Goal: Task Accomplishment & Management: Complete application form

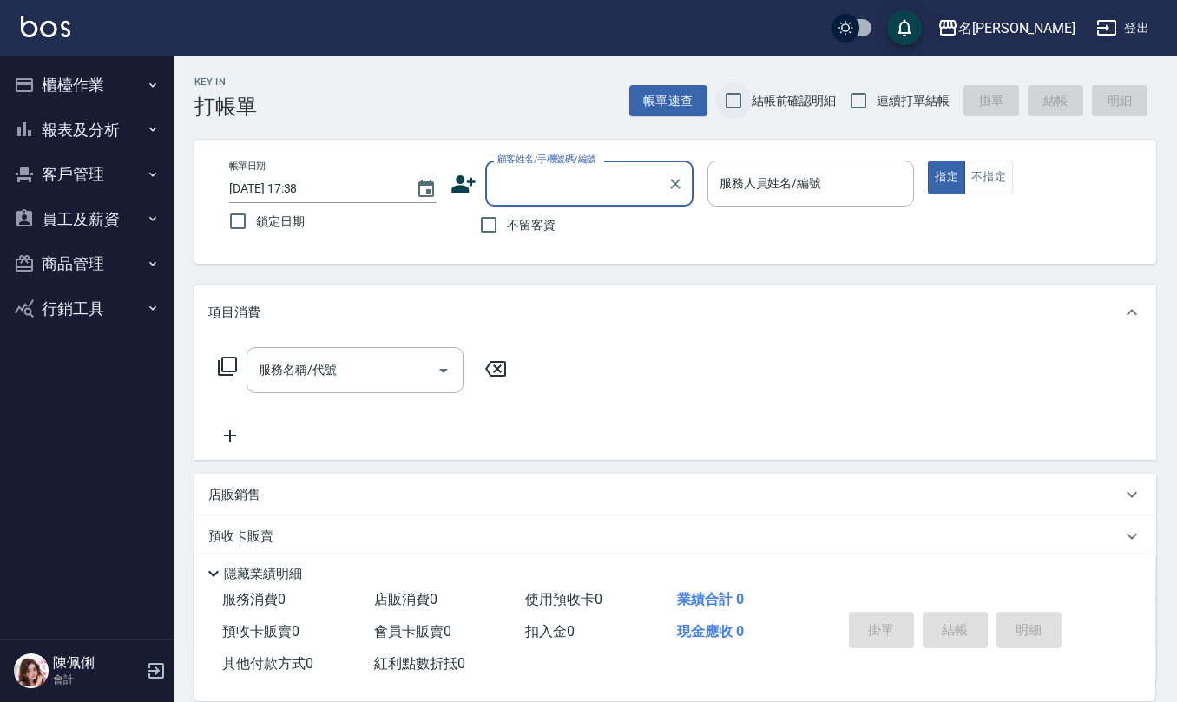
click at [729, 95] on input "結帳前確認明細" at bounding box center [733, 100] width 36 height 36
checkbox input "true"
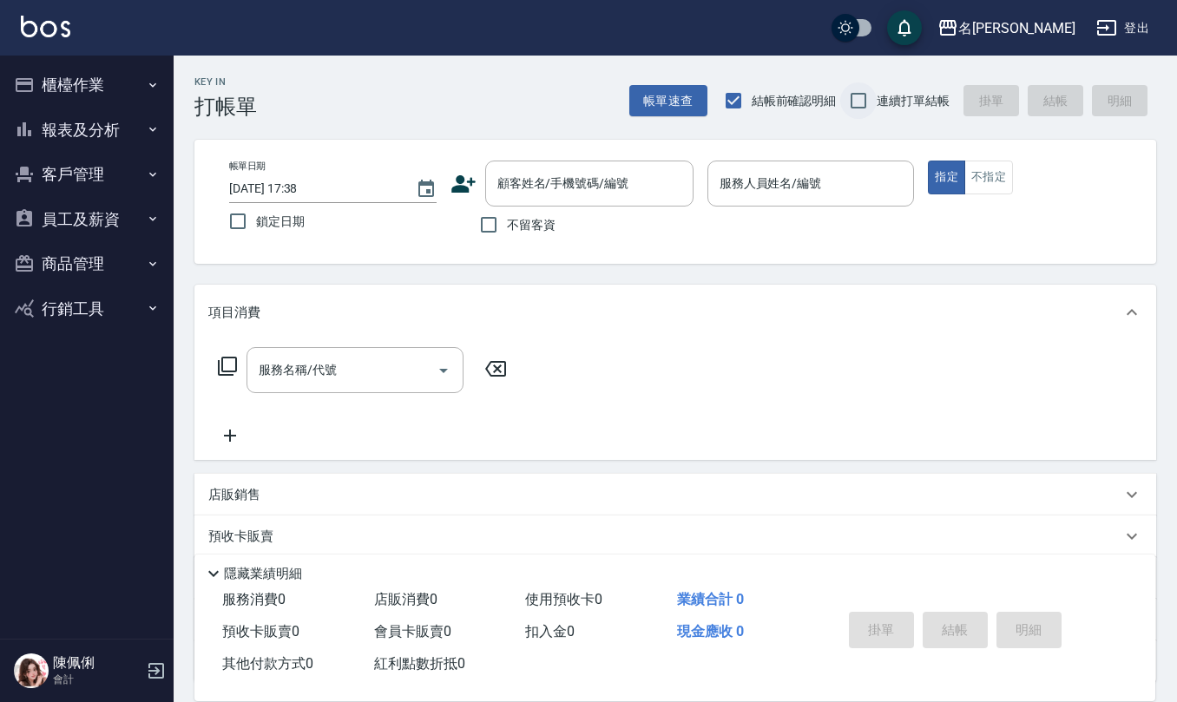
click at [861, 106] on input "連續打單結帳" at bounding box center [858, 100] width 36 height 36
checkbox input "true"
click at [493, 226] on input "不留客資" at bounding box center [488, 224] width 36 height 36
checkbox input "true"
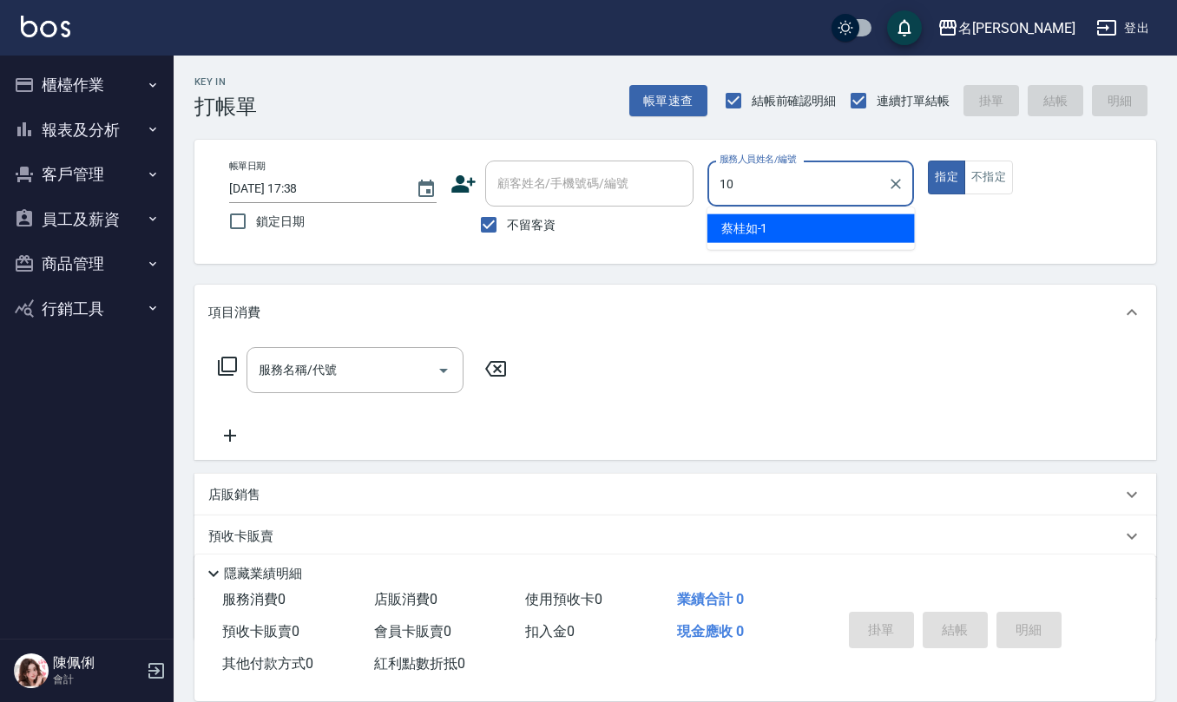
type input "[PERSON_NAME]-10"
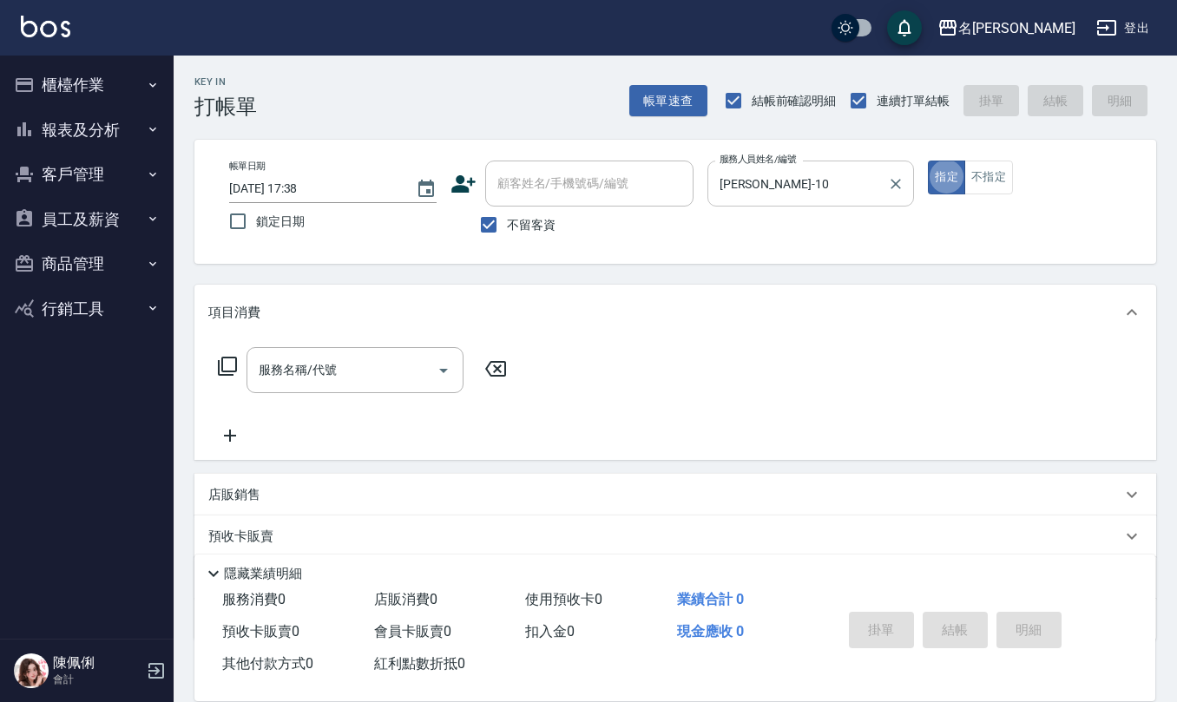
type button "true"
click at [317, 474] on div "店販銷售" at bounding box center [674, 495] width 961 height 42
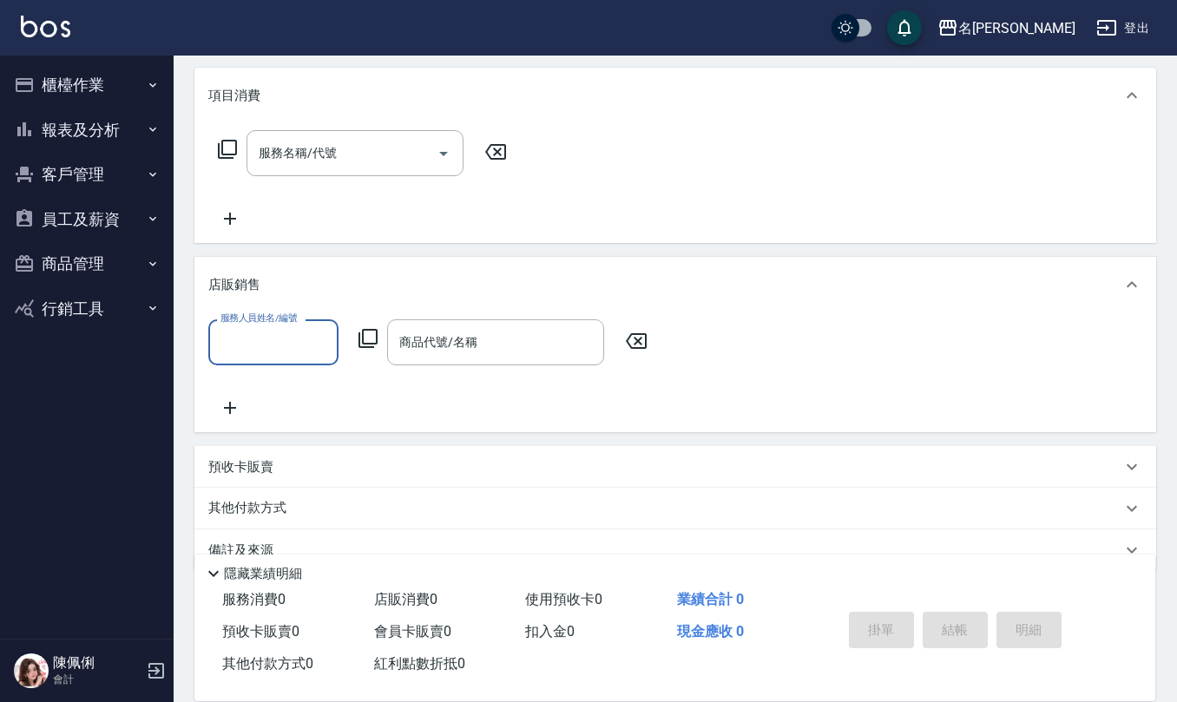
scroll to position [248, 0]
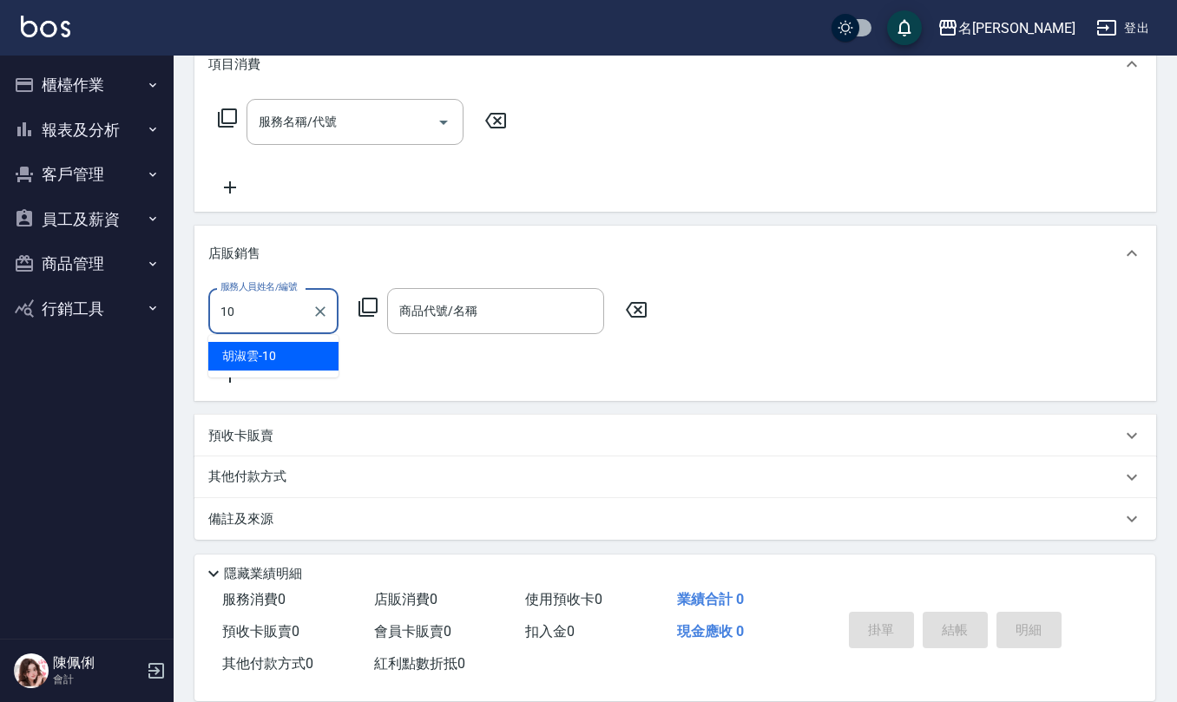
type input "[PERSON_NAME]-10"
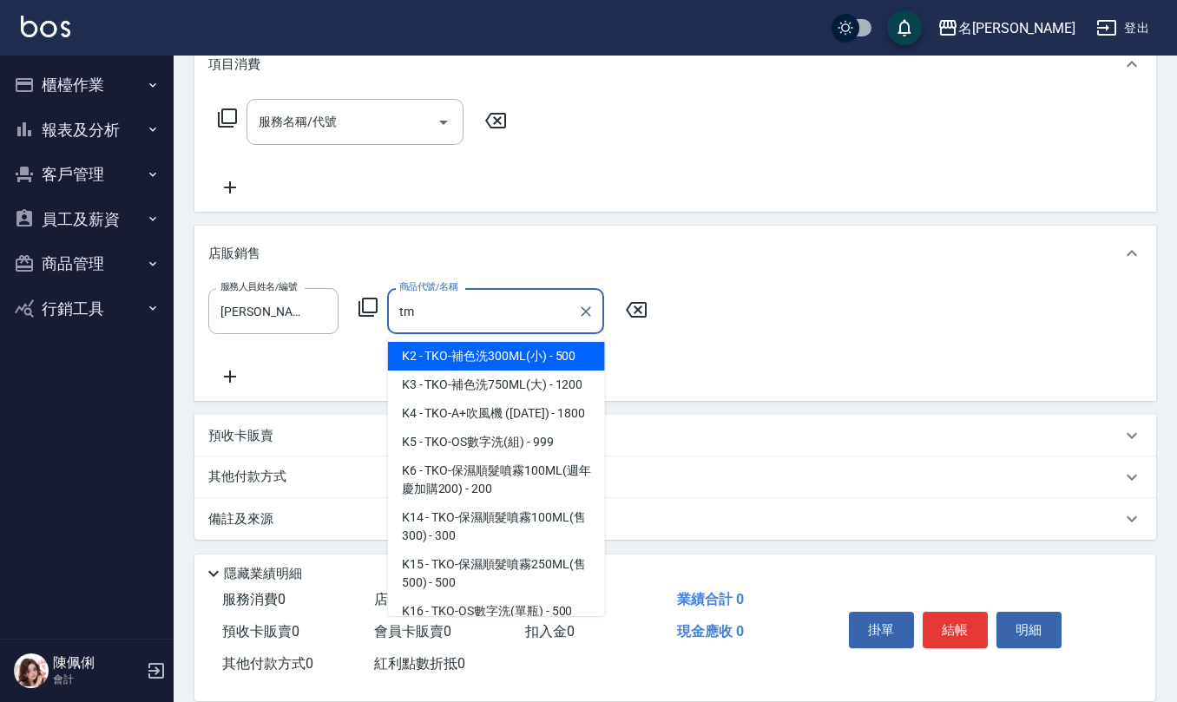
type input "t"
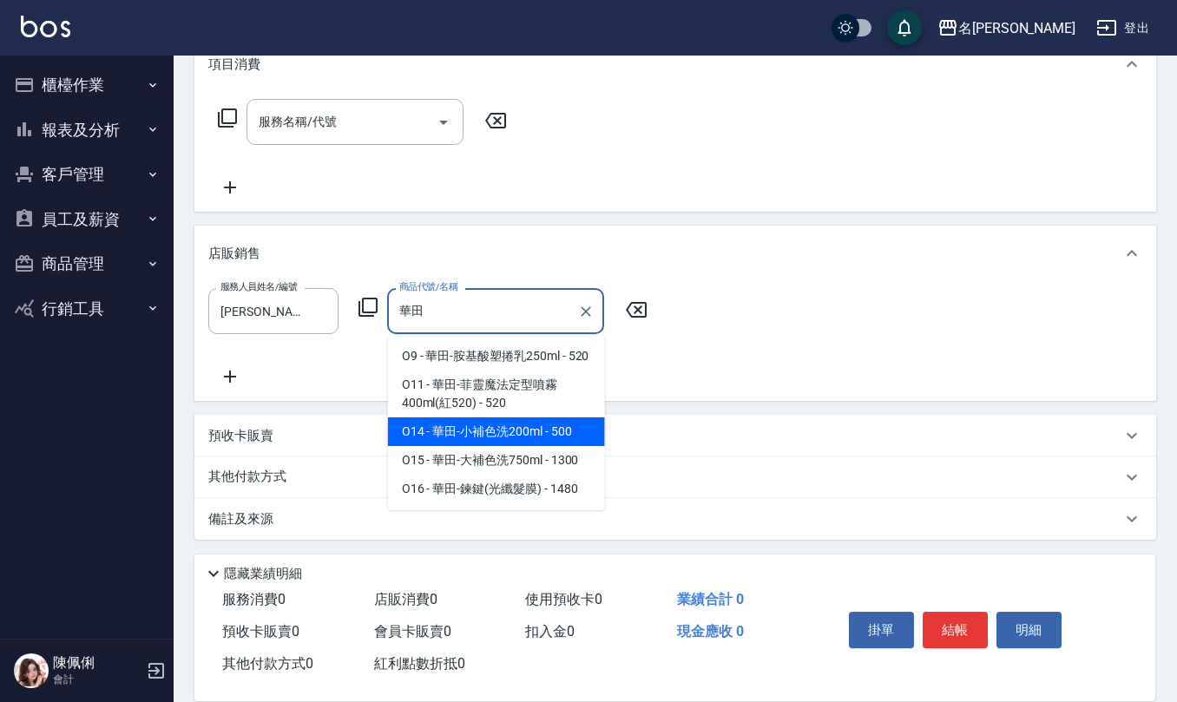
type input "華田-小補色洗200ml"
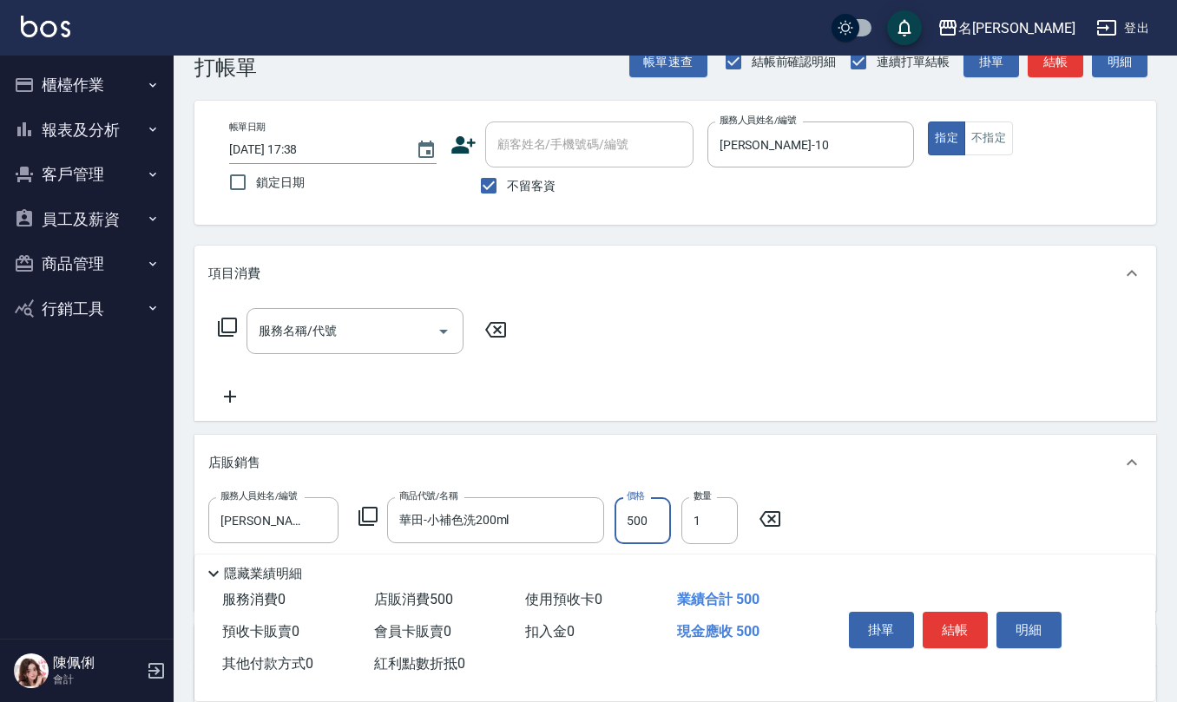
scroll to position [17, 0]
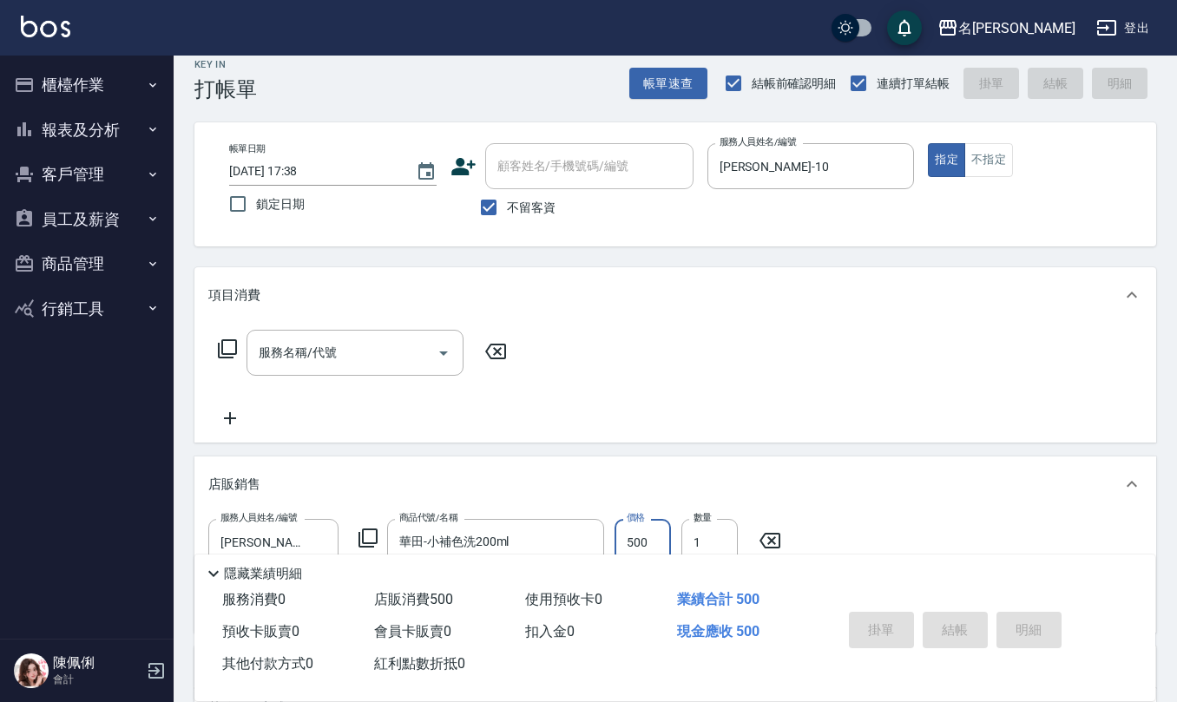
type input "[DATE] 18:43"
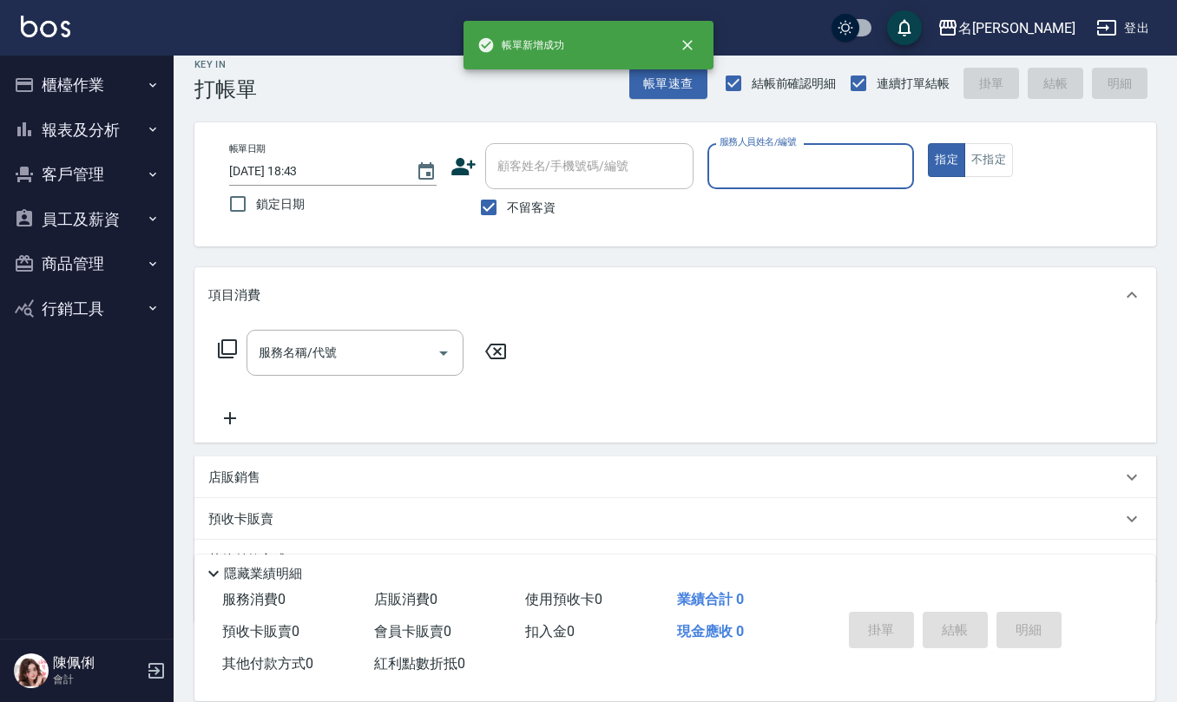
scroll to position [0, 0]
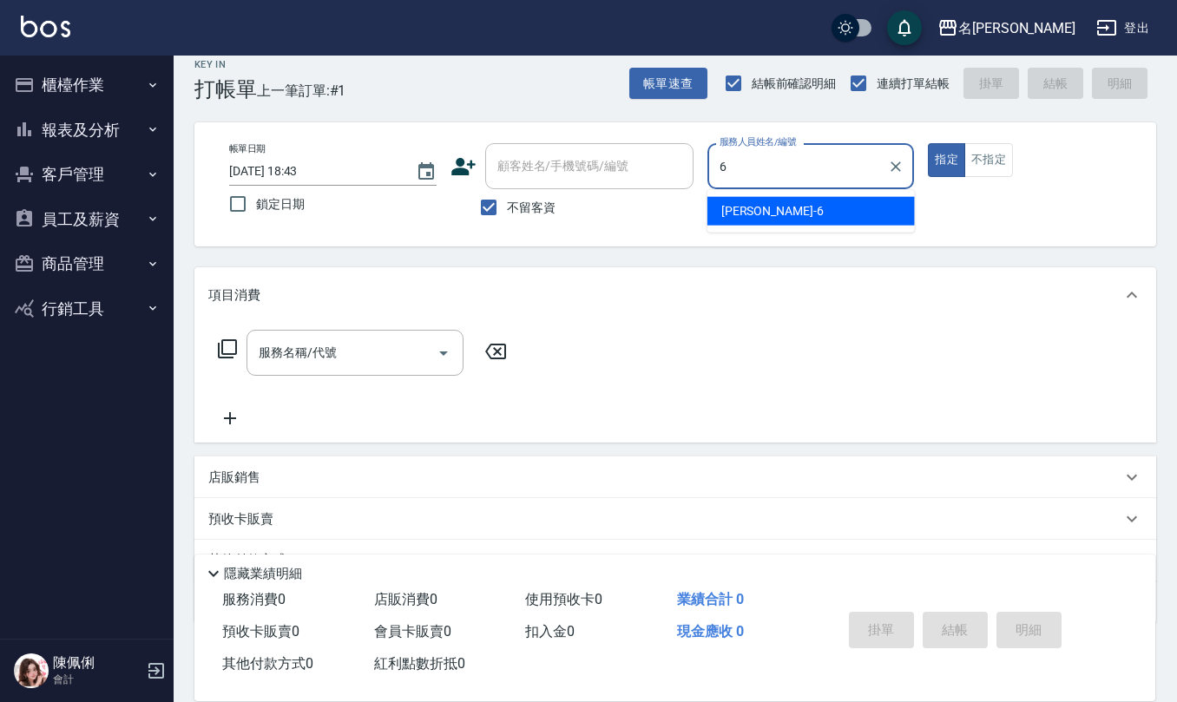
type input "[PERSON_NAME]-6"
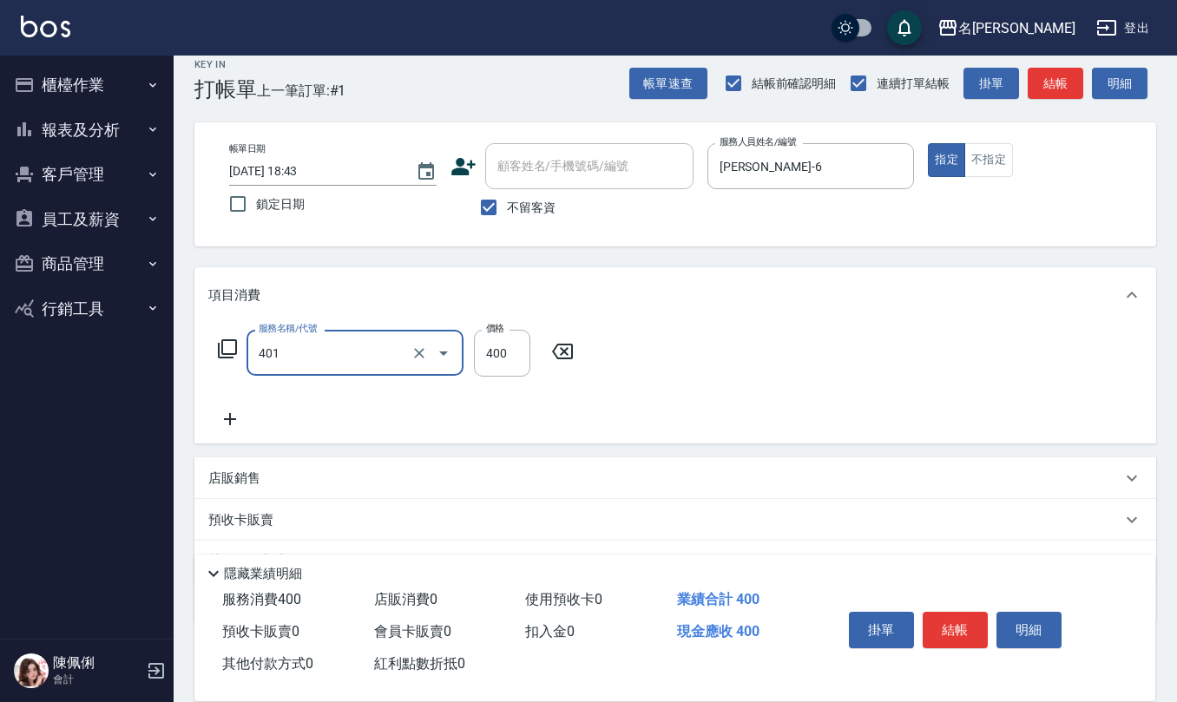
type input "剪髮(401)"
type input "350"
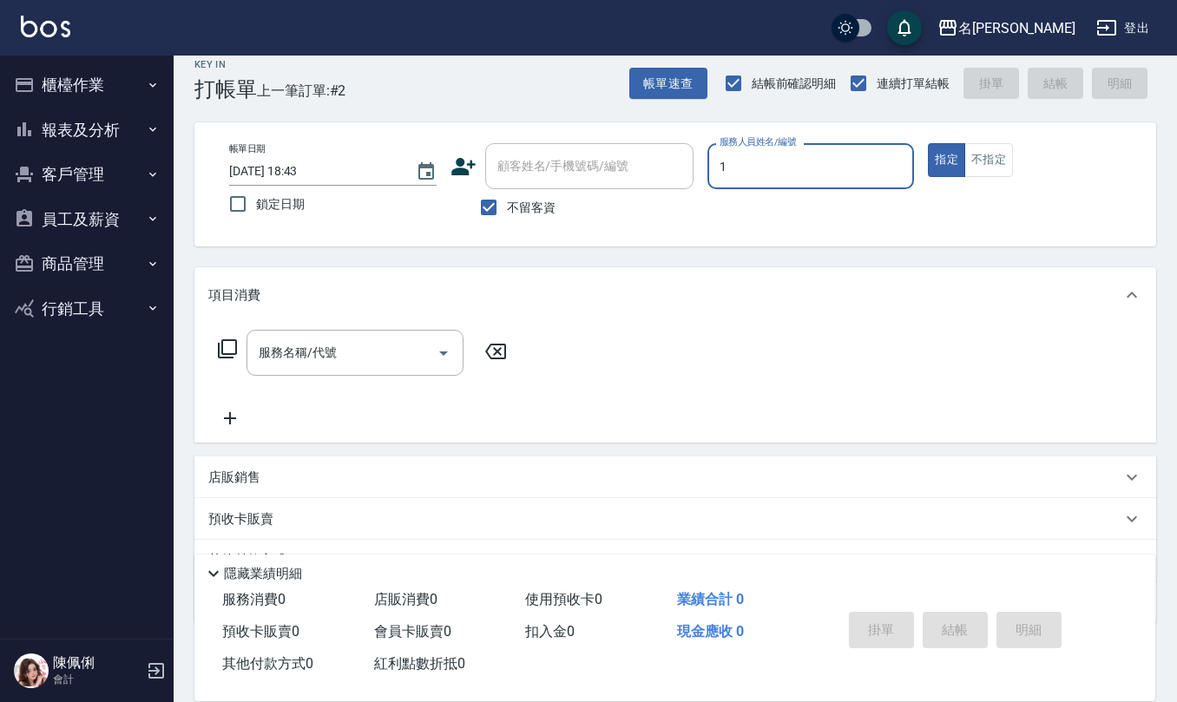
type input "[PERSON_NAME]1"
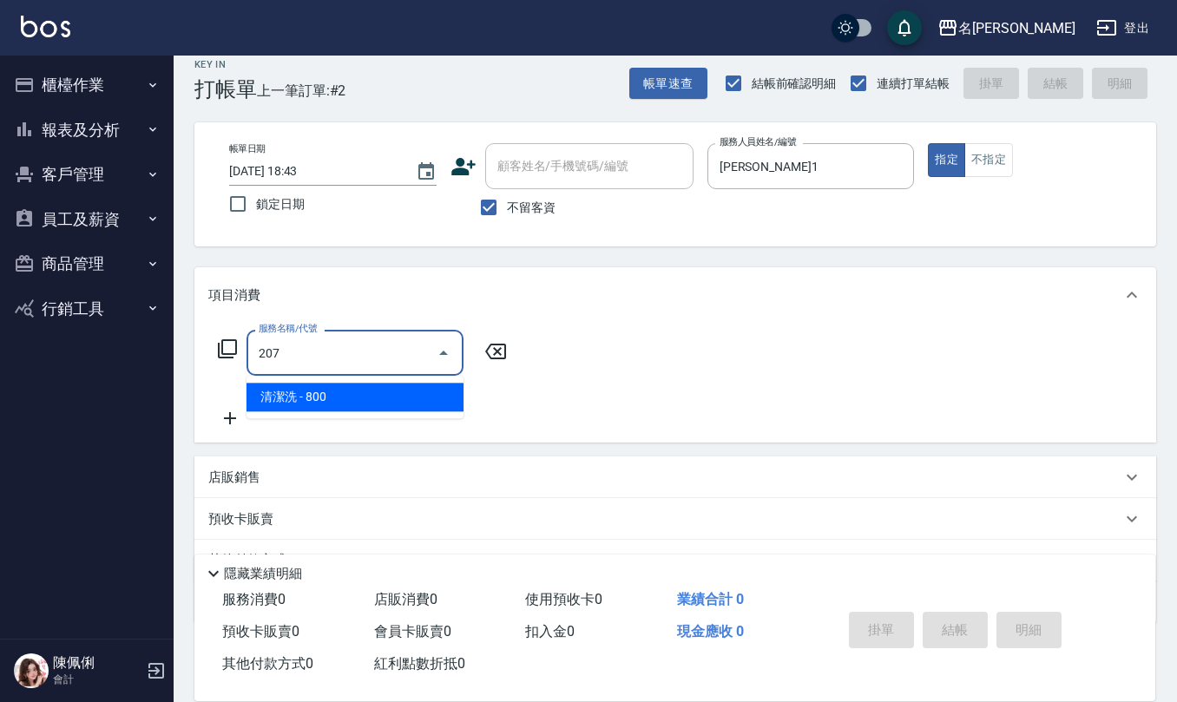
type input "清潔洗(207)"
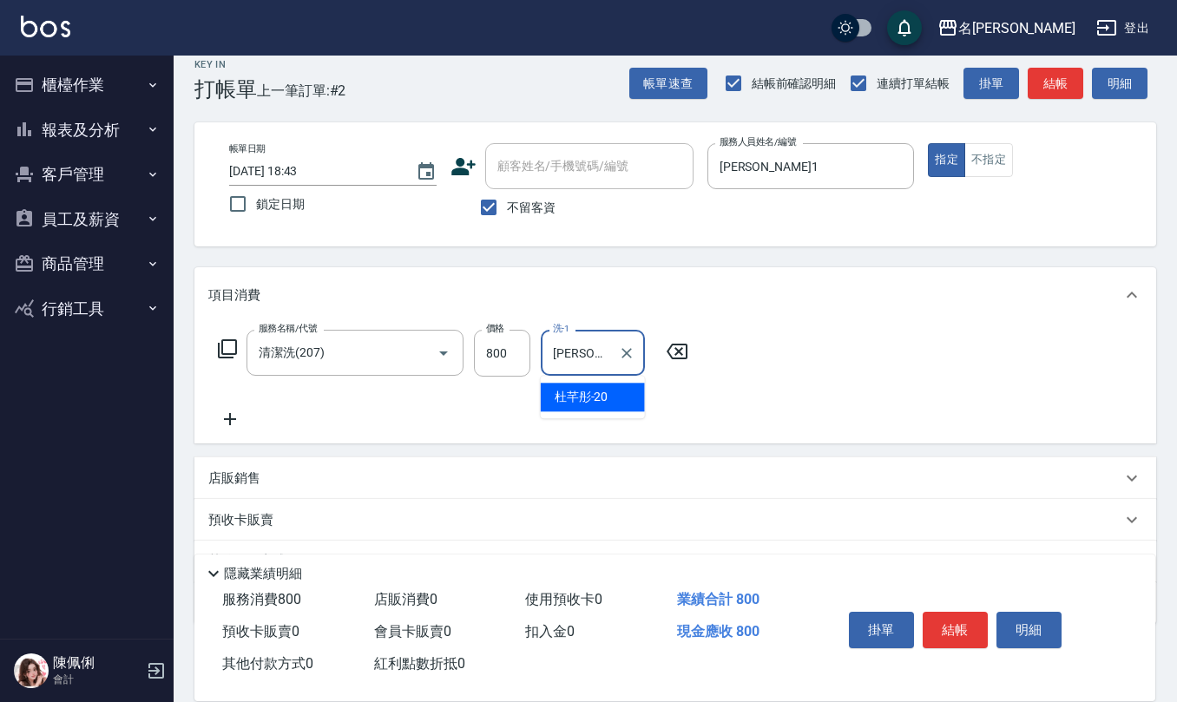
type input "[PERSON_NAME]-20"
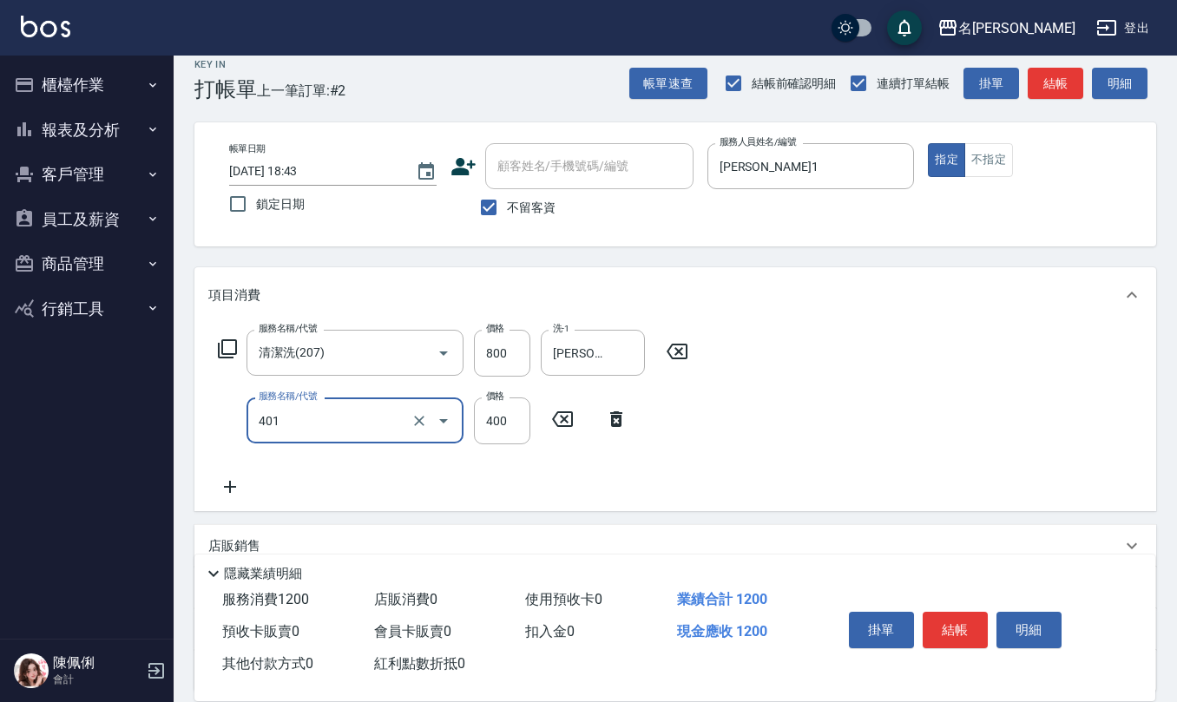
type input "剪髮(401)"
type input "405"
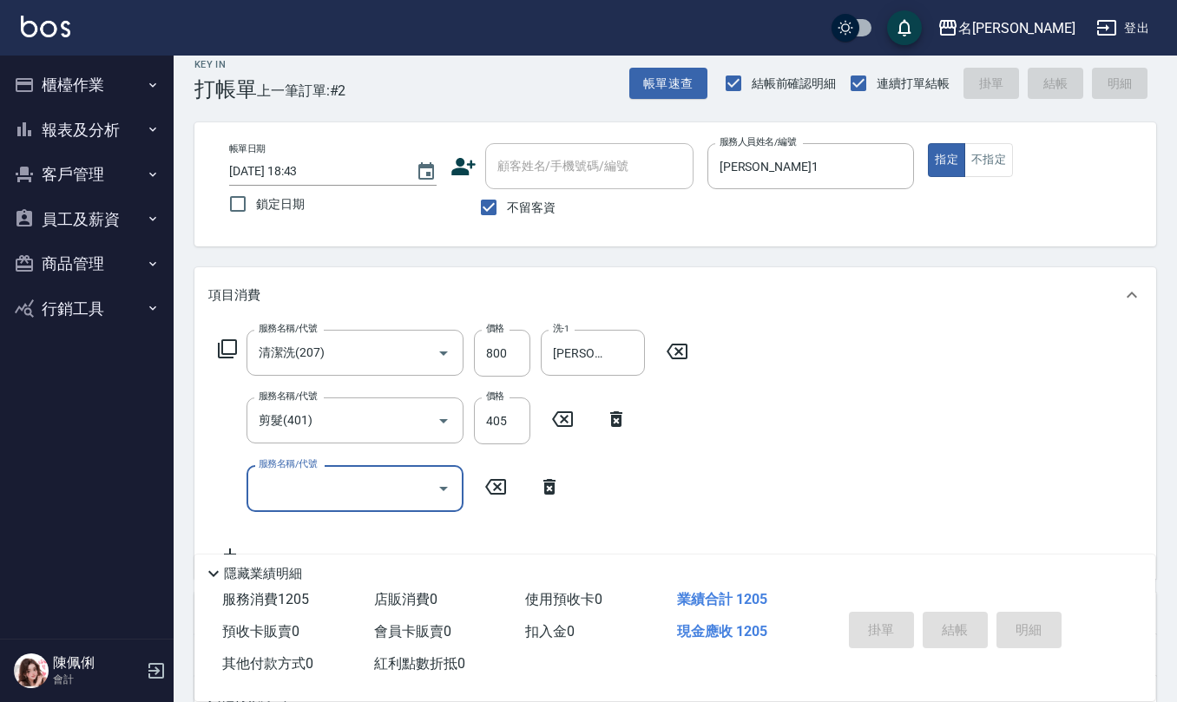
type input "[DATE] 18:44"
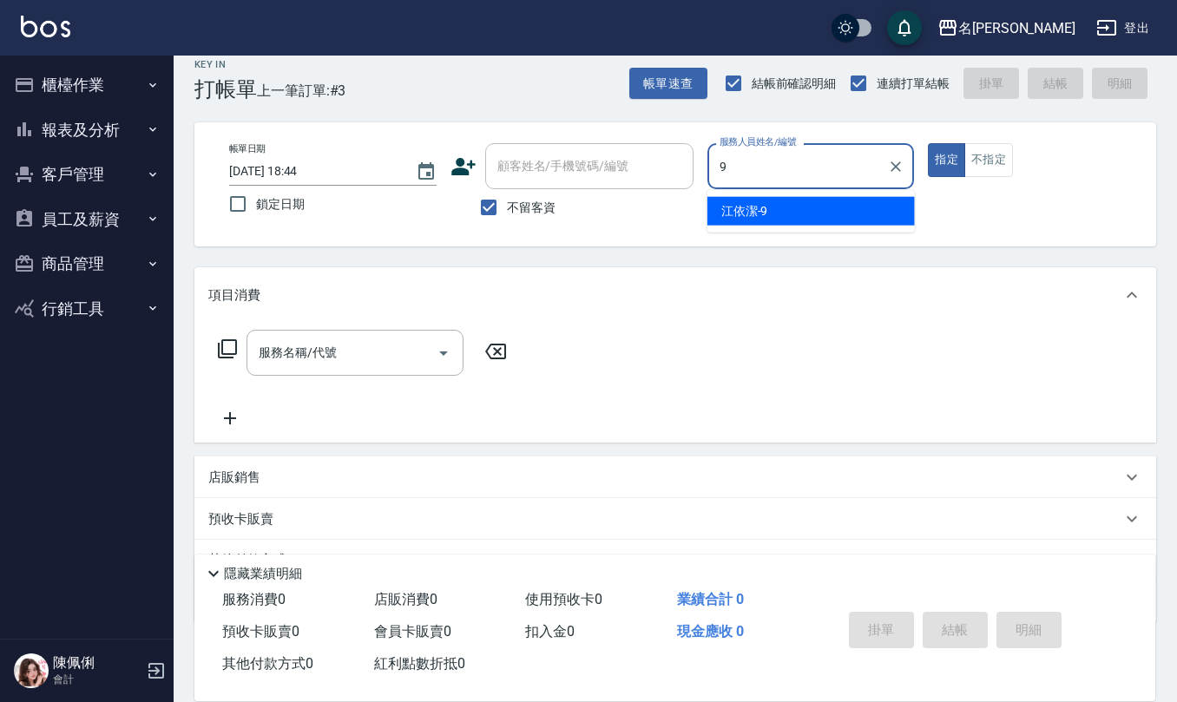
type input "[PERSON_NAME]-9"
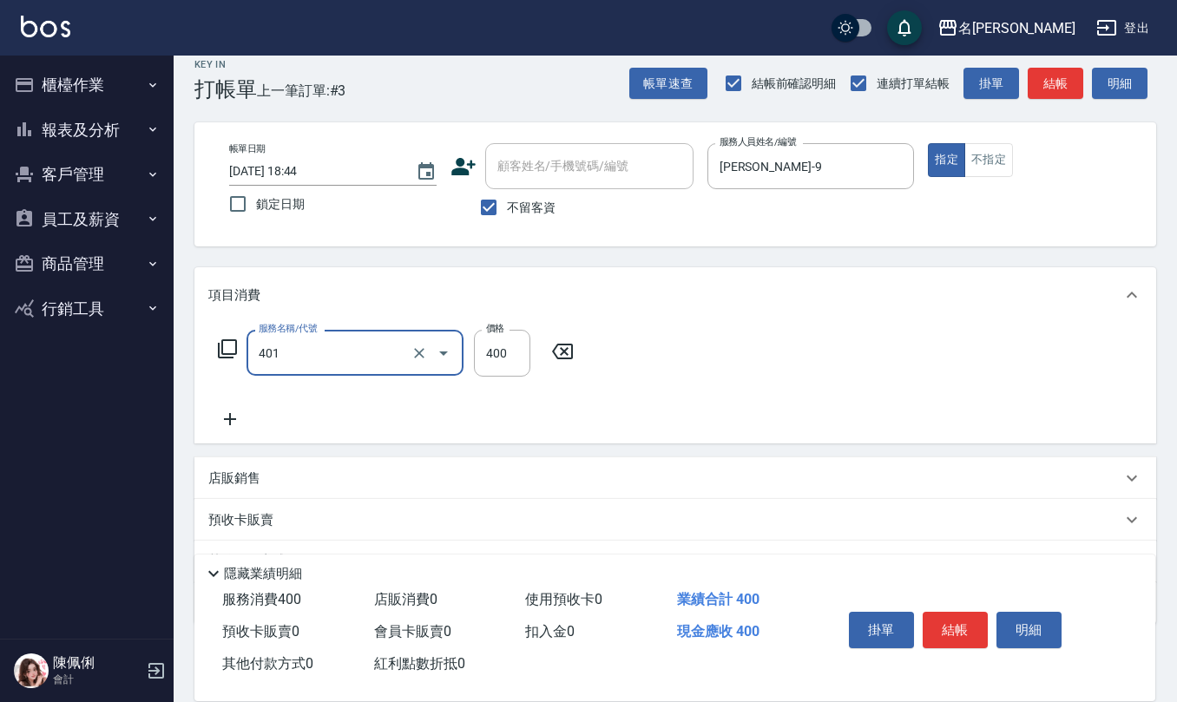
type input "剪髮(401)"
type input "300"
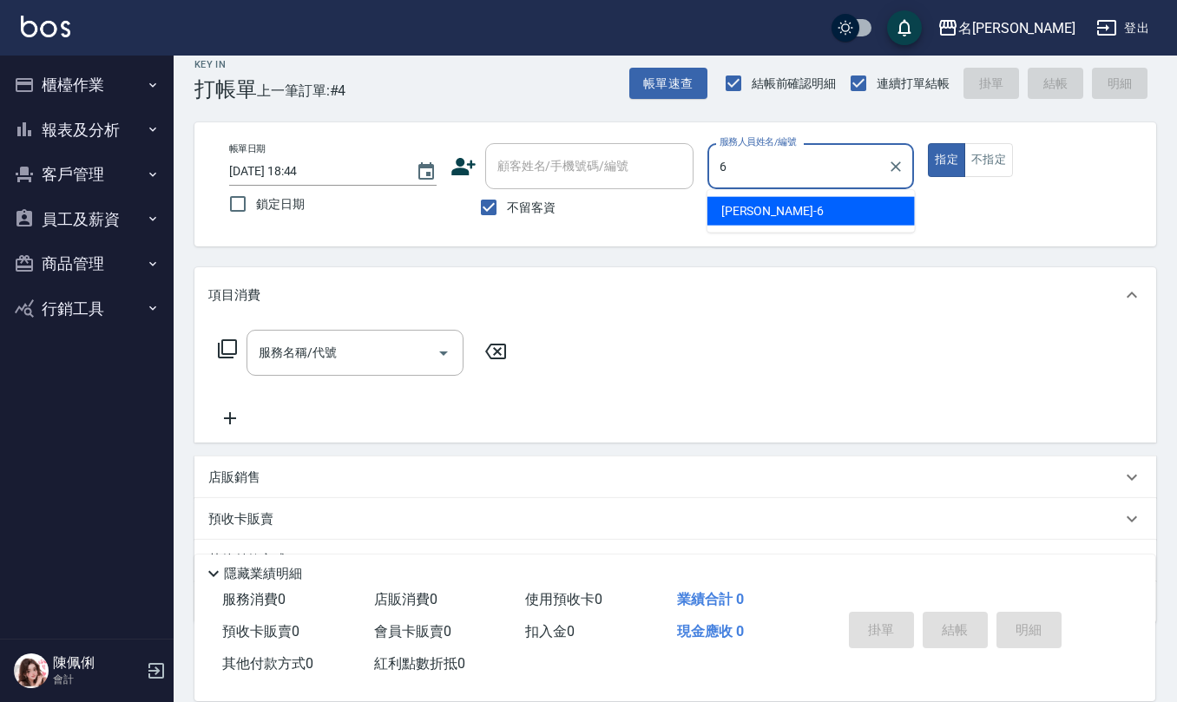
type input "[PERSON_NAME]-6"
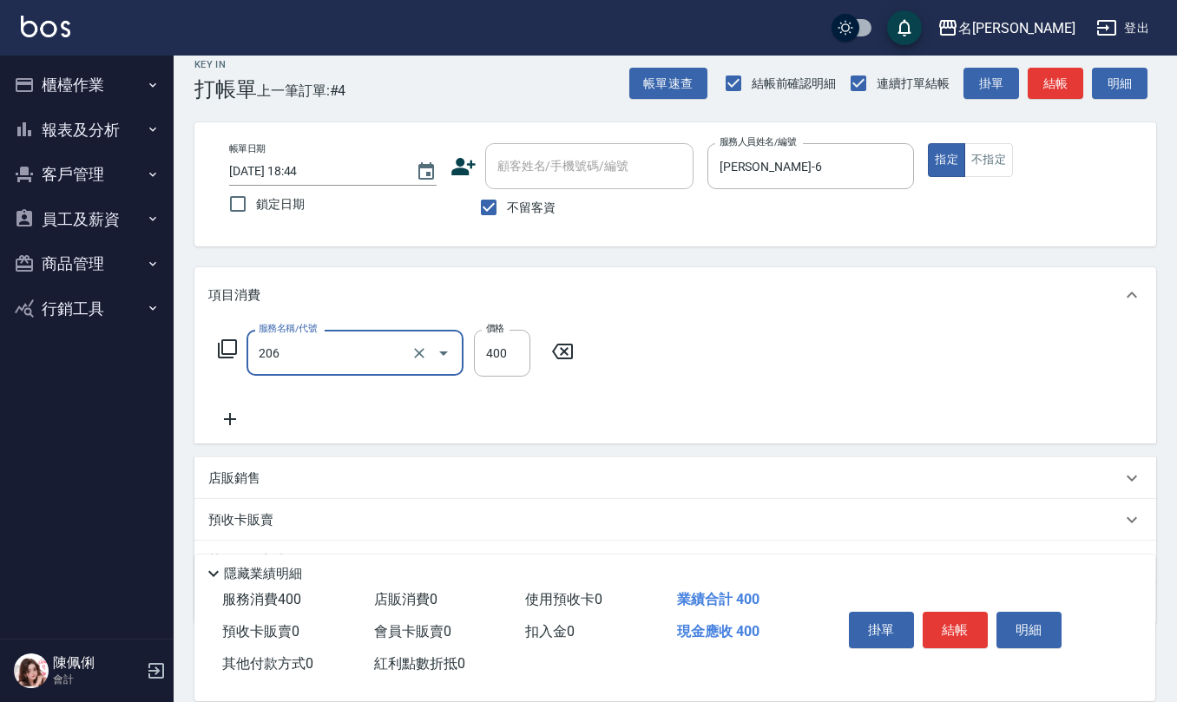
type input "健康洗(206)"
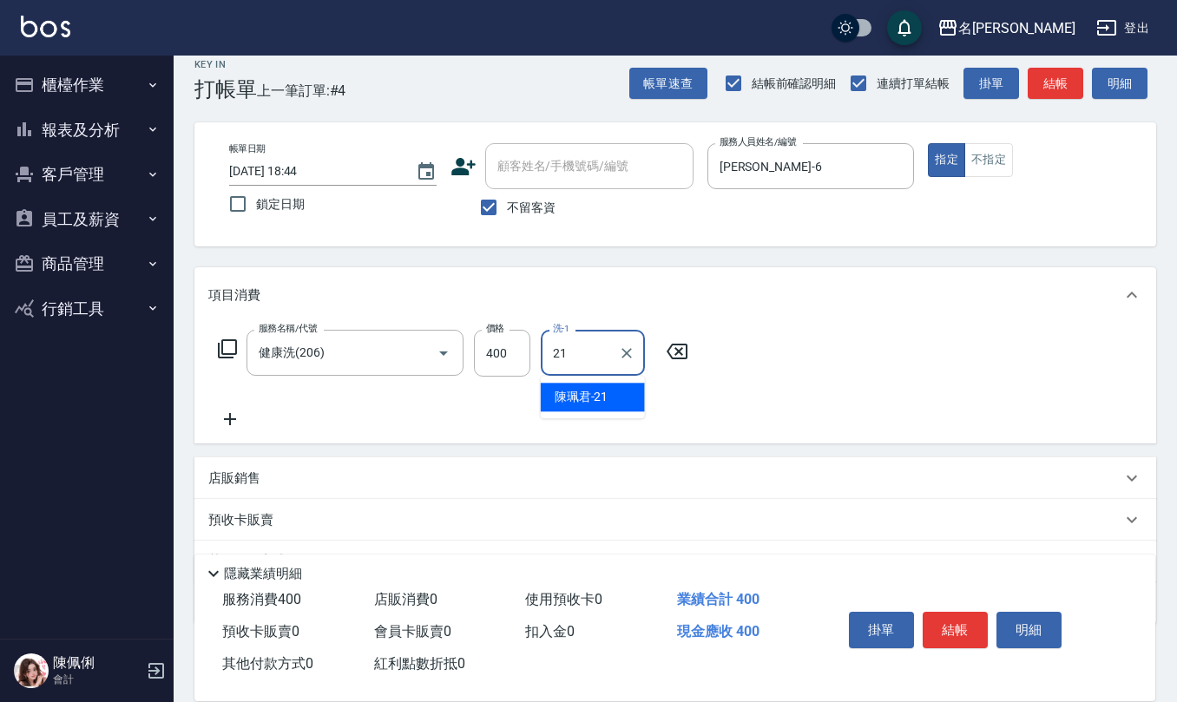
type input "[PERSON_NAME]-21"
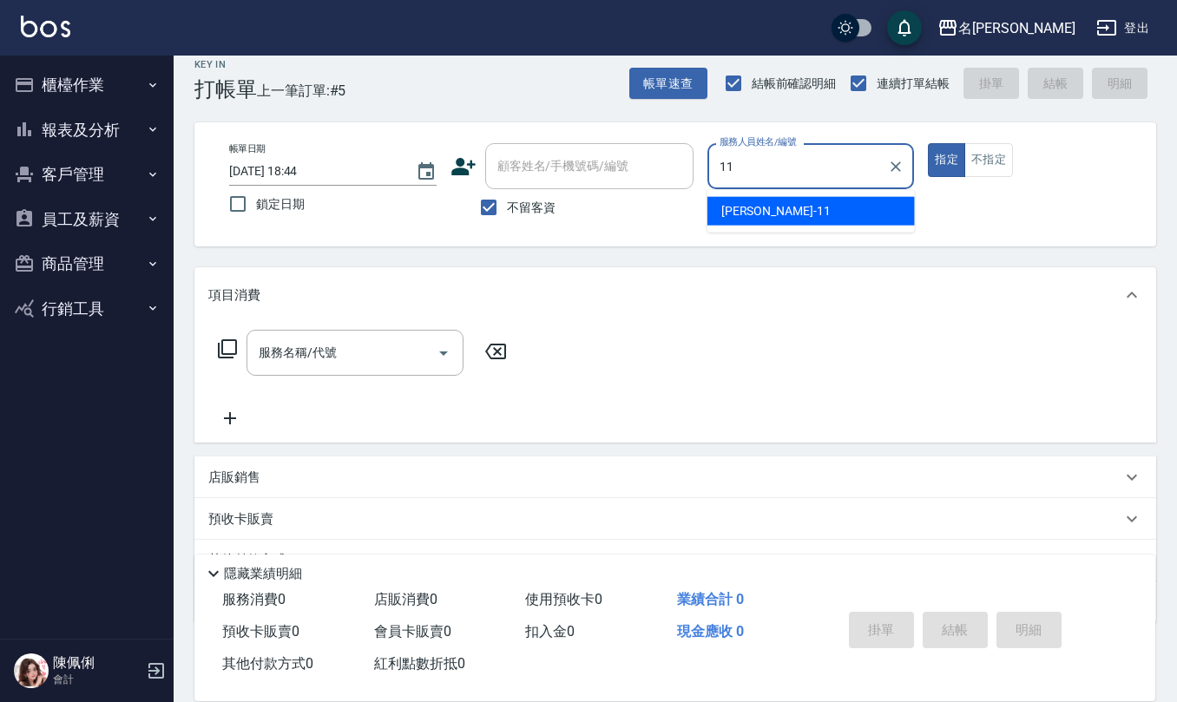
type input "[PERSON_NAME]橙-11"
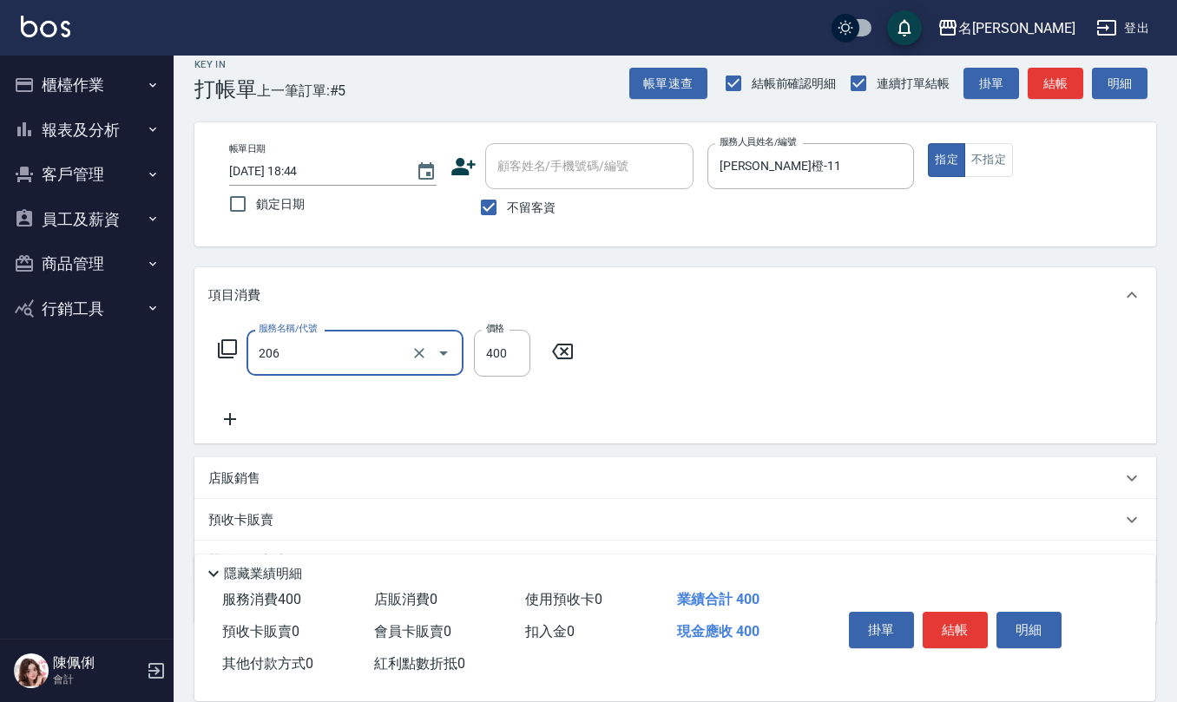
type input "健康洗(206)"
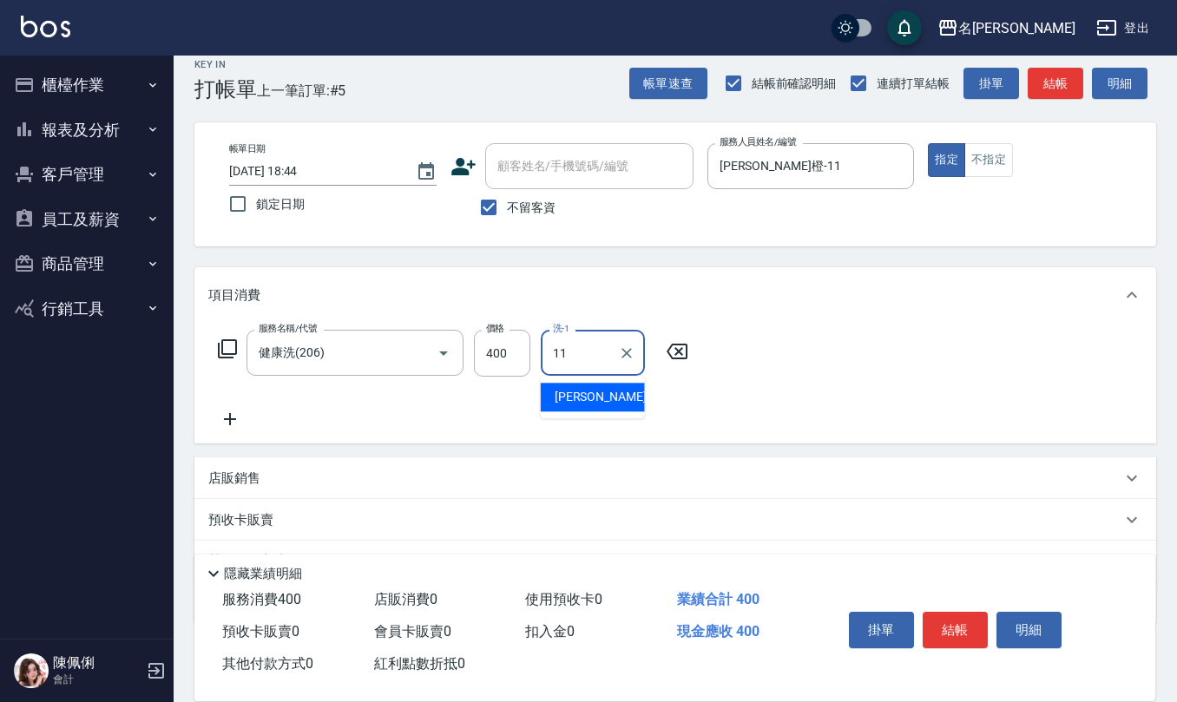
type input "[PERSON_NAME]橙-11"
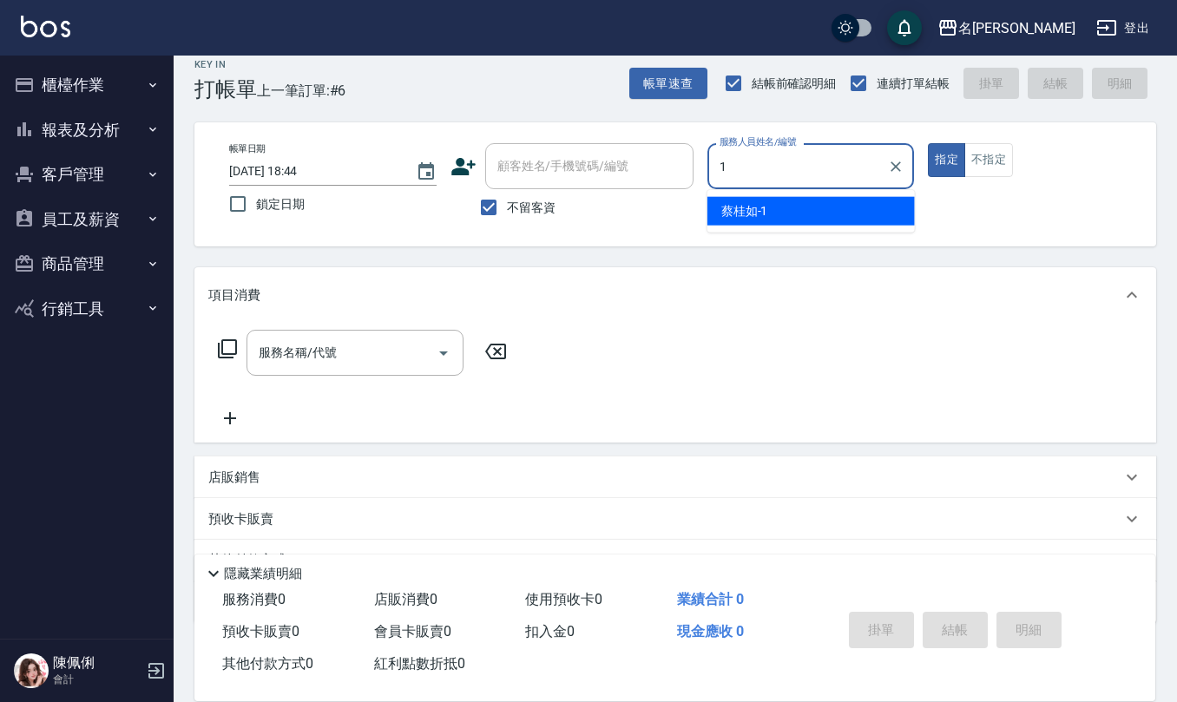
type input "[PERSON_NAME]1"
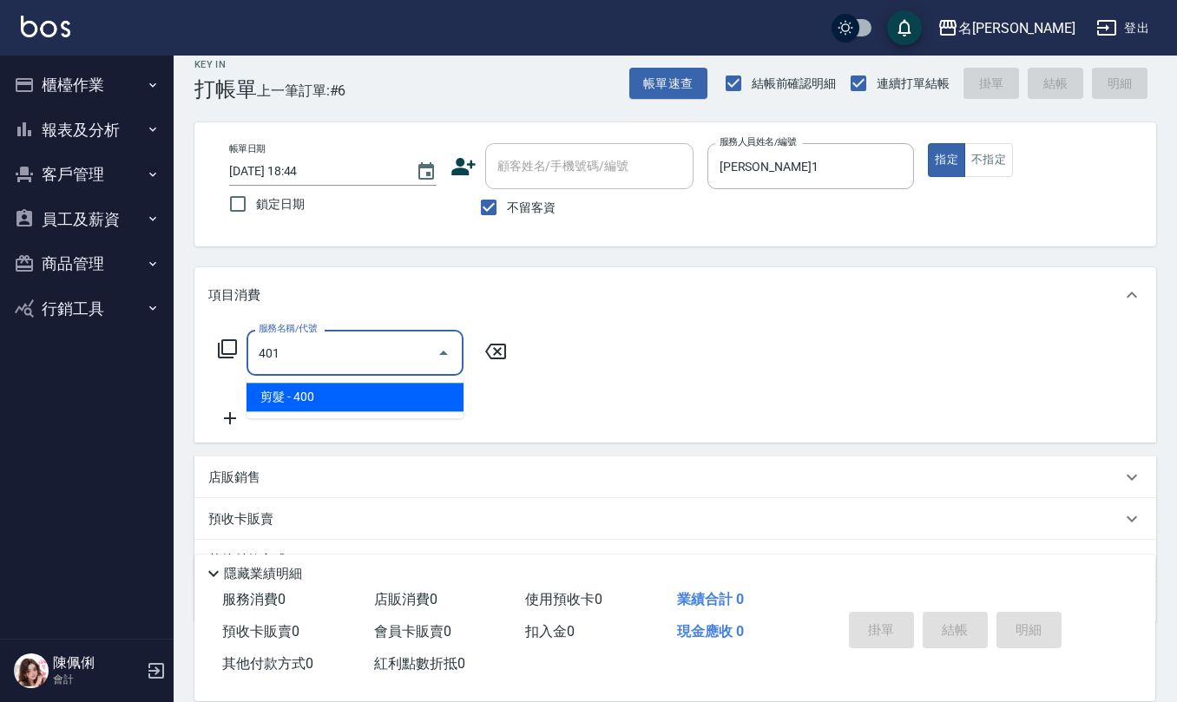
type input "剪髮(401)"
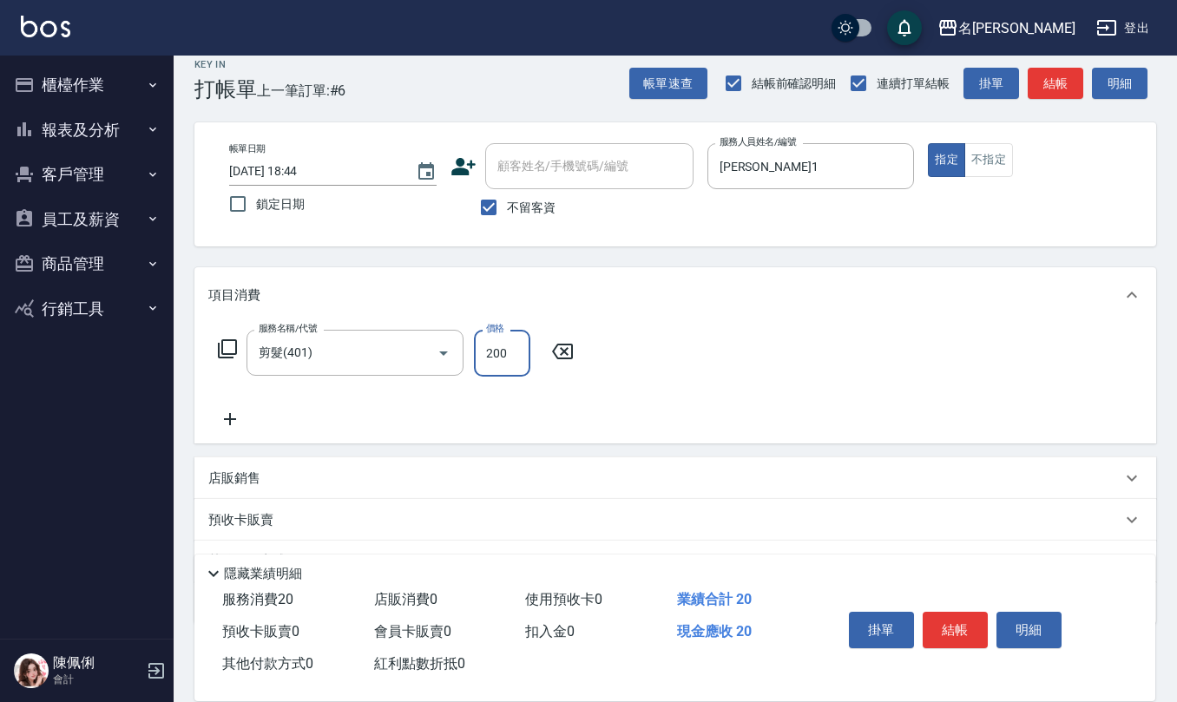
type input "200"
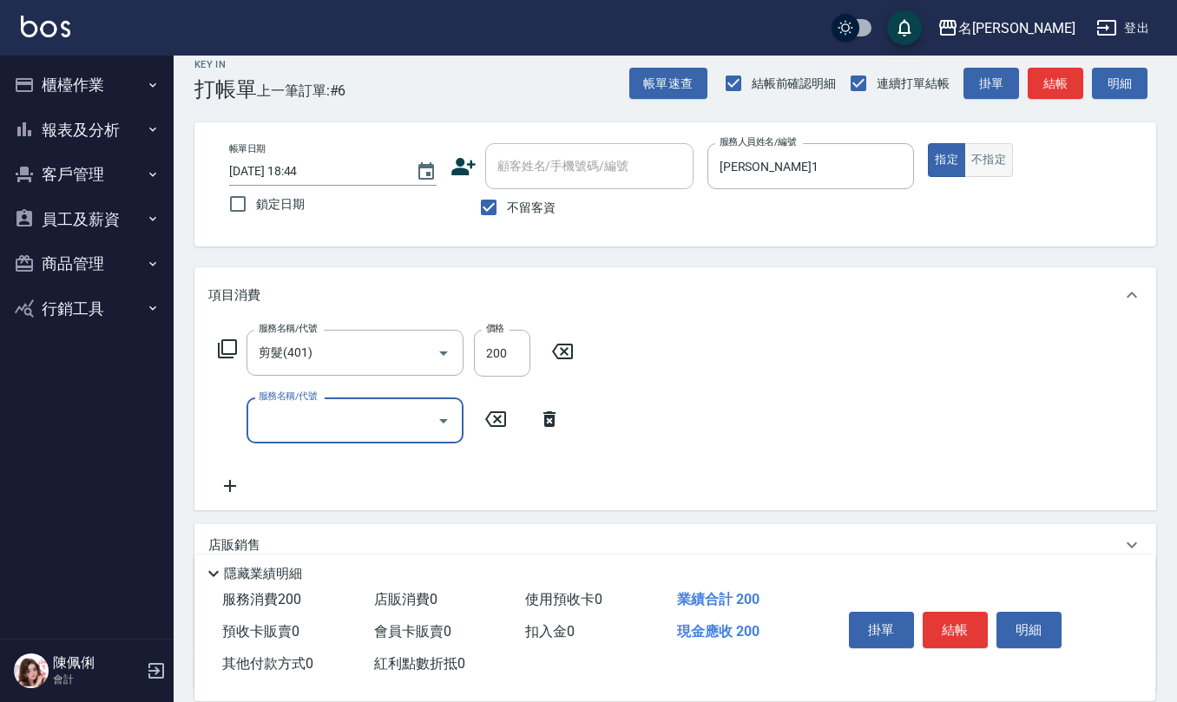
click at [984, 161] on button "不指定" at bounding box center [988, 160] width 49 height 34
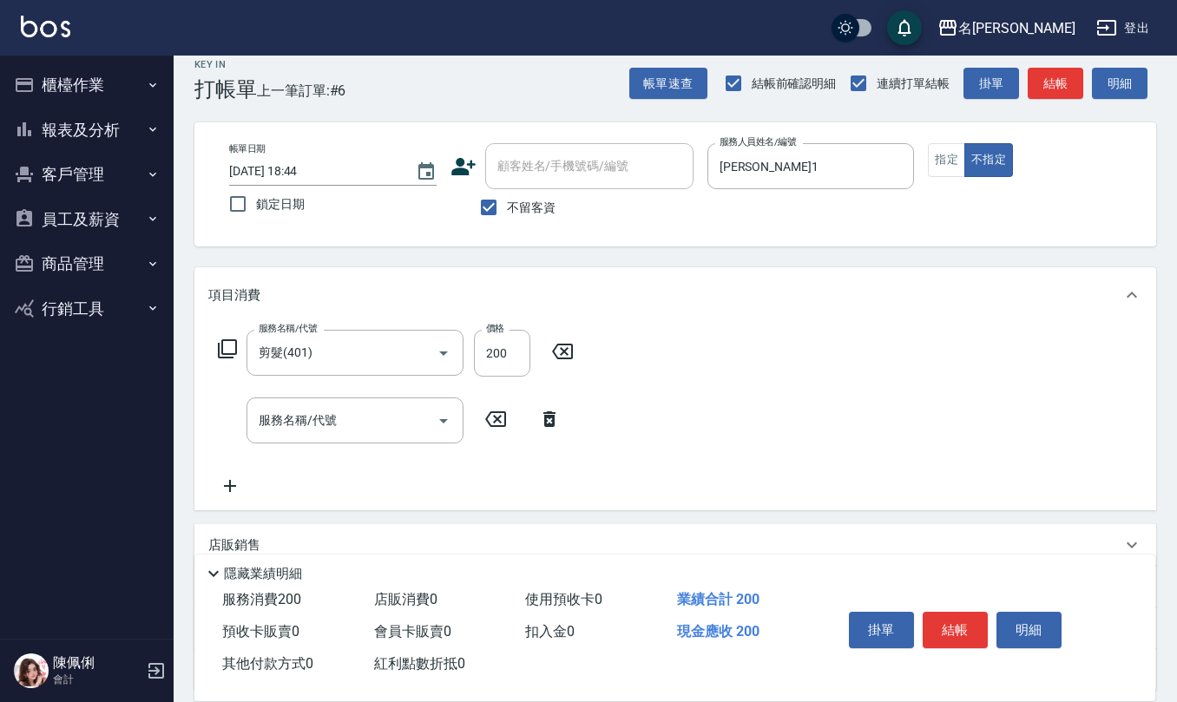
type button "false"
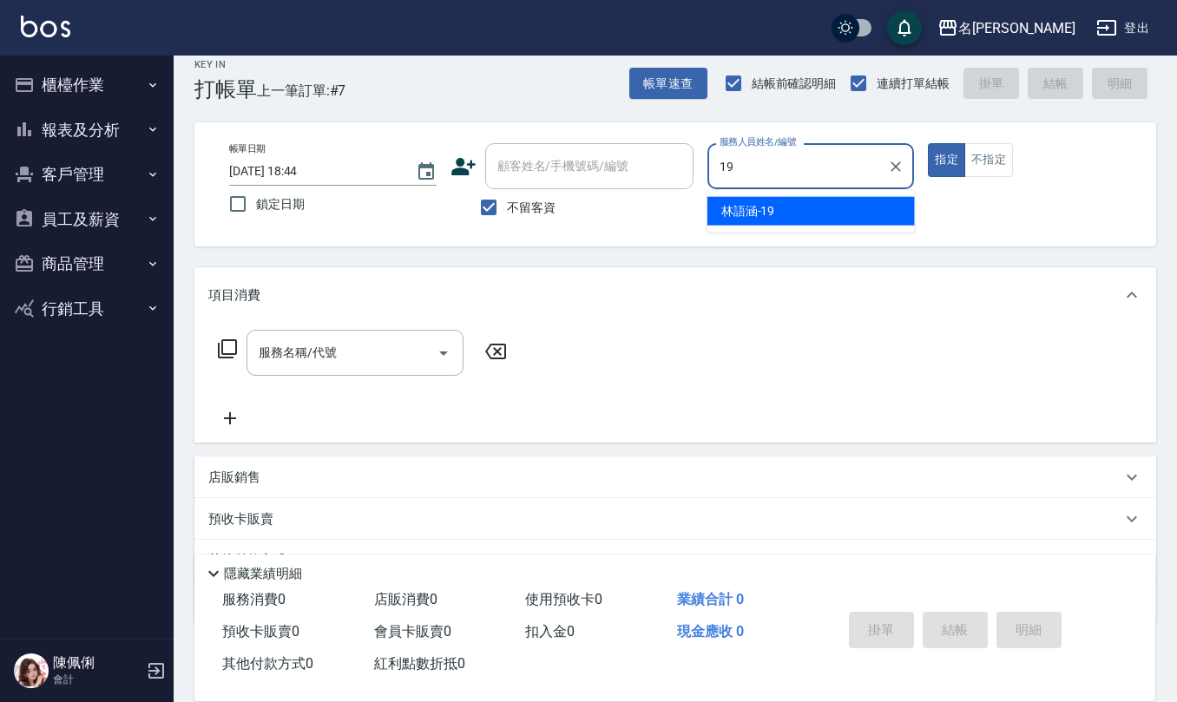
type input "[PERSON_NAME]-19"
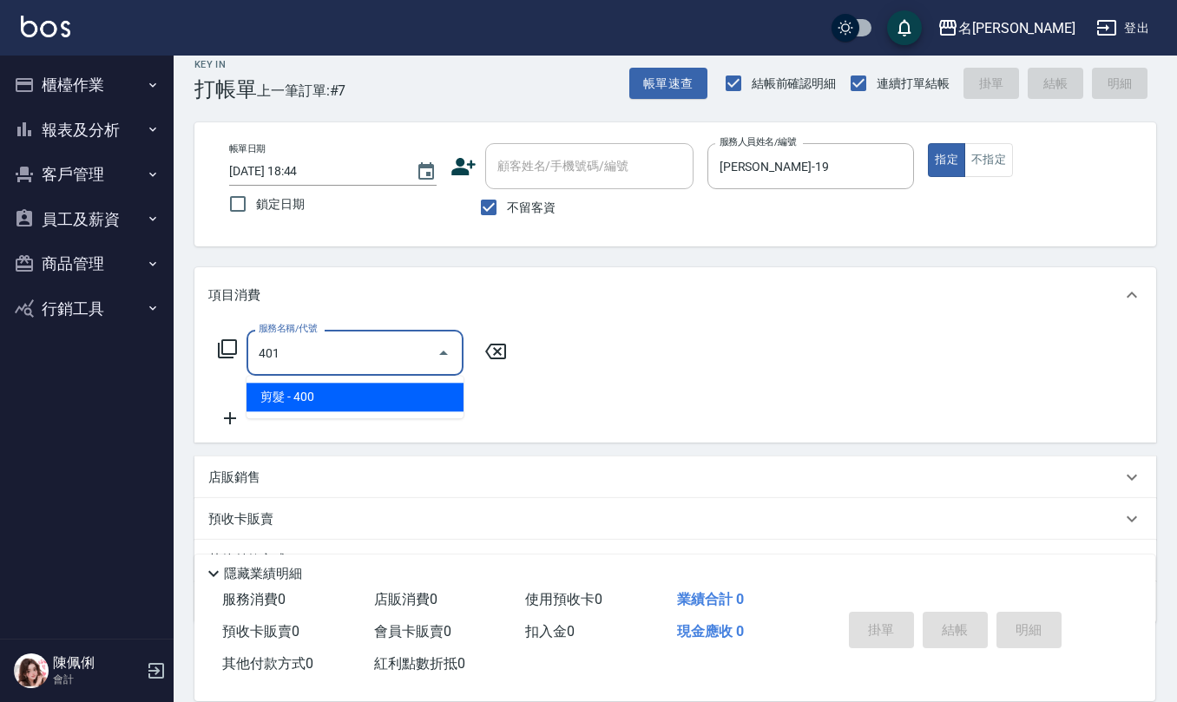
type input "剪髮(401)"
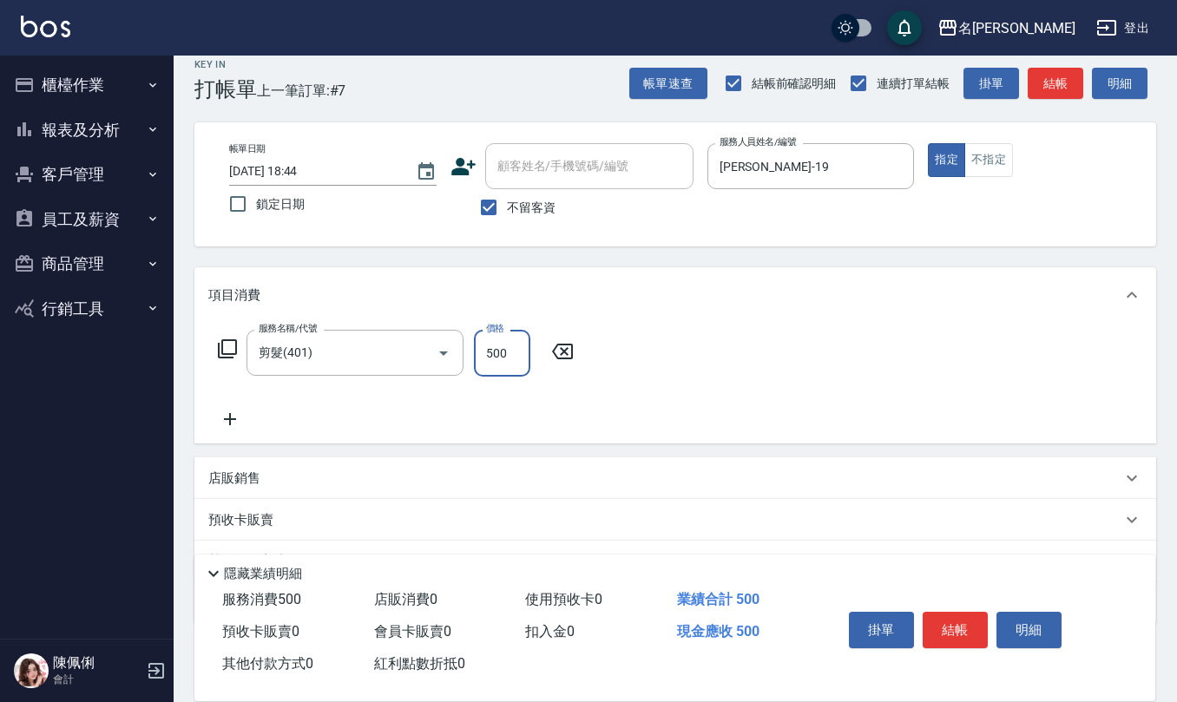
type input "500"
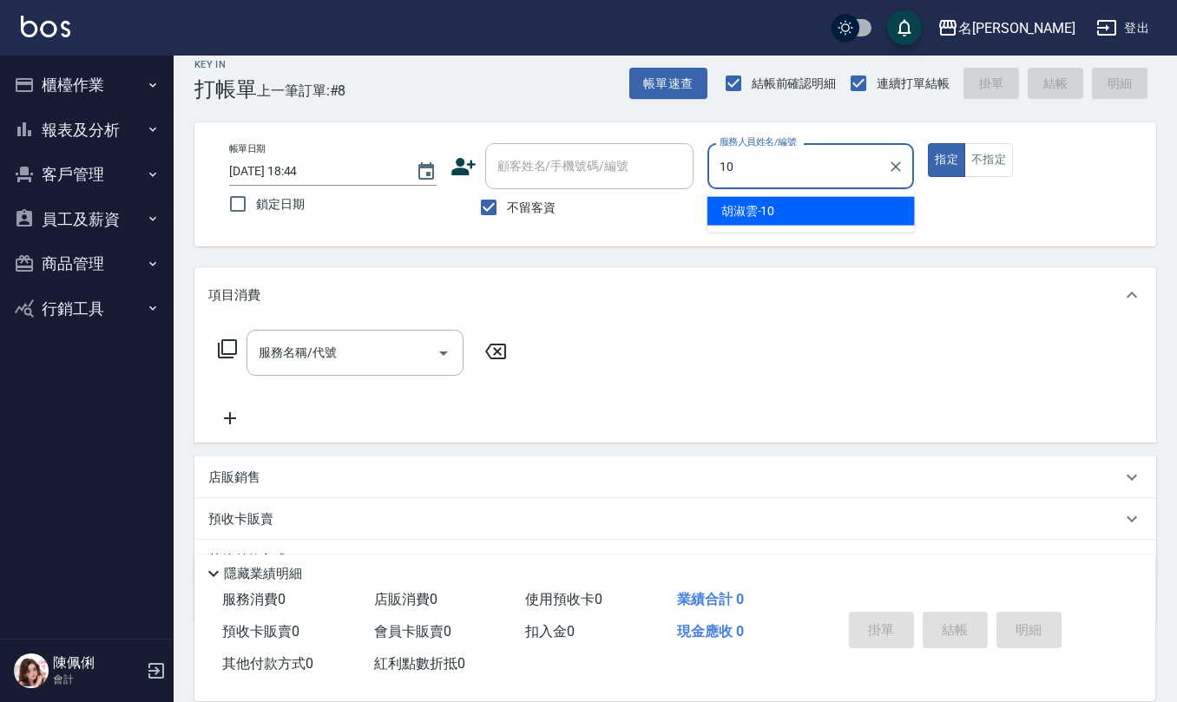
type input "[PERSON_NAME]-10"
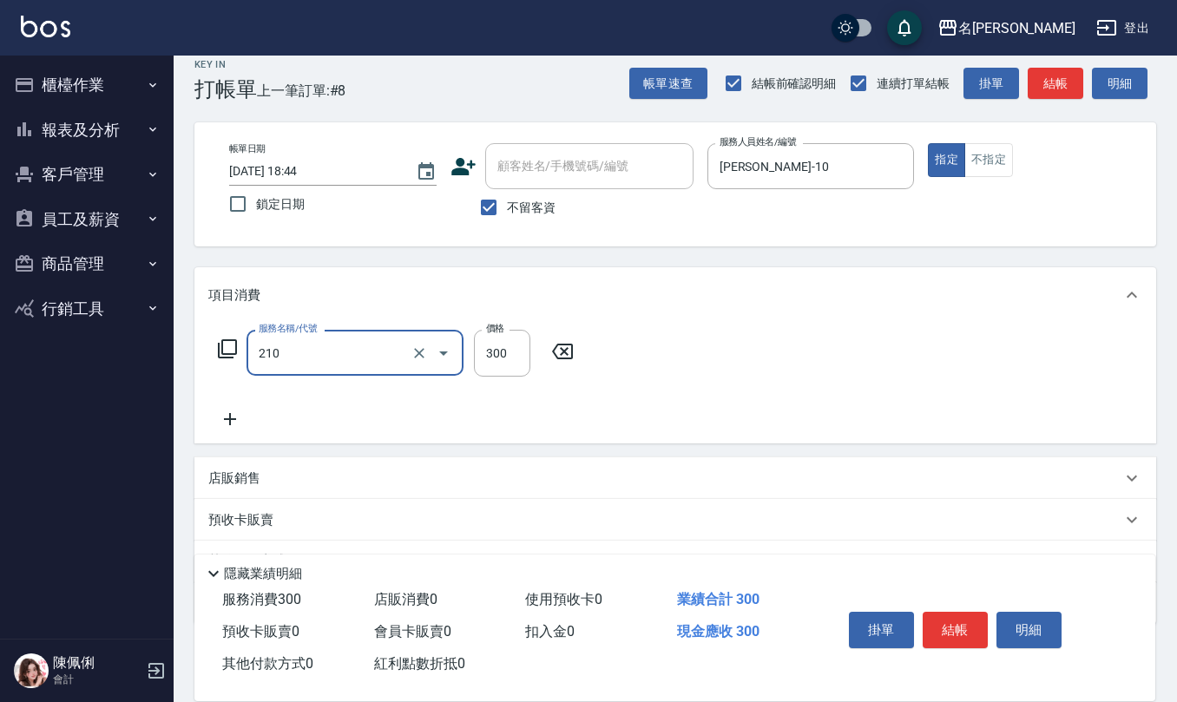
type input "歐娜洗髮精(210)"
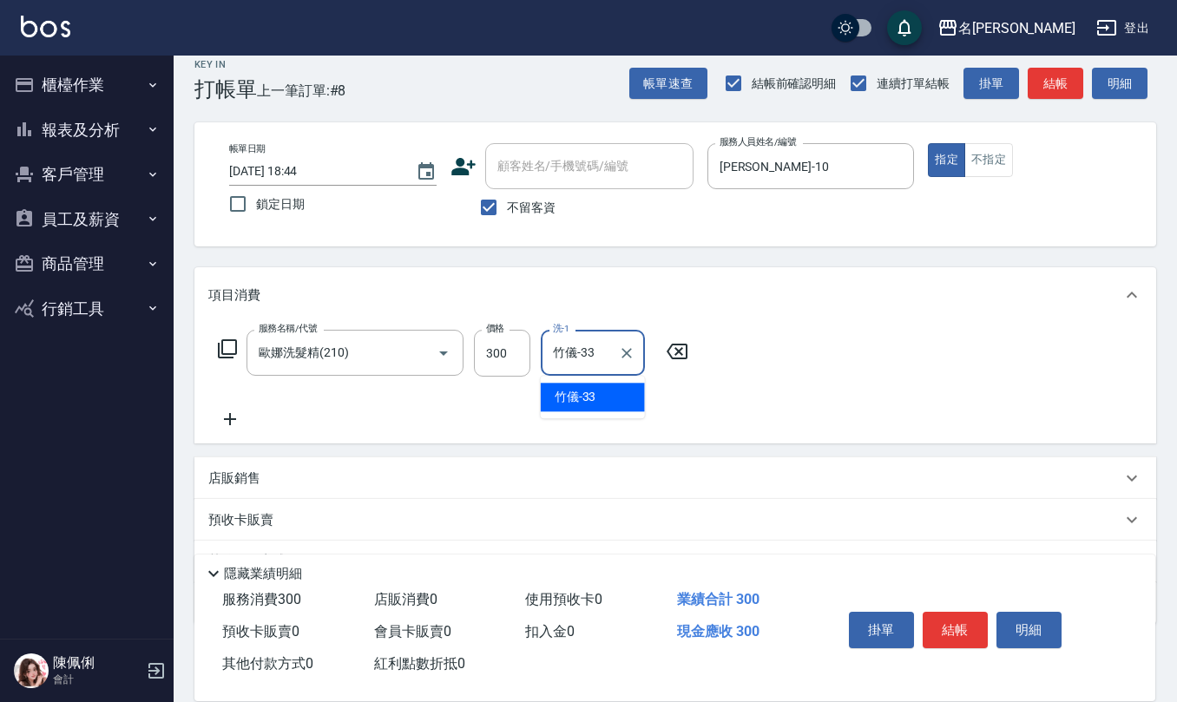
type input "竹儀-33"
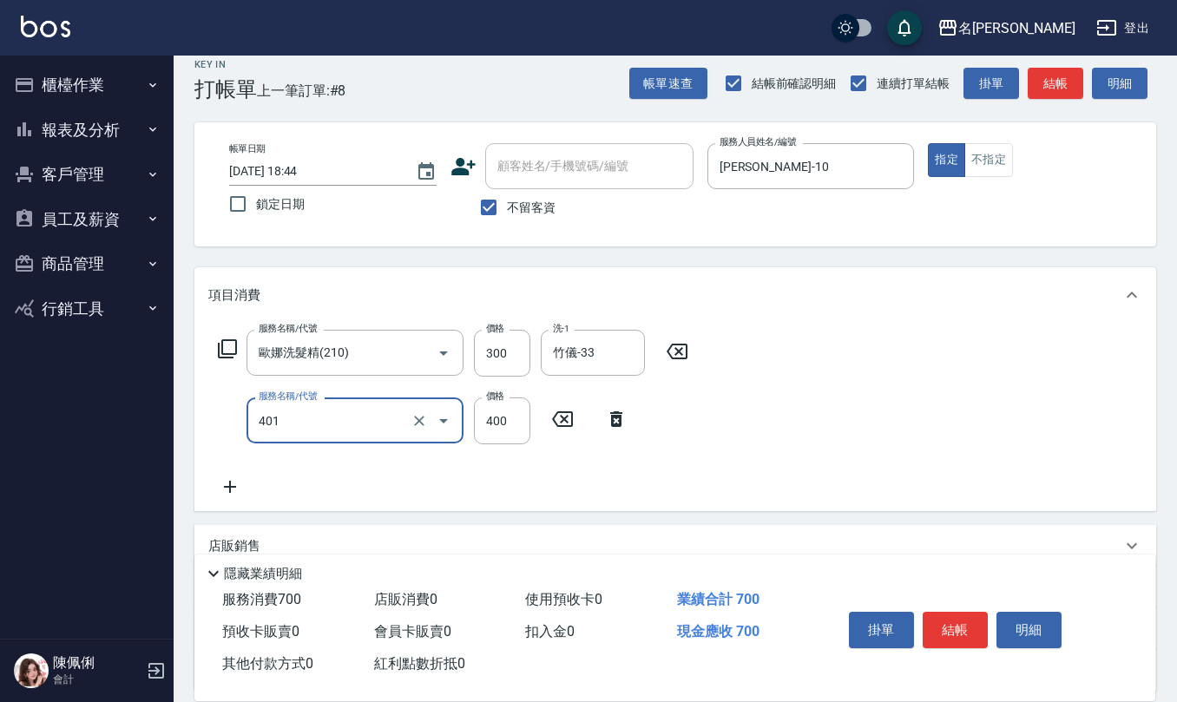
type input "剪髮(401)"
type input "405"
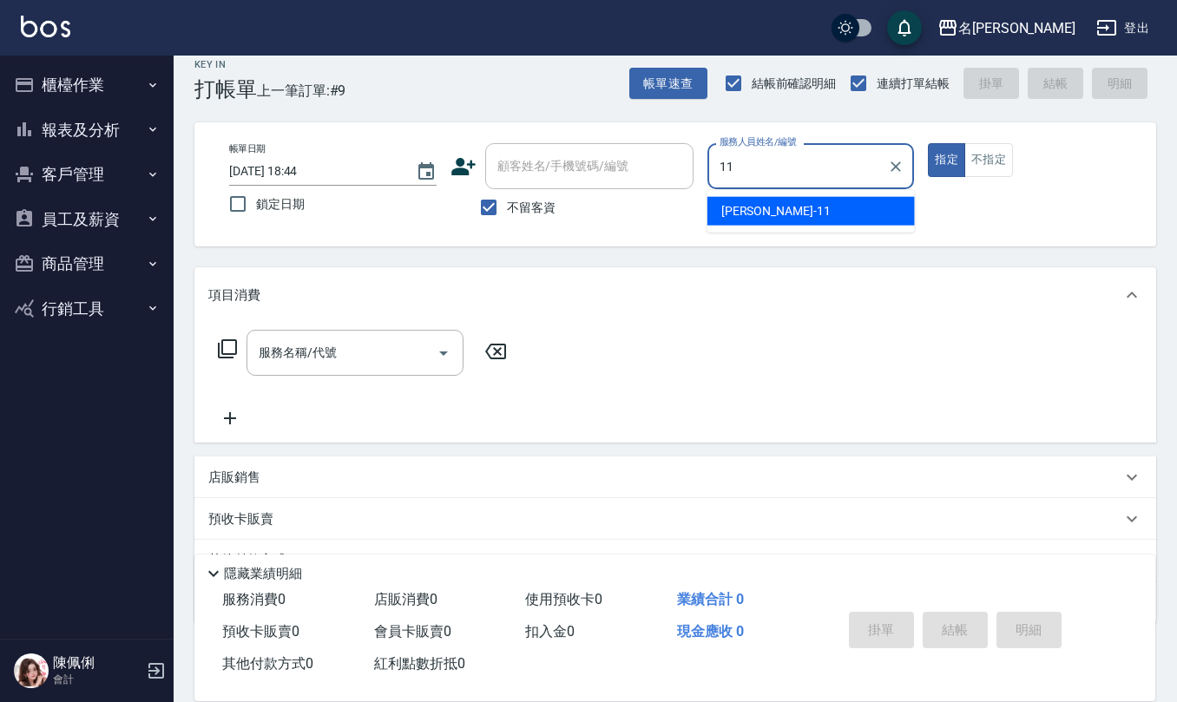
type input "[PERSON_NAME]橙-11"
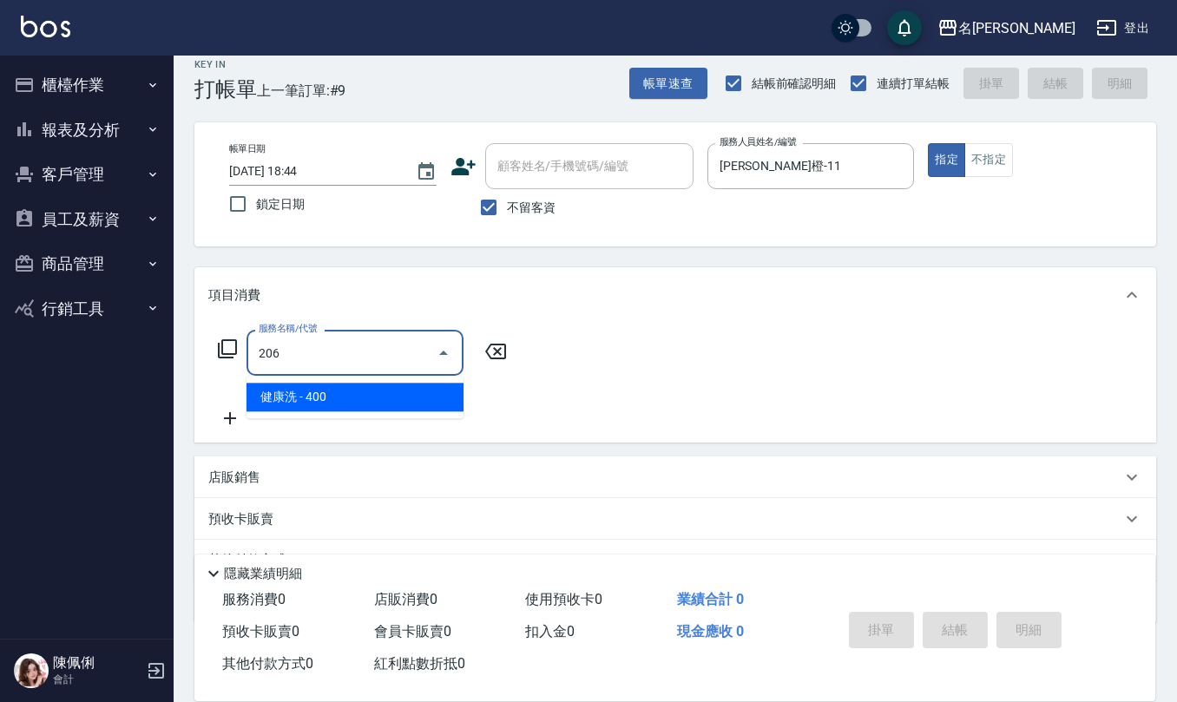
type input "健康洗(206)"
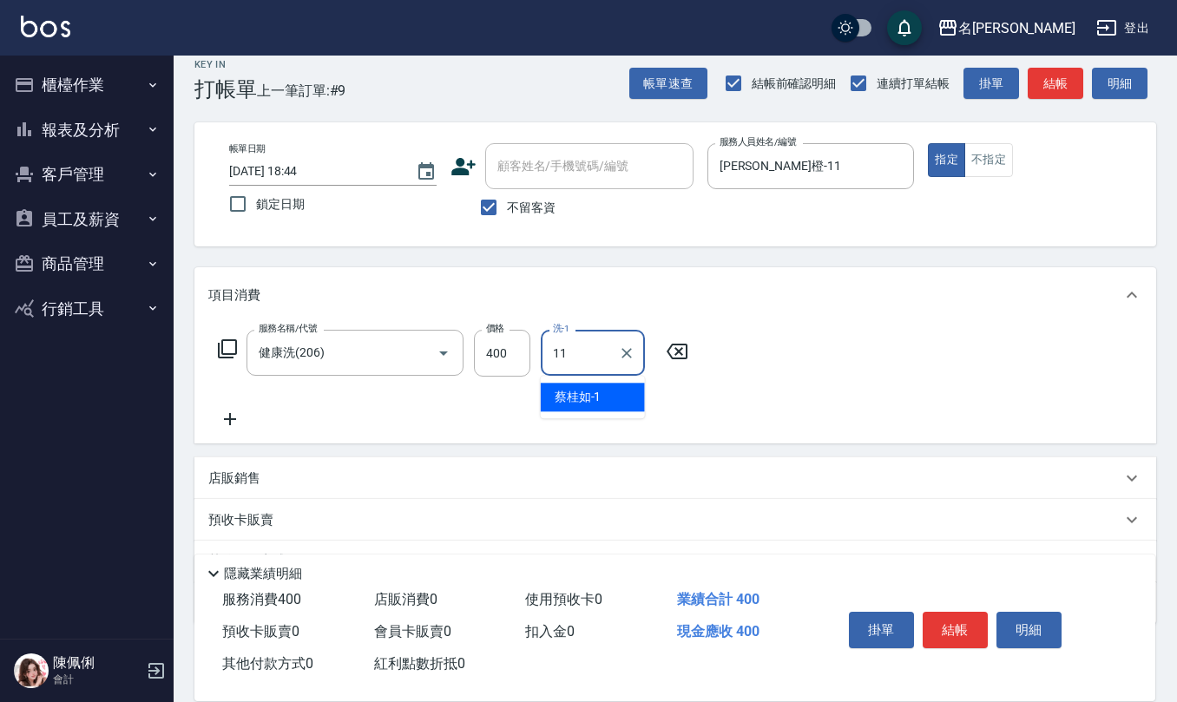
type input "[PERSON_NAME]橙-11"
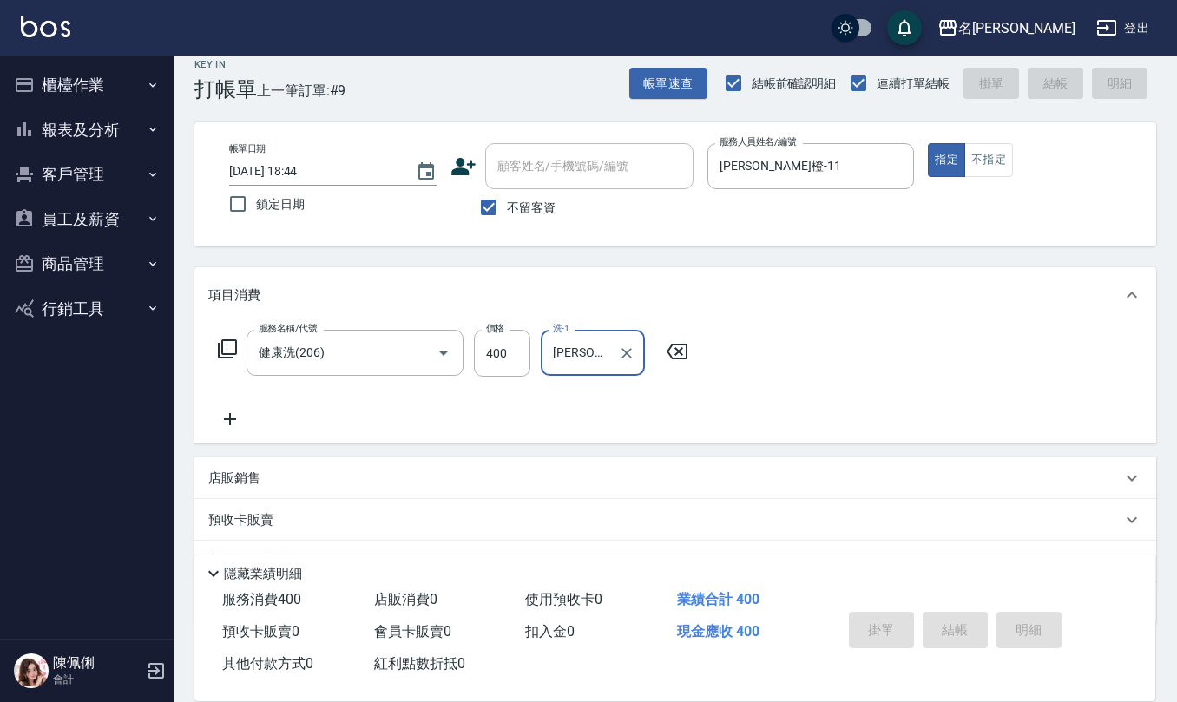
type input "[DATE] 18:45"
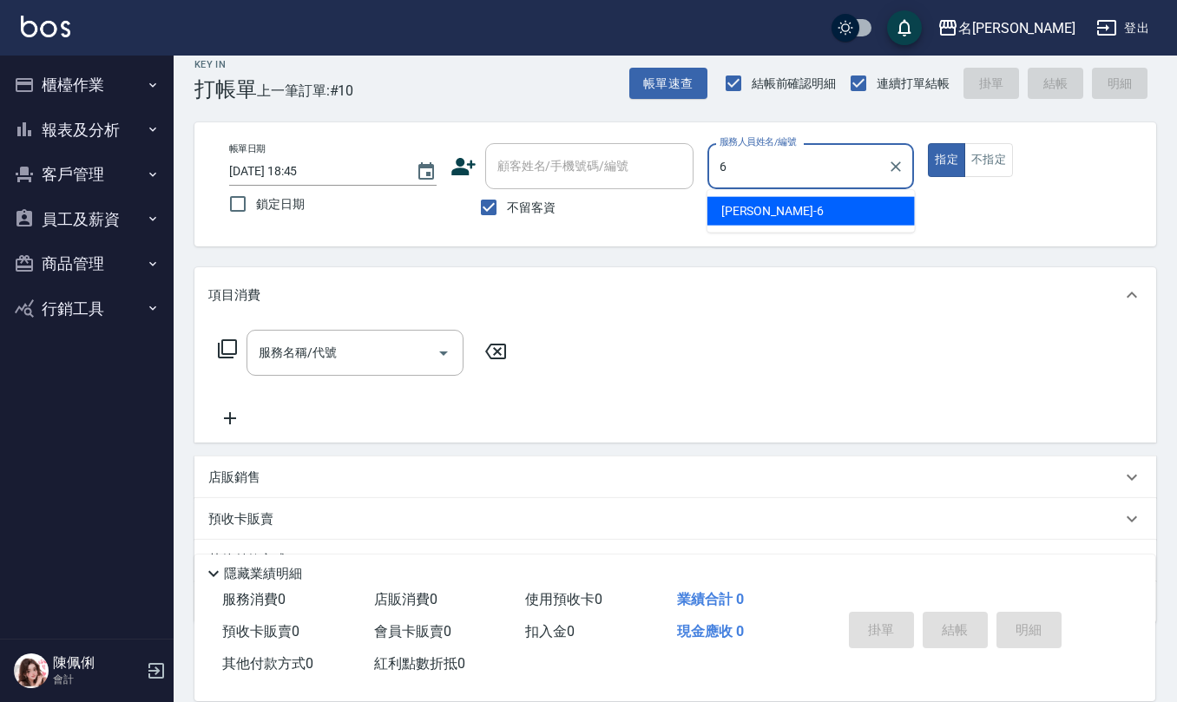
type input "[PERSON_NAME]-6"
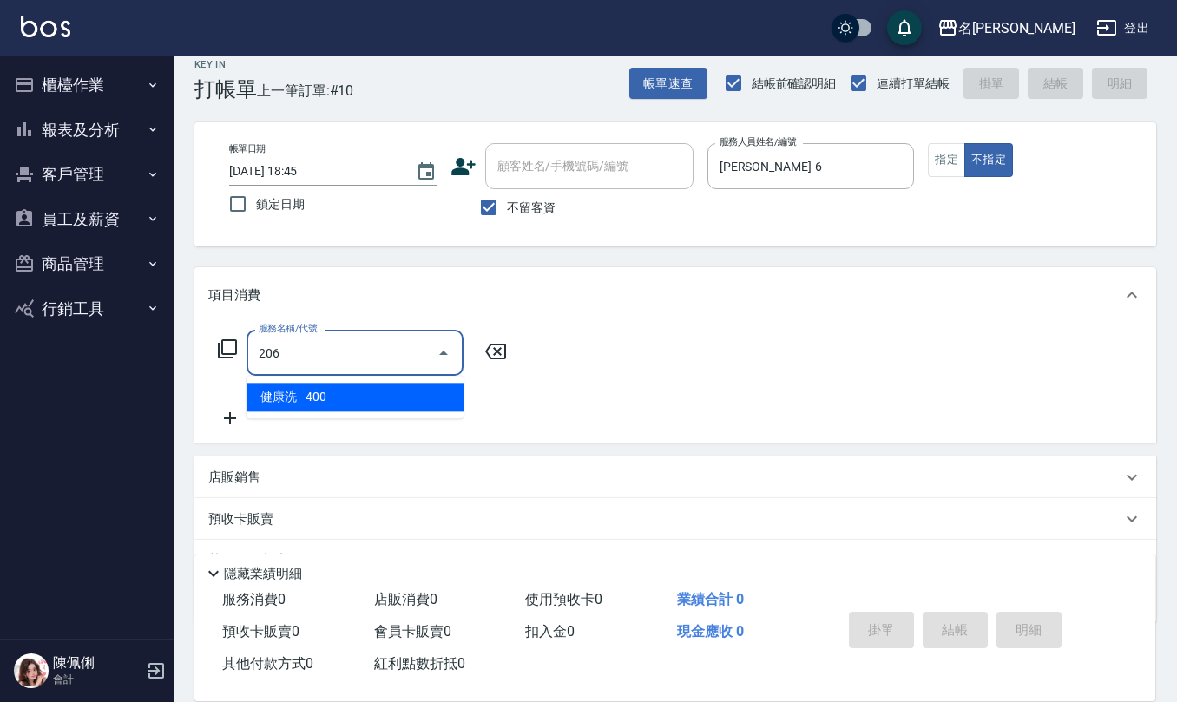
type input "健康洗(206)"
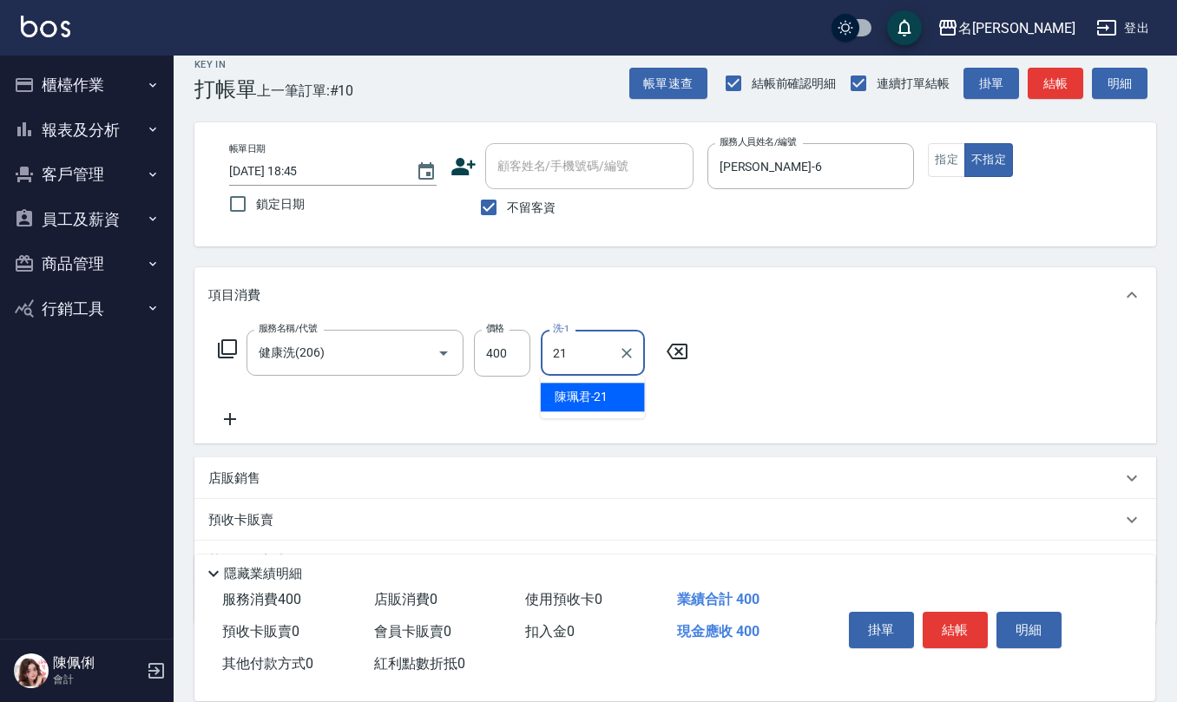
type input "[PERSON_NAME]-21"
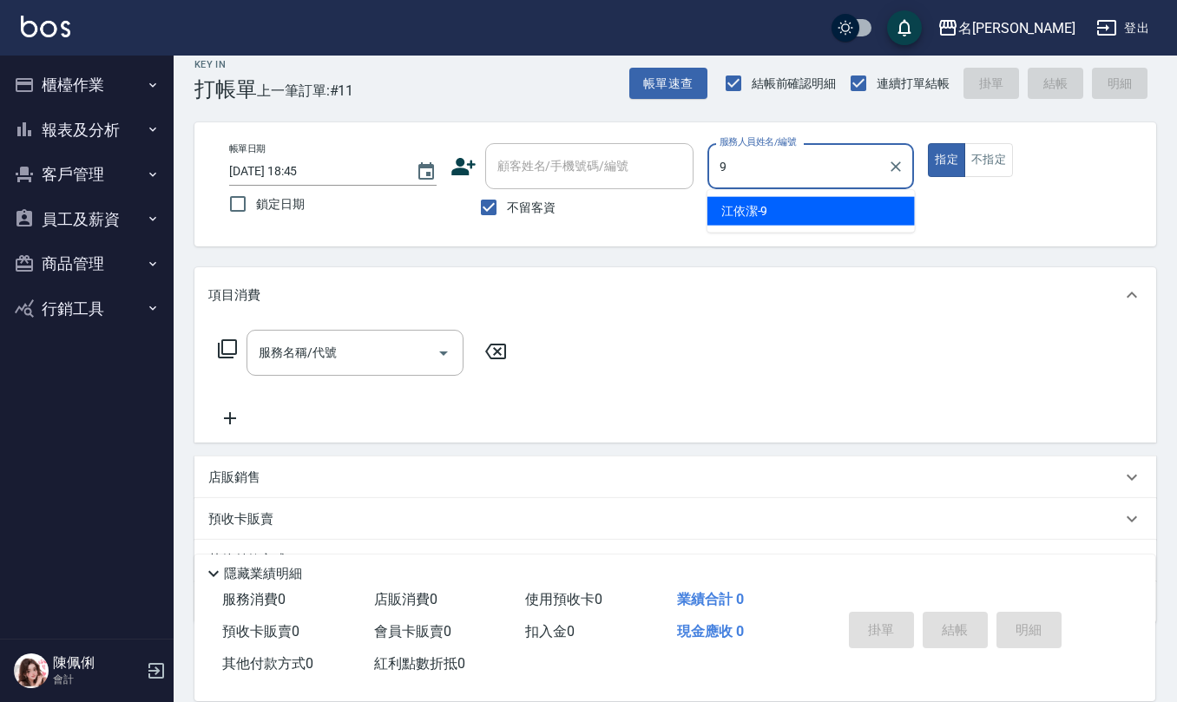
type input "[PERSON_NAME]-9"
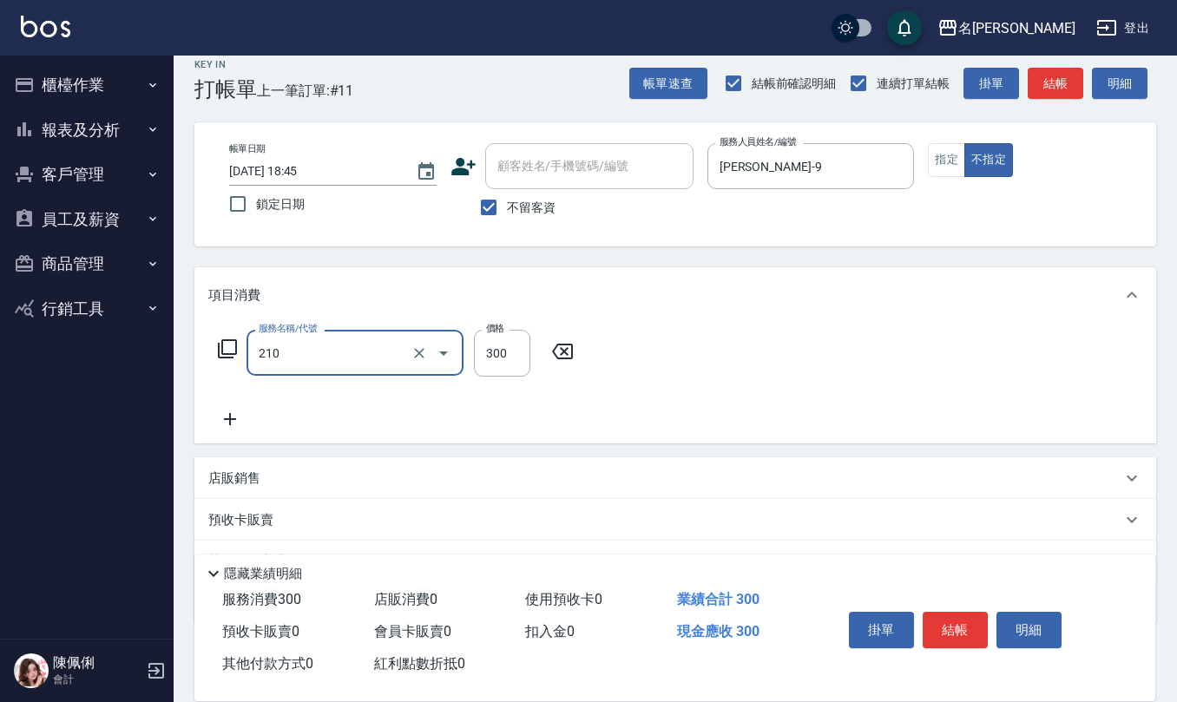
type input "歐娜洗髮精(210)"
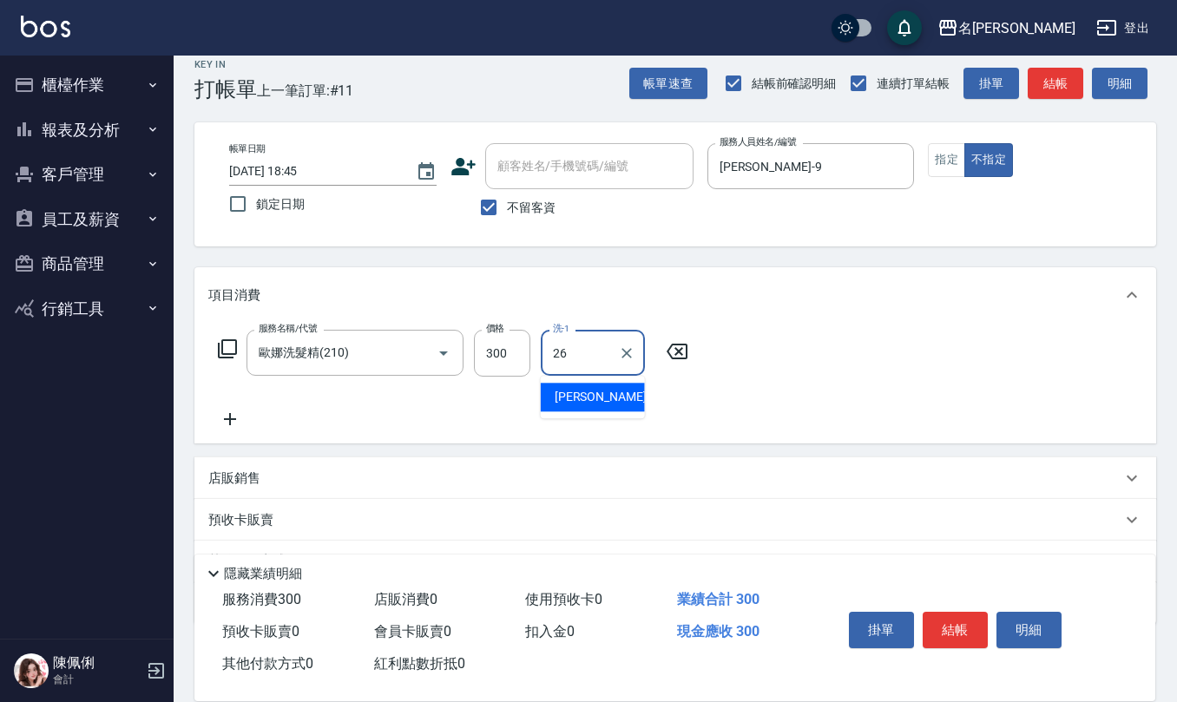
type input "[PERSON_NAME]-26"
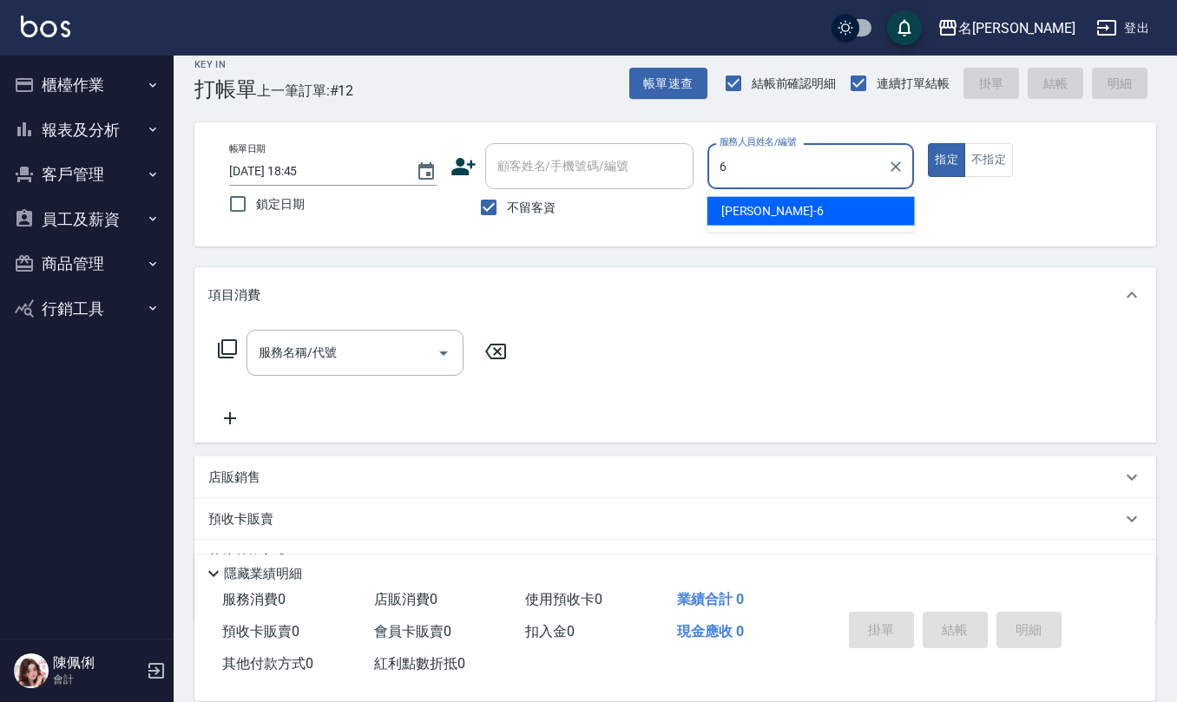
type input "[PERSON_NAME]-6"
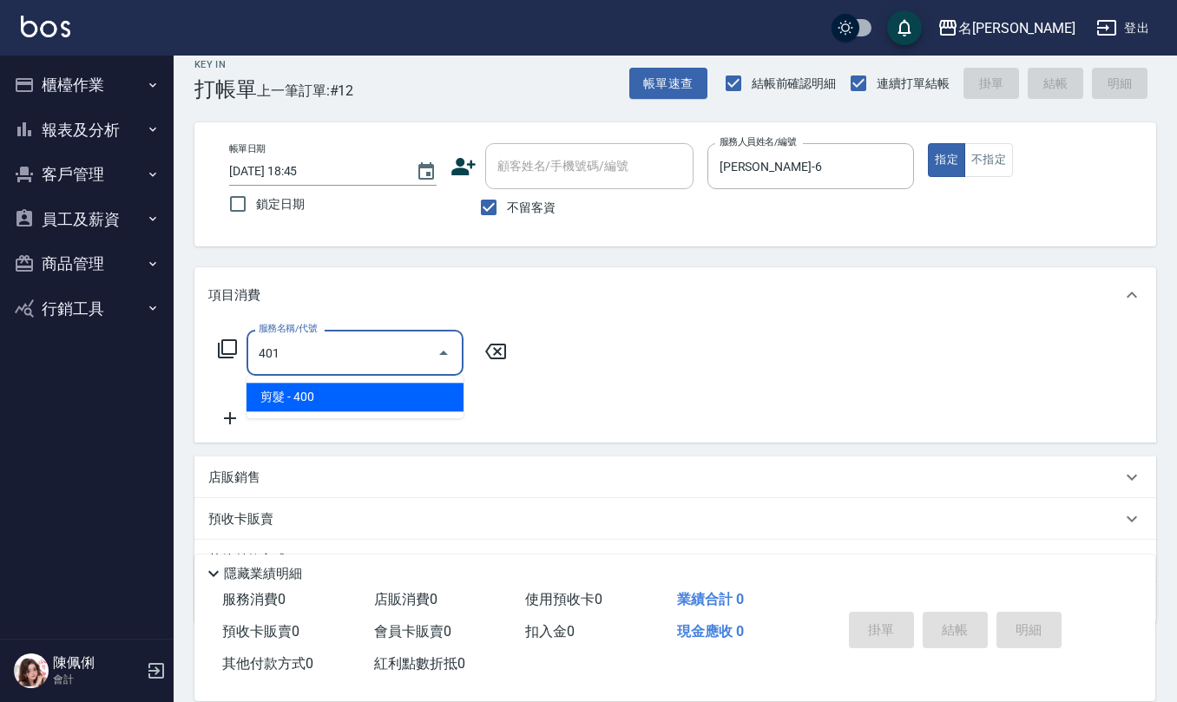
type input "剪髮(401)"
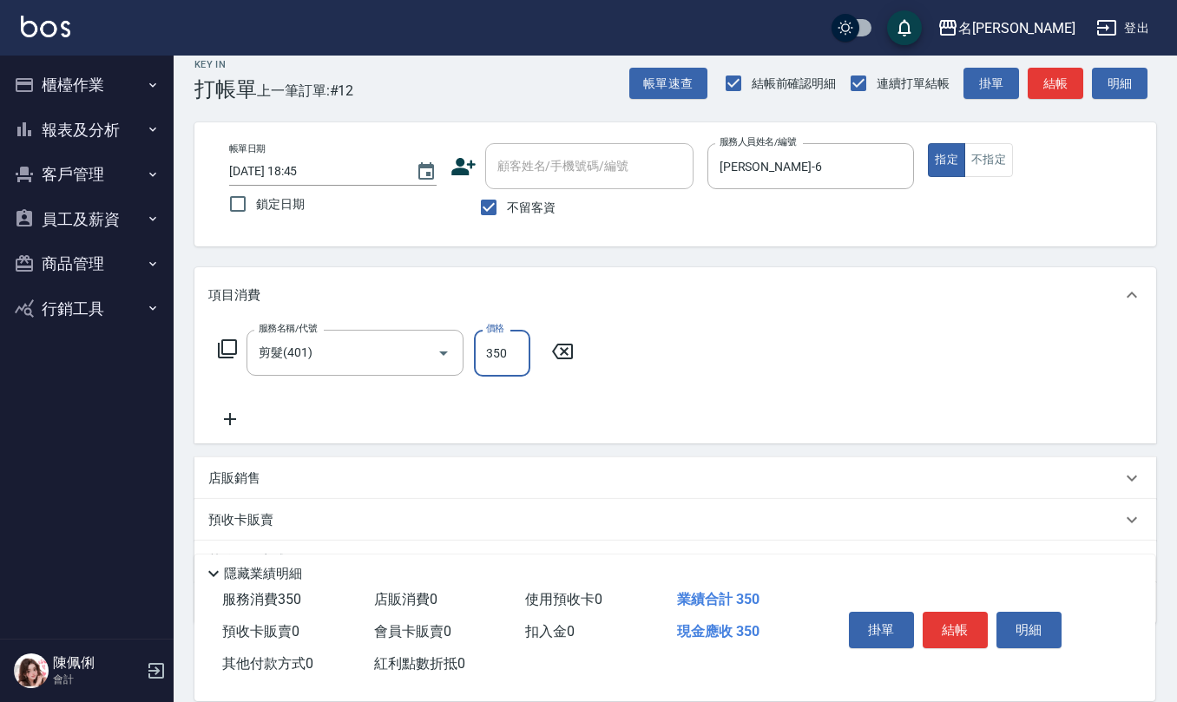
type input "350"
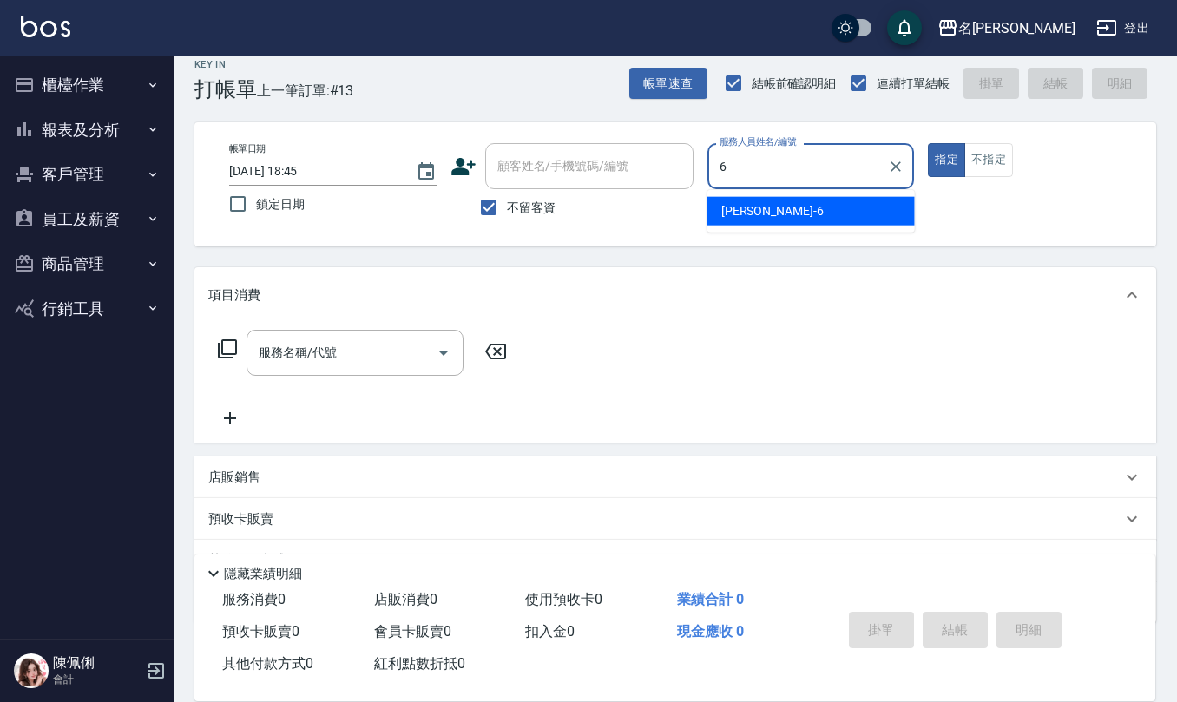
type input "[PERSON_NAME]-6"
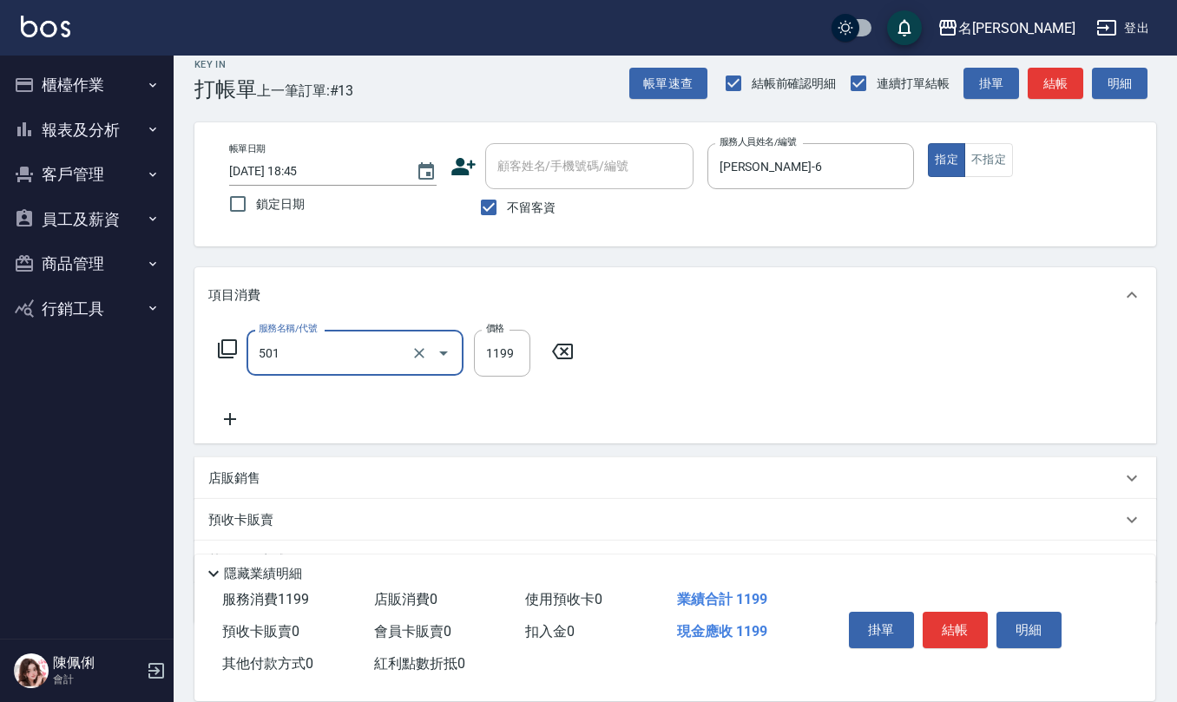
type input "染髮(501)"
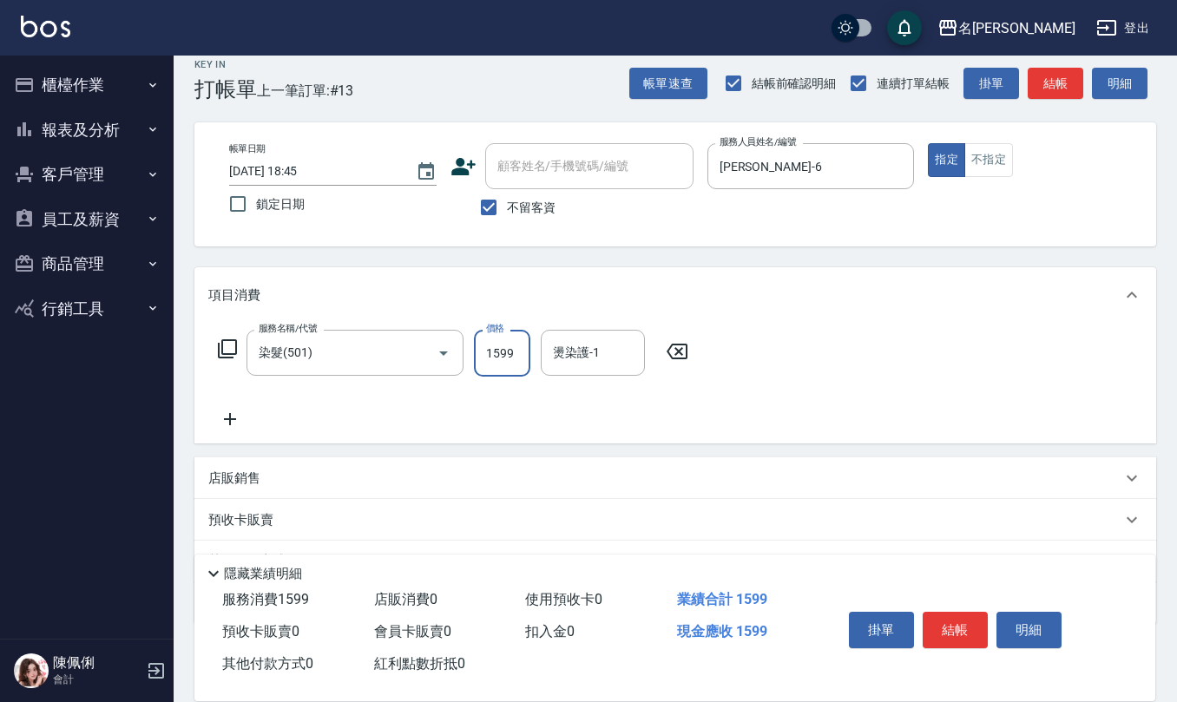
type input "1599"
type input "[PERSON_NAME]-20"
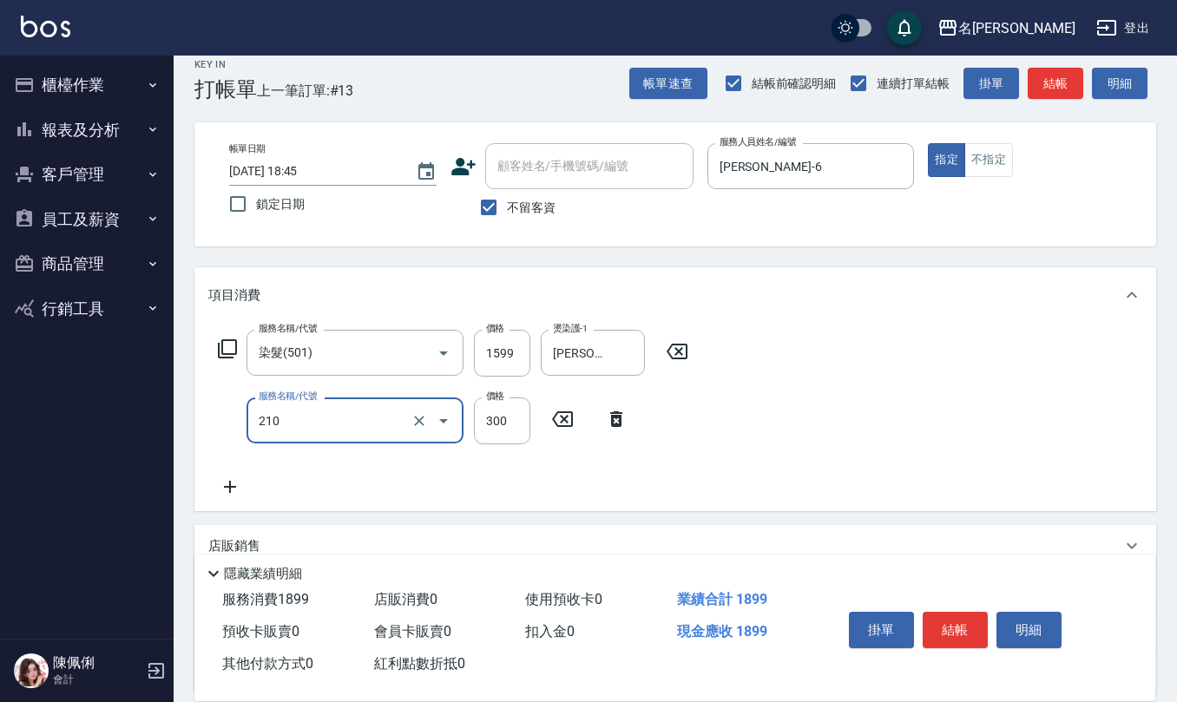
type input "歐娜洗髮精(210)"
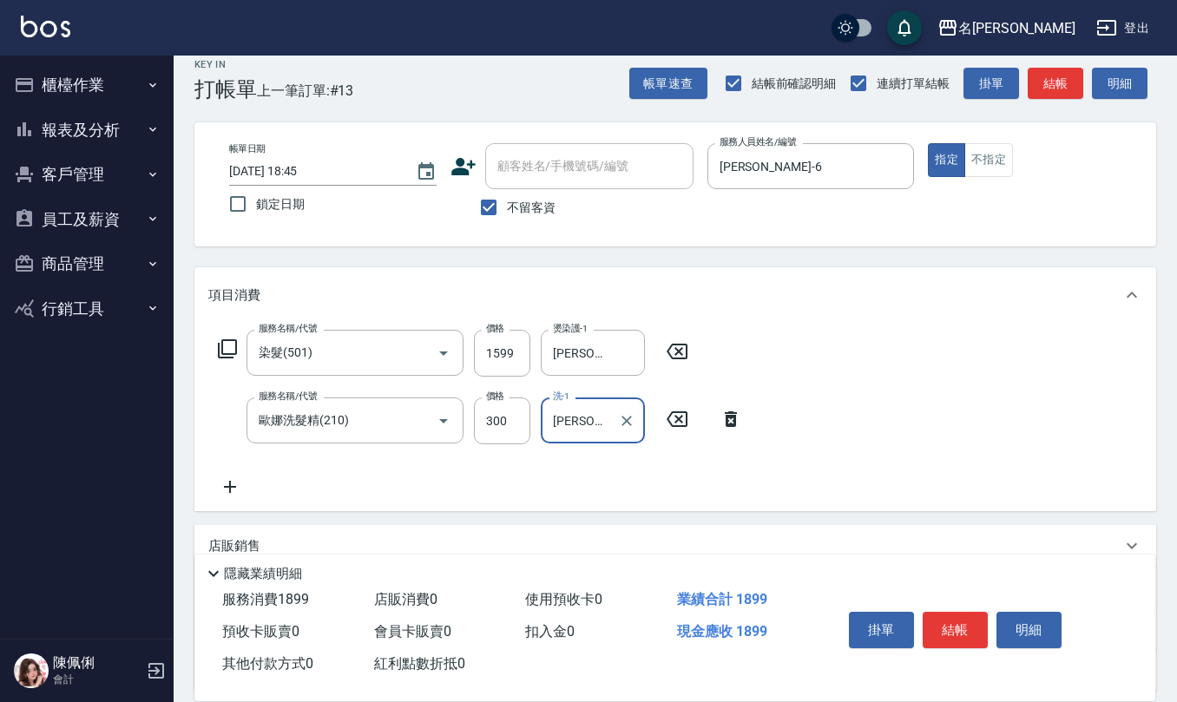
type input "[PERSON_NAME]-20"
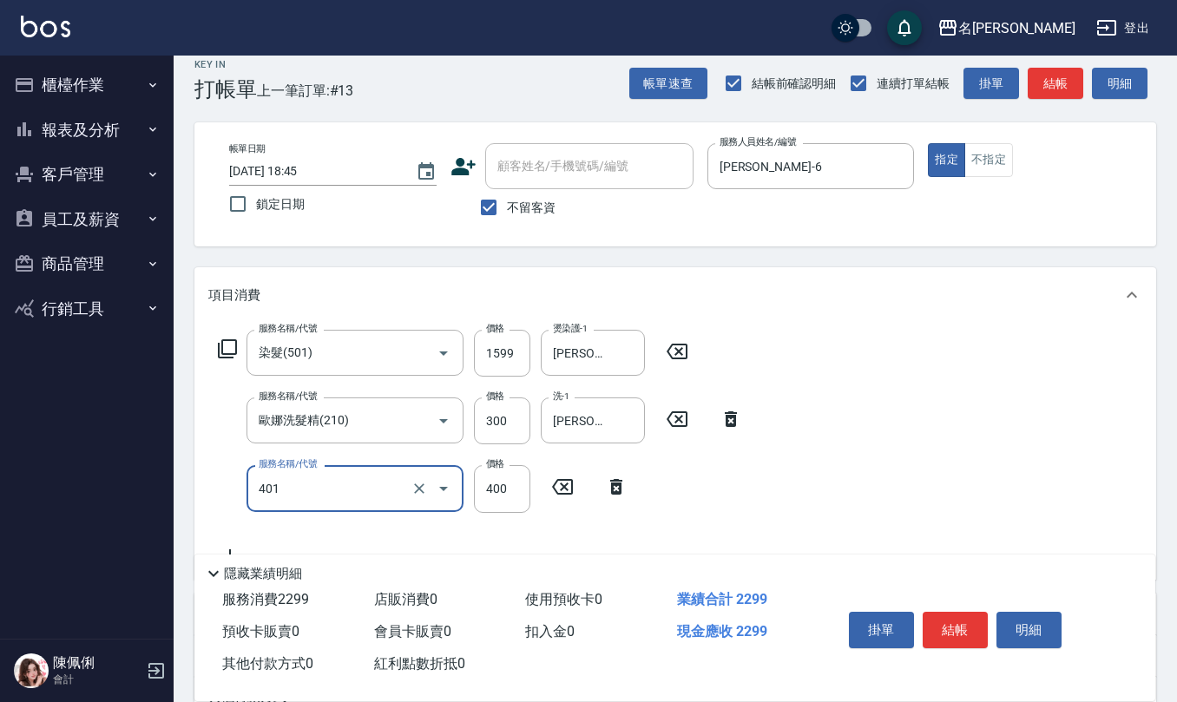
type input "剪髮(401)"
type input "350"
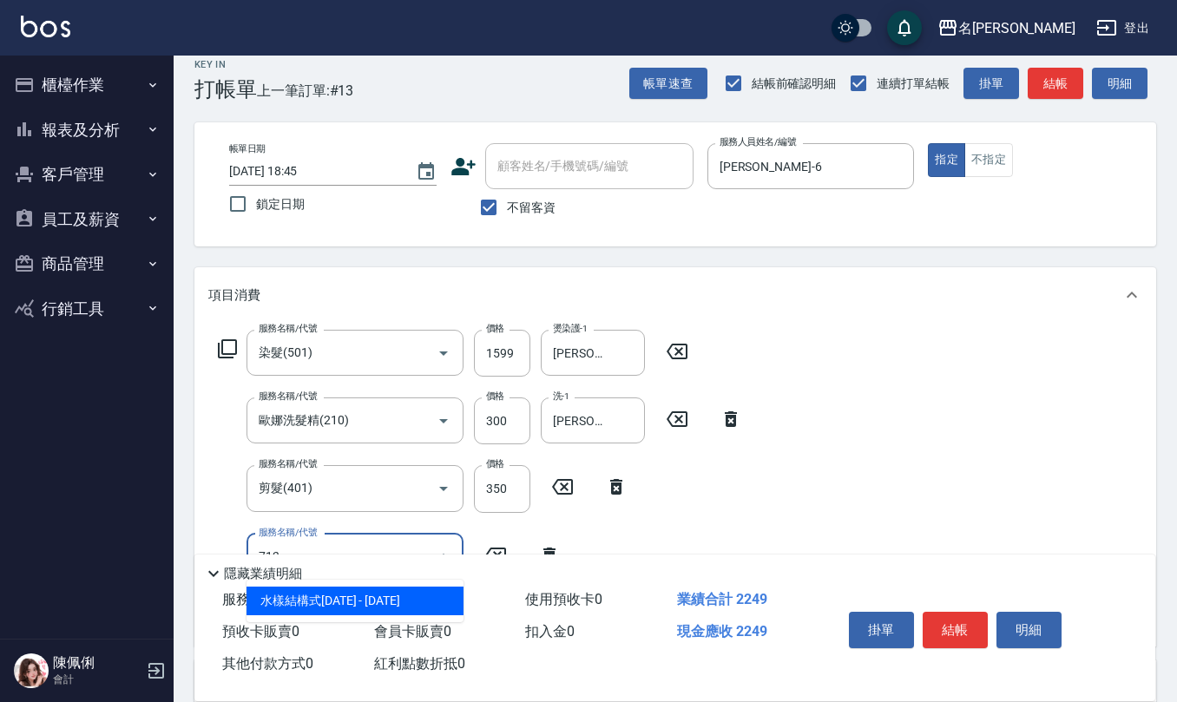
type input "水樣結構式1200(713)"
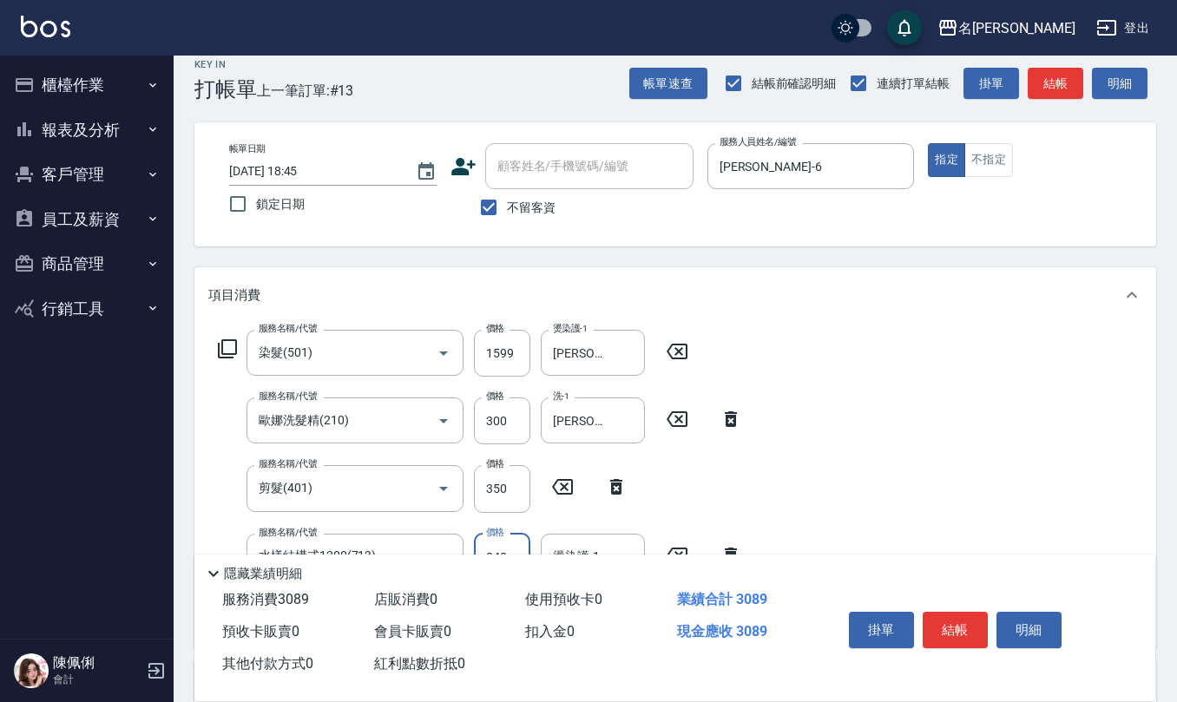
type input "840"
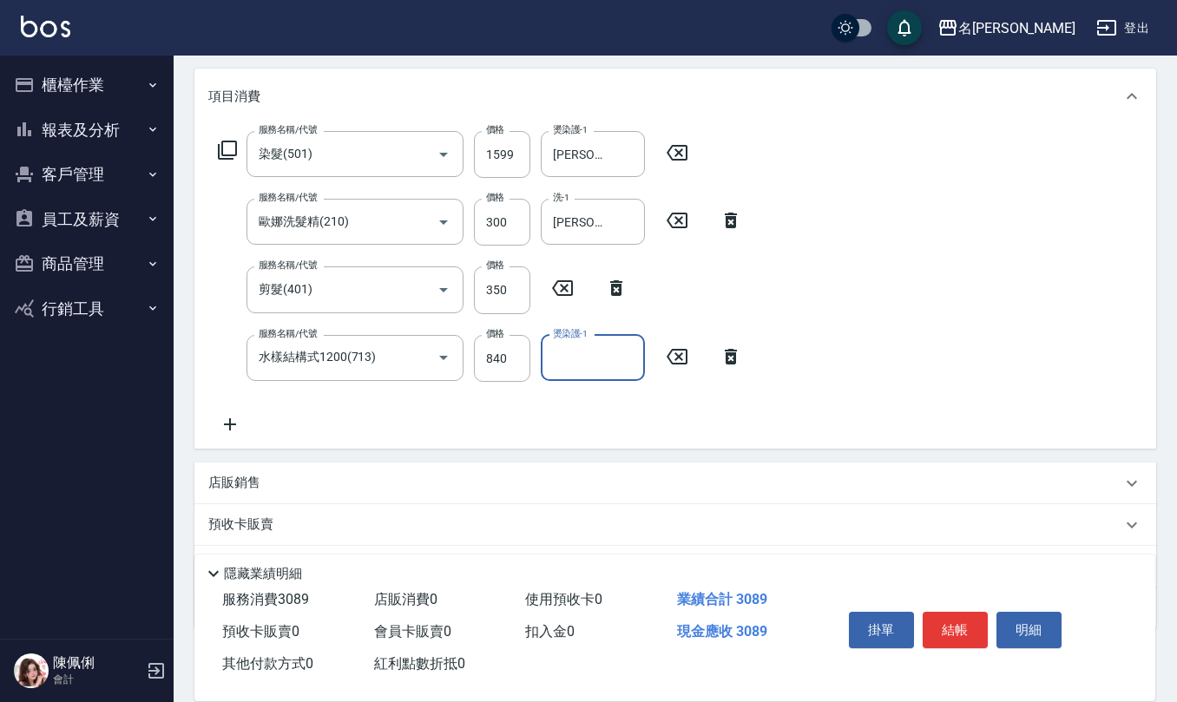
scroll to position [248, 0]
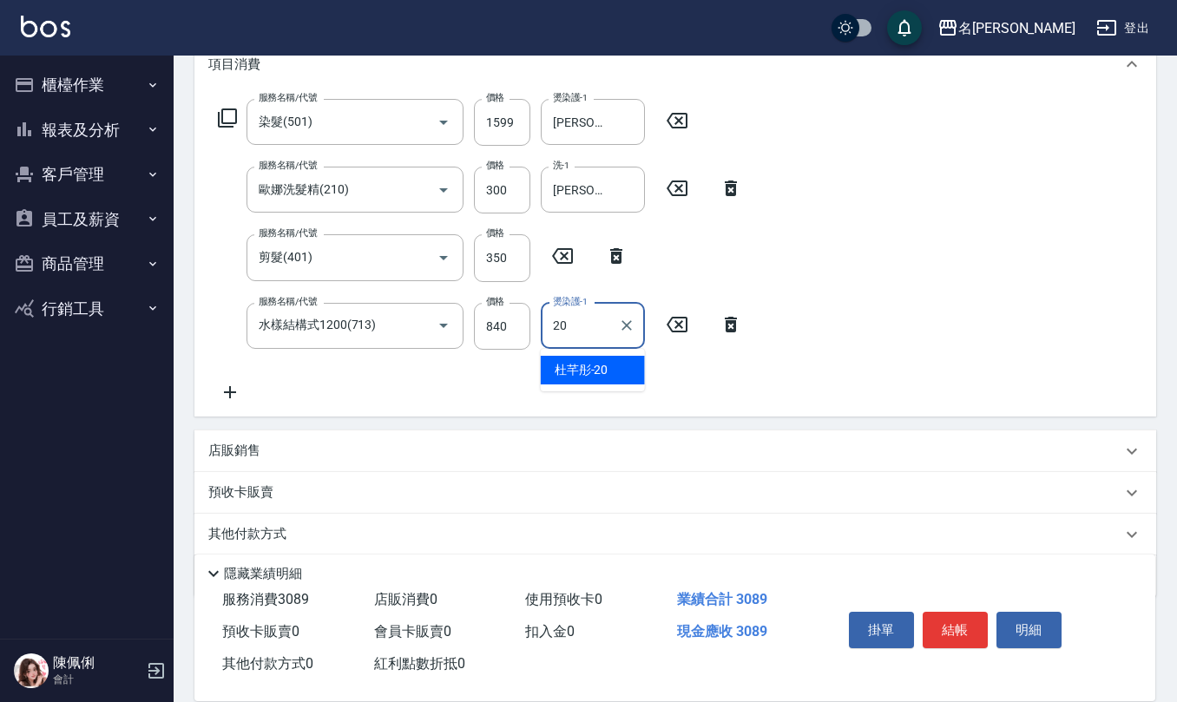
type input "[PERSON_NAME]-20"
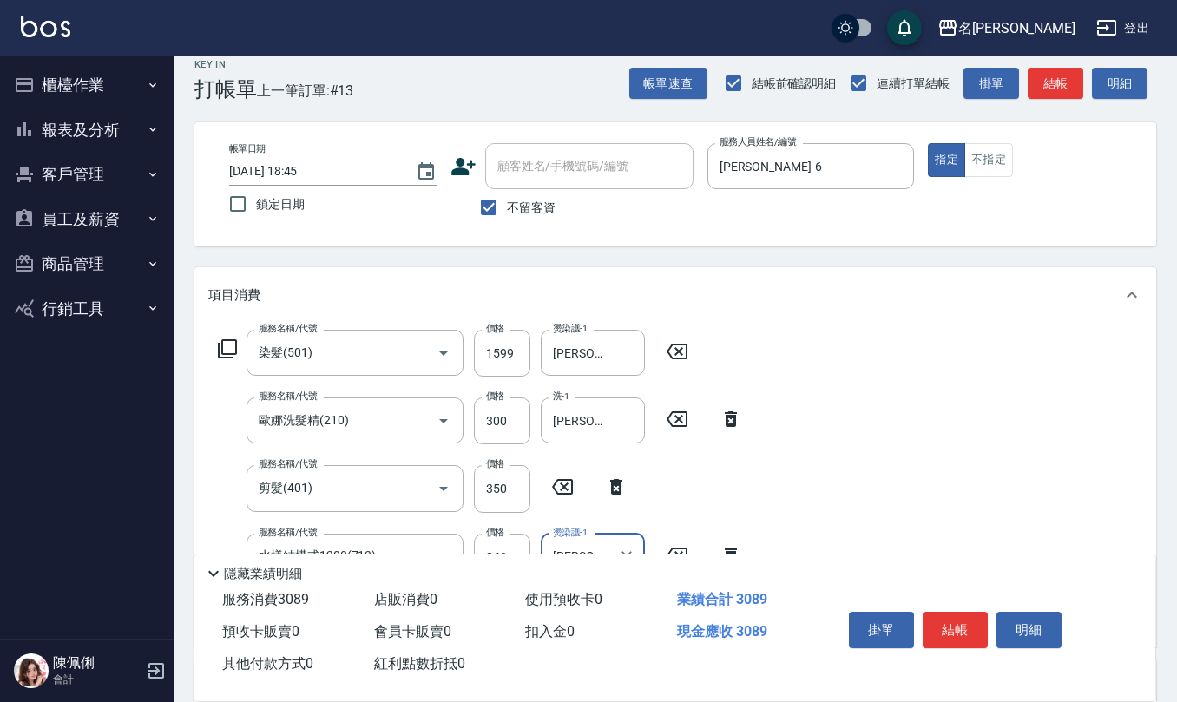
scroll to position [0, 0]
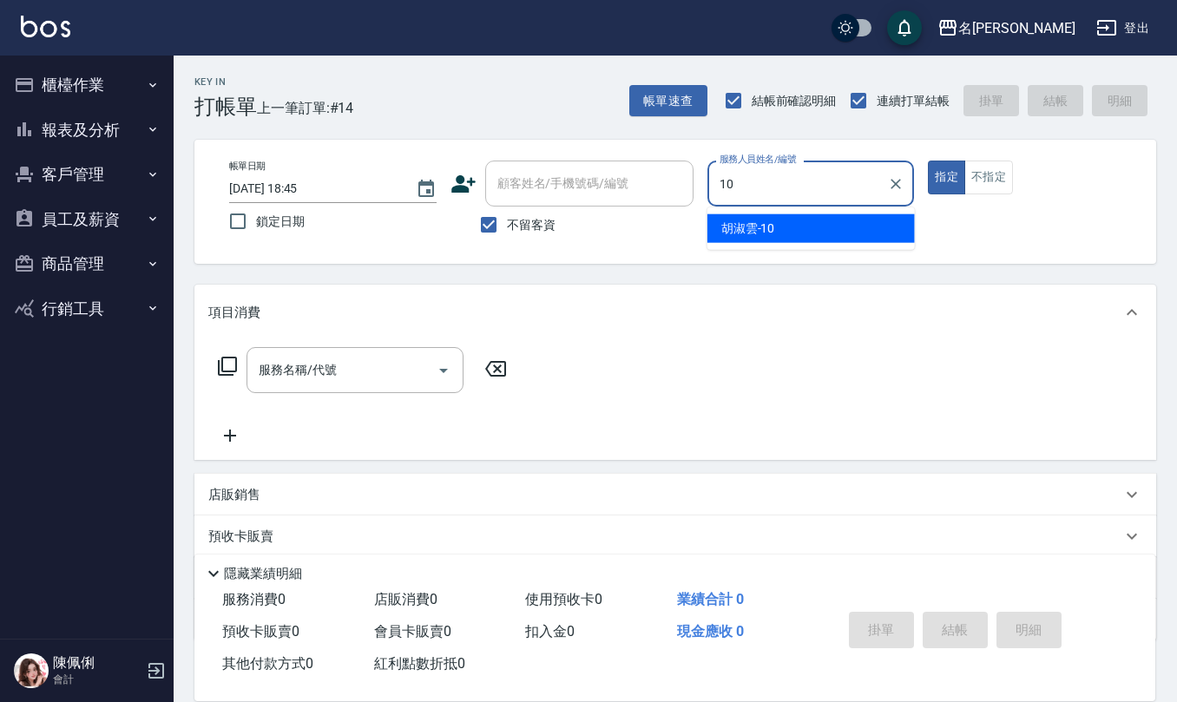
type input "[PERSON_NAME]-10"
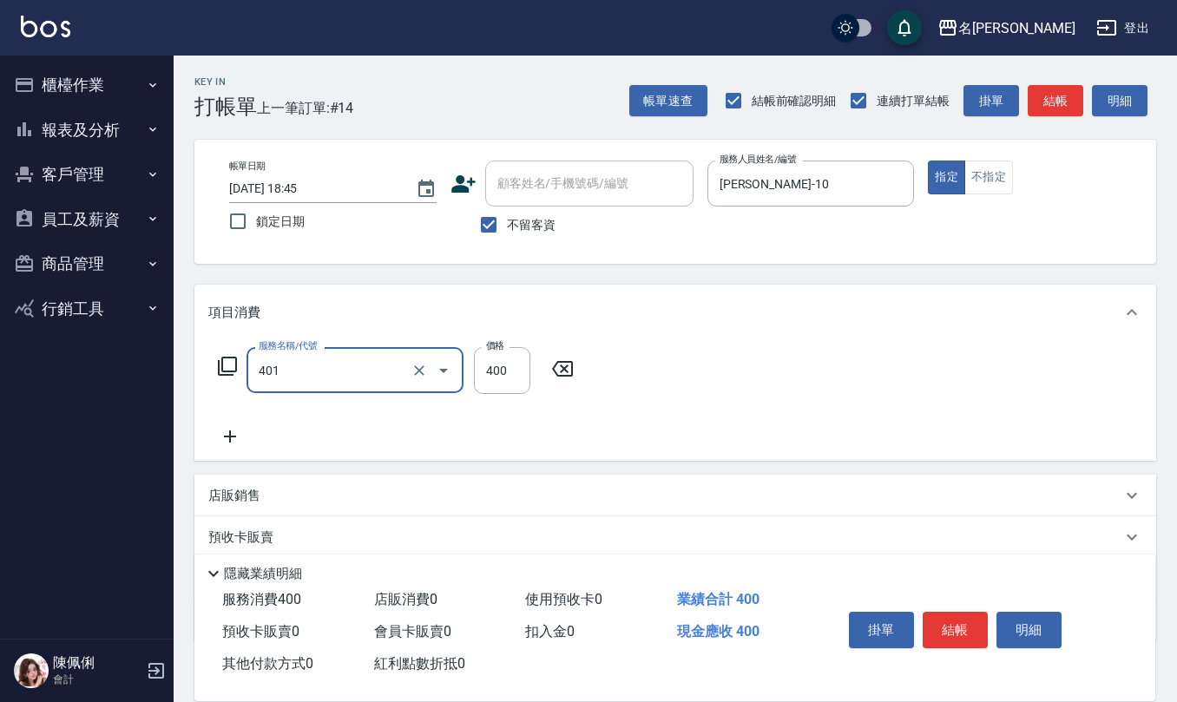
type input "剪髮(401)"
type input "405"
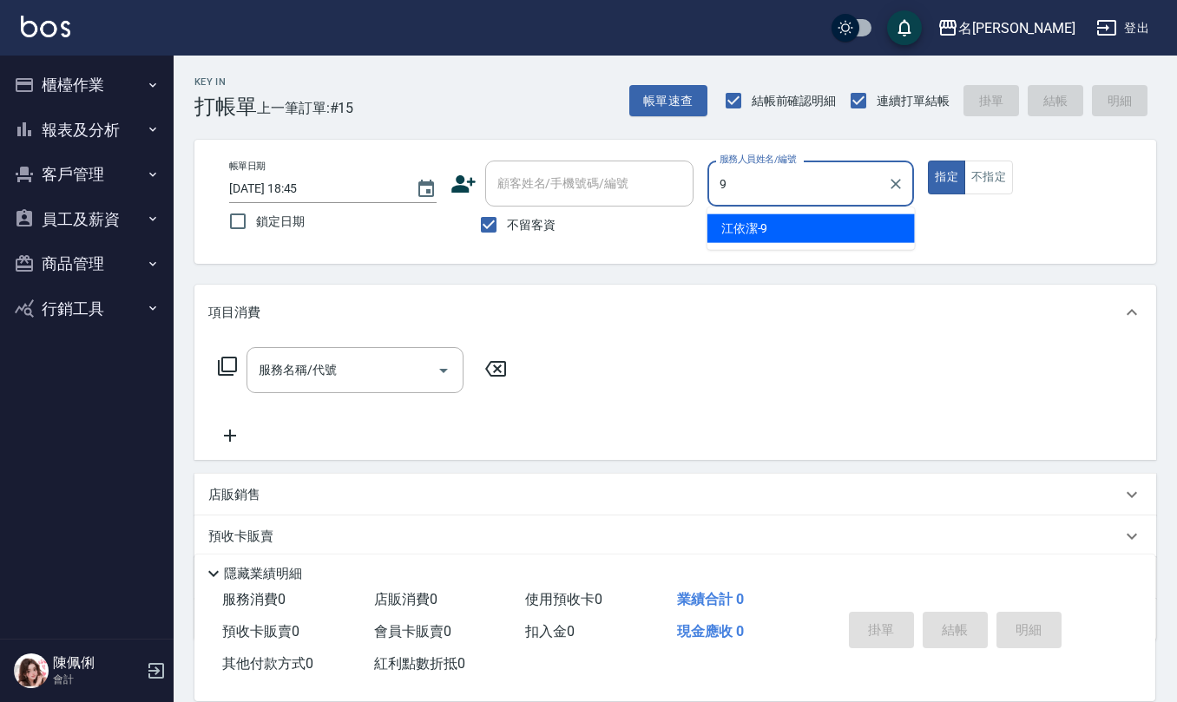
type input "[PERSON_NAME]-9"
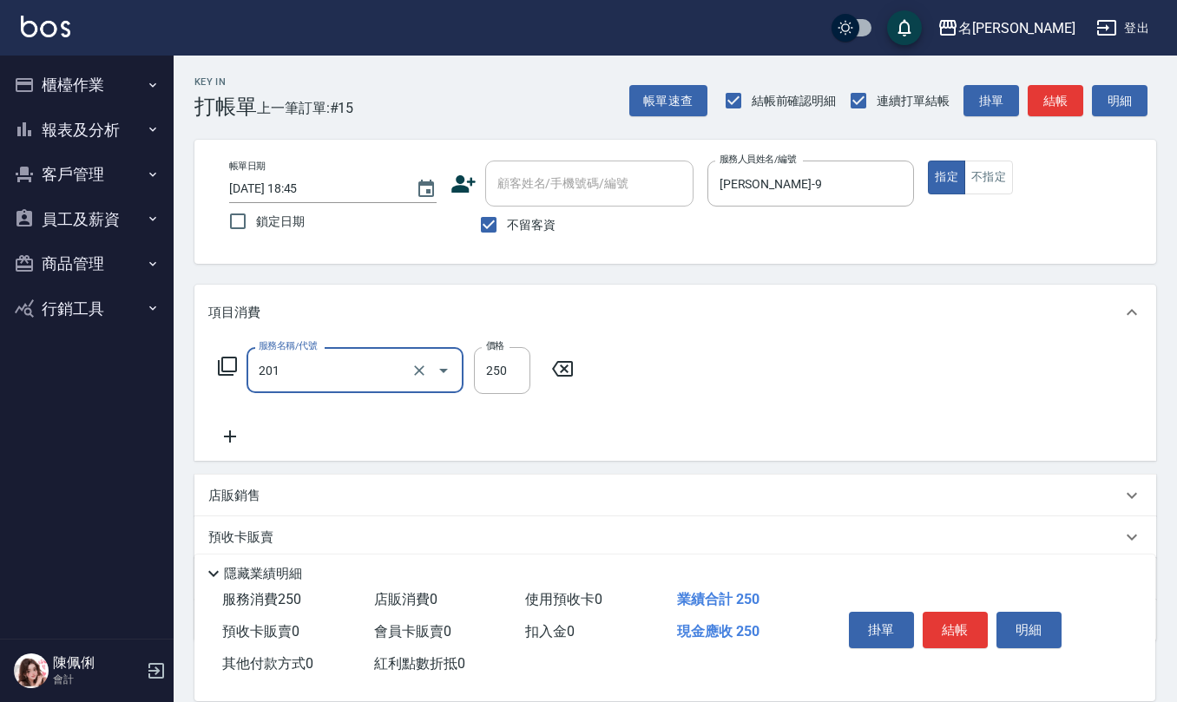
type input "洗髮(201)"
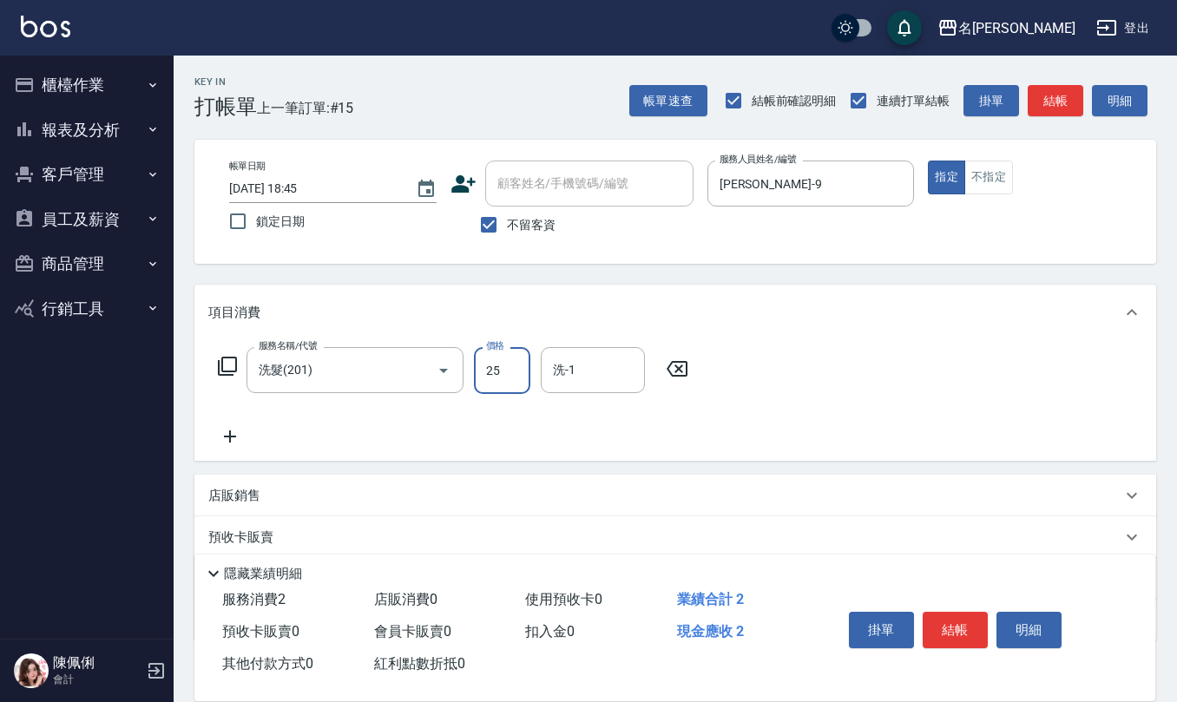
type input "250"
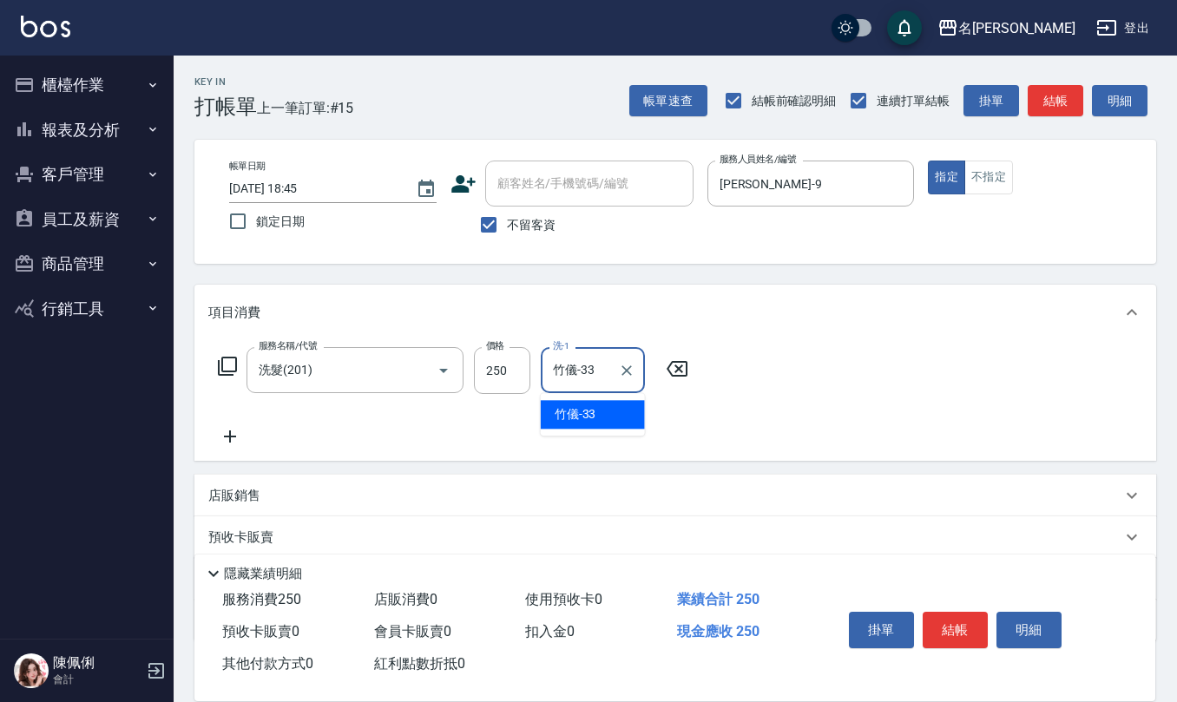
type input "竹儀-33"
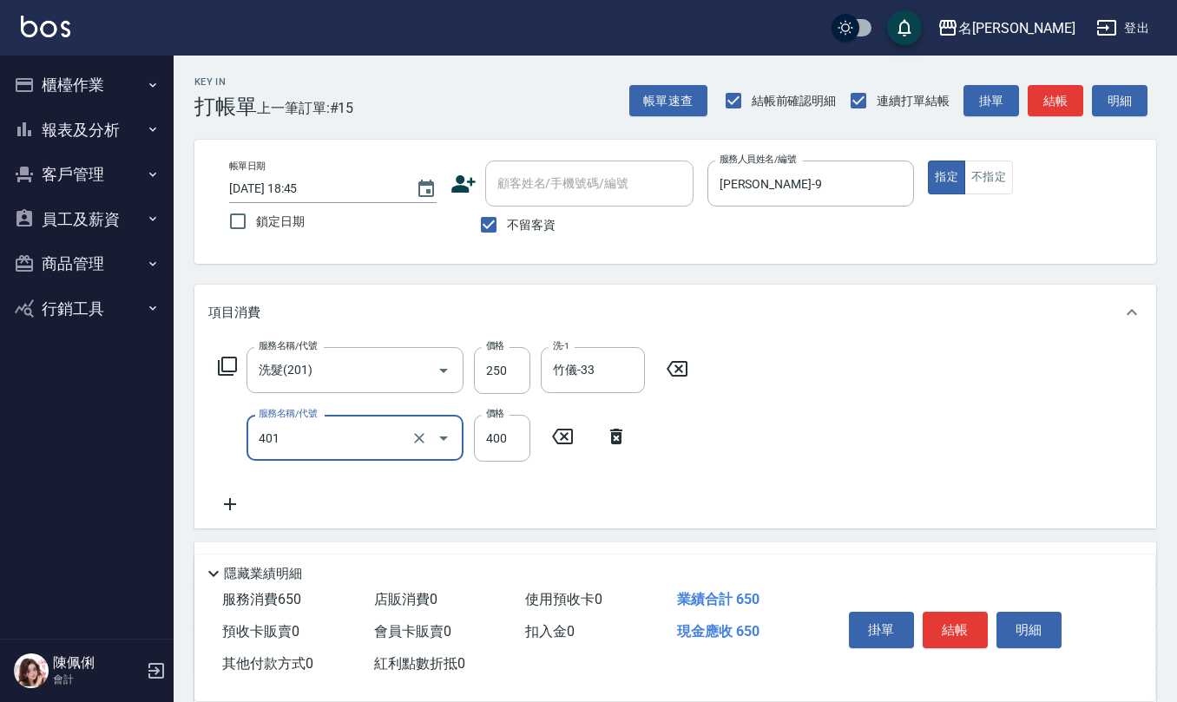
type input "剪髮(401)"
type input "50"
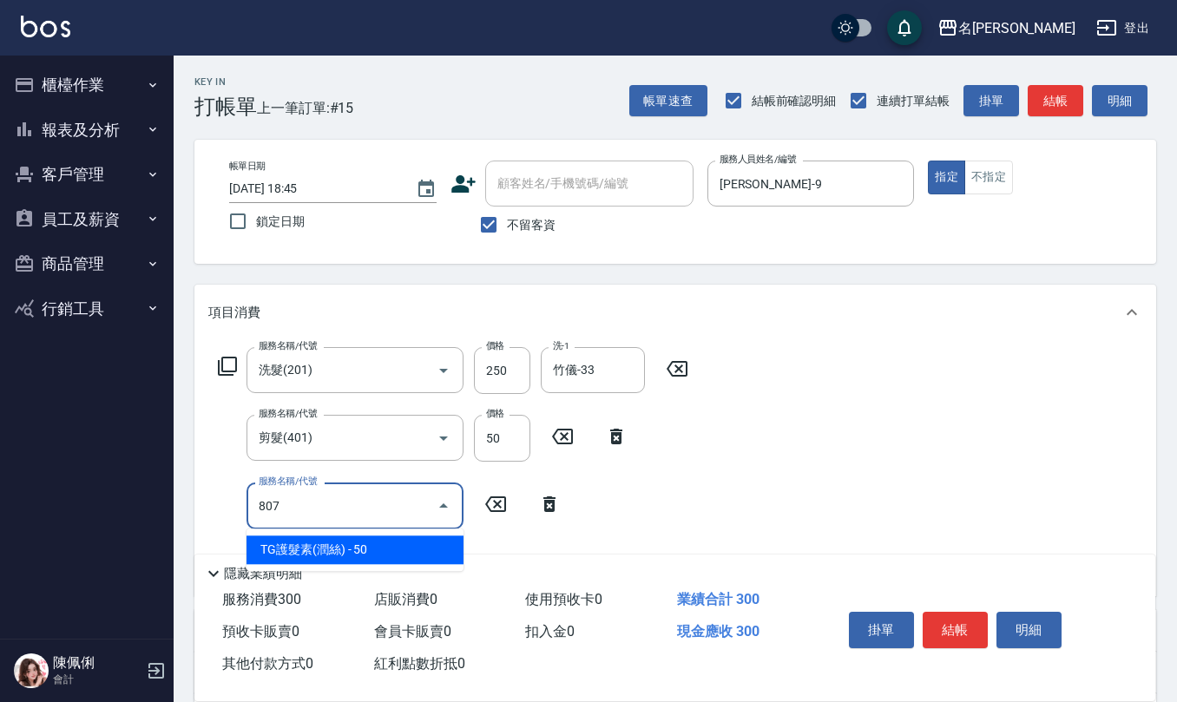
type input "TG護髮素(潤絲)(807)"
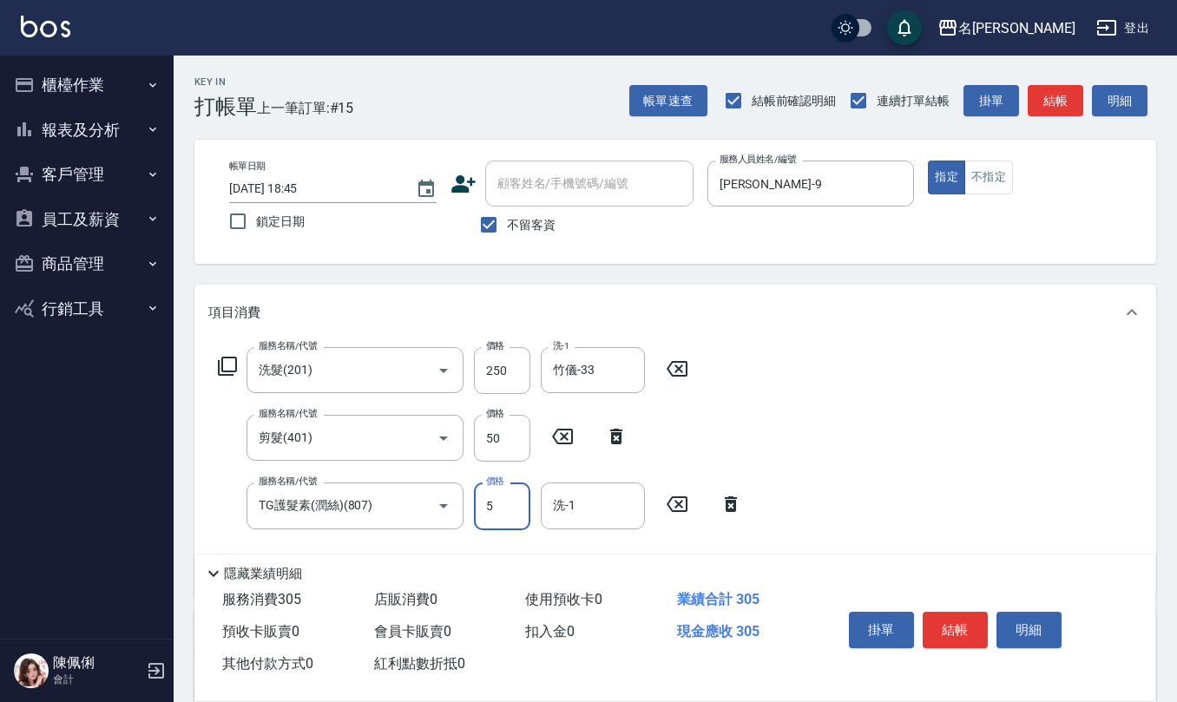
type input "50"
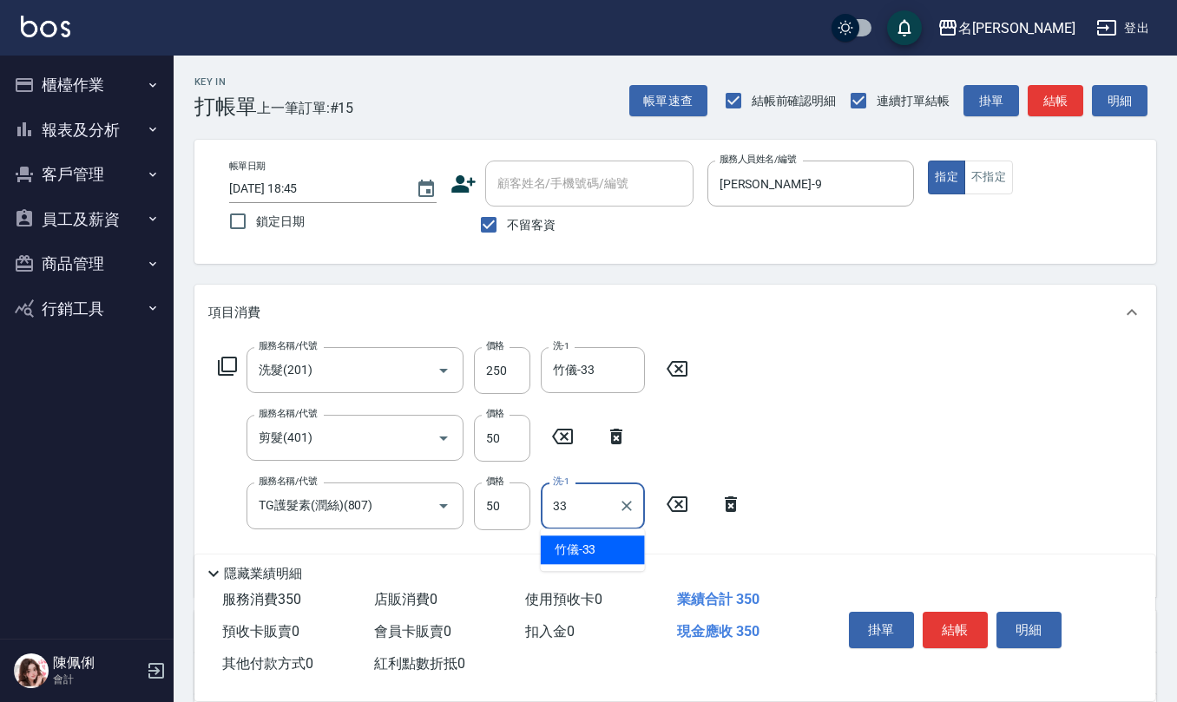
type input "竹儀-33"
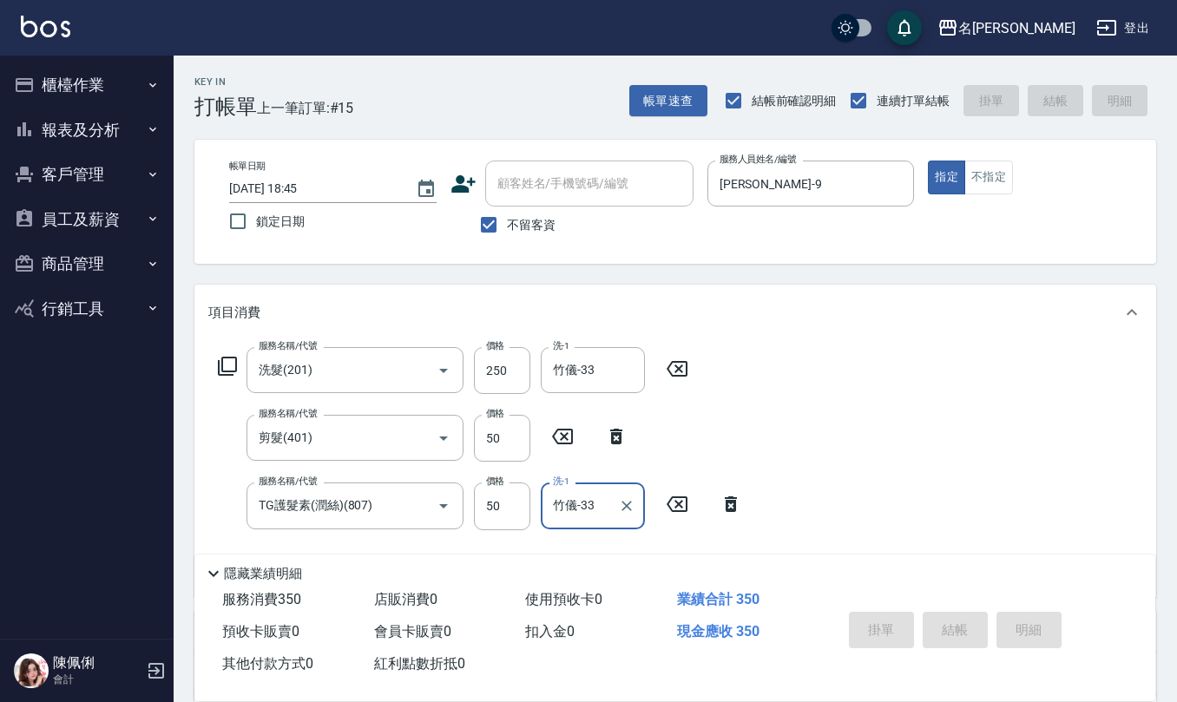
type input "[DATE] 18:48"
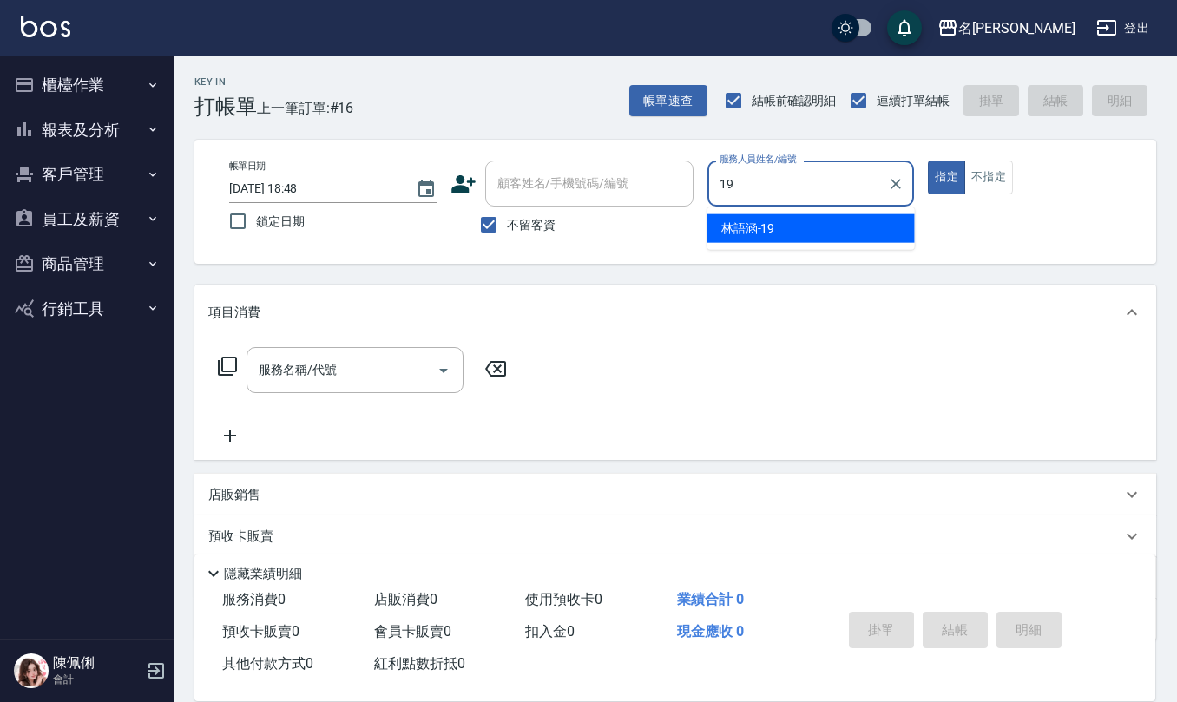
type input "[PERSON_NAME]-19"
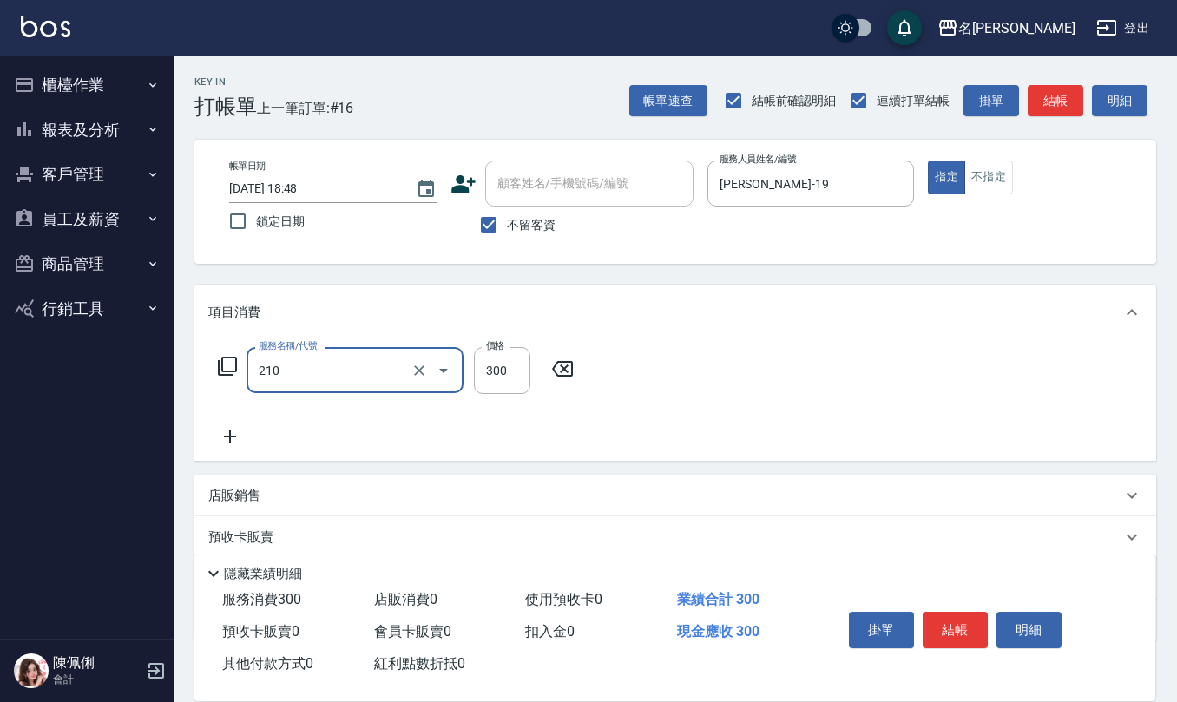
type input "歐娜洗髮精(210)"
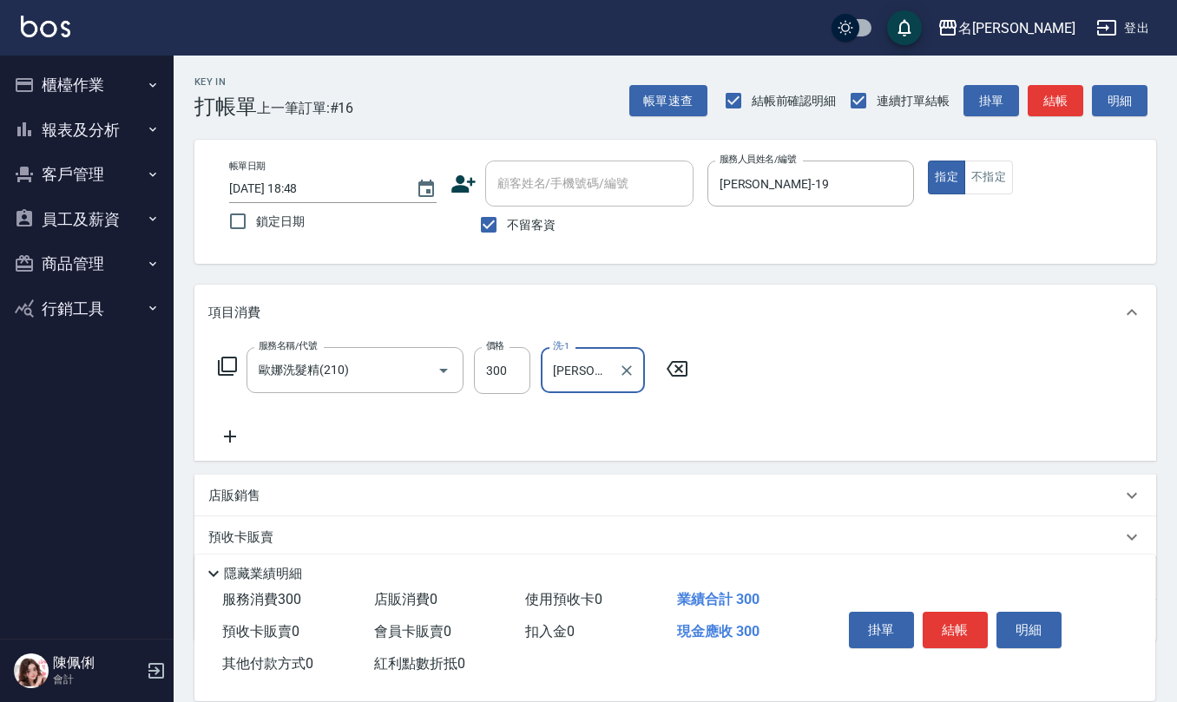
type input "[PERSON_NAME]-26"
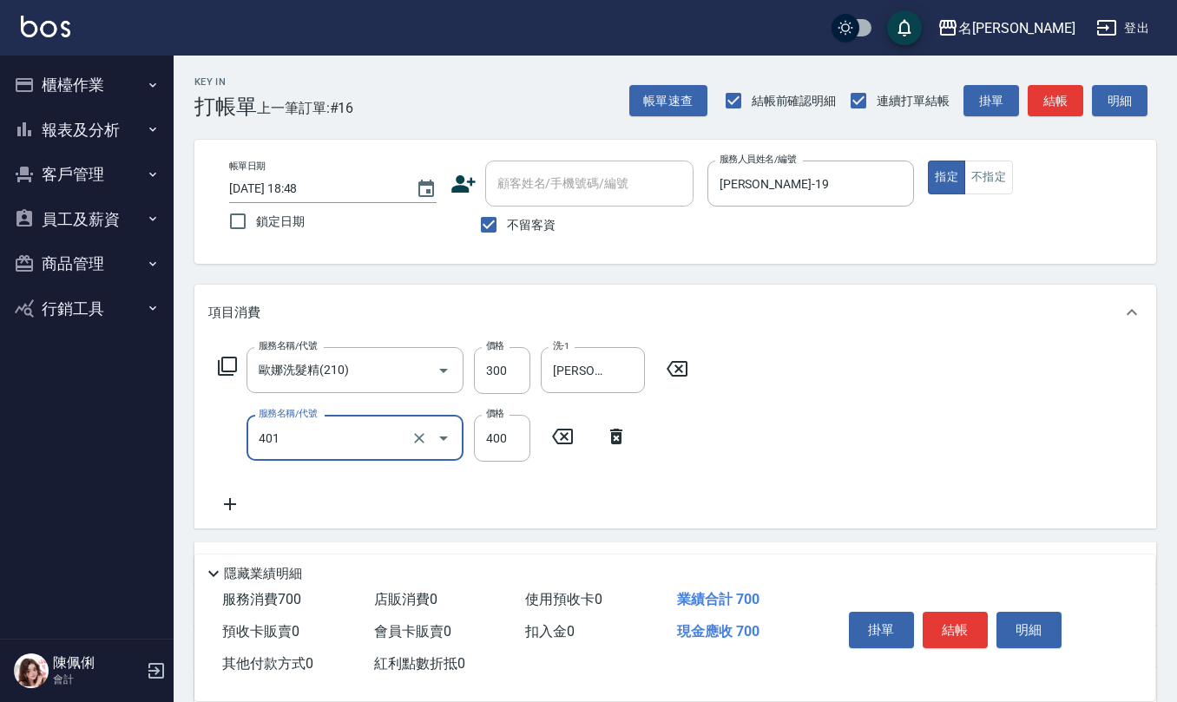
type input "剪髮(401)"
type input "500"
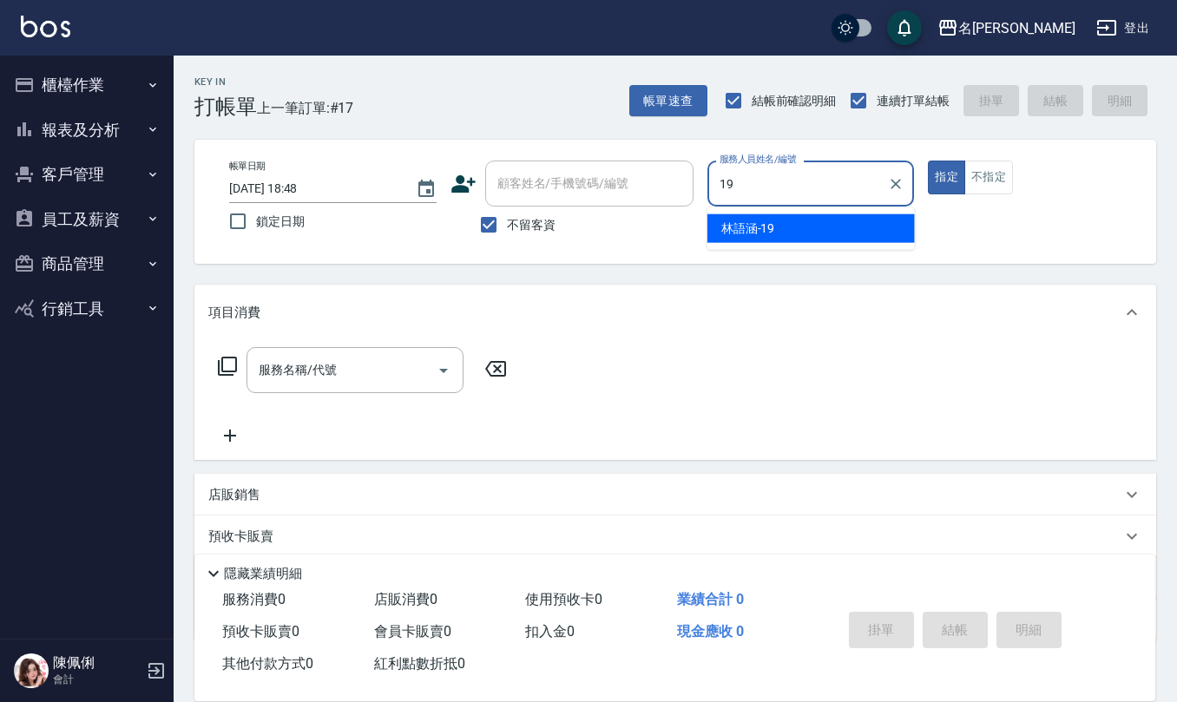
type input "[PERSON_NAME]-19"
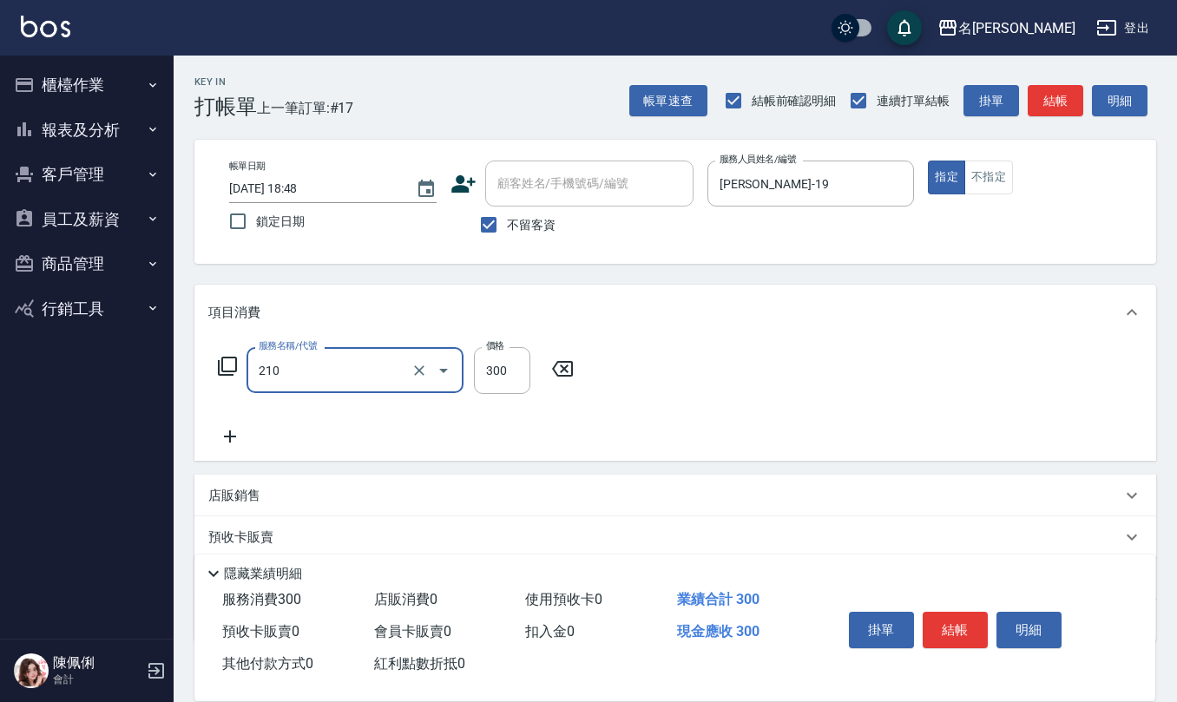
type input "歐娜洗髮精(210)"
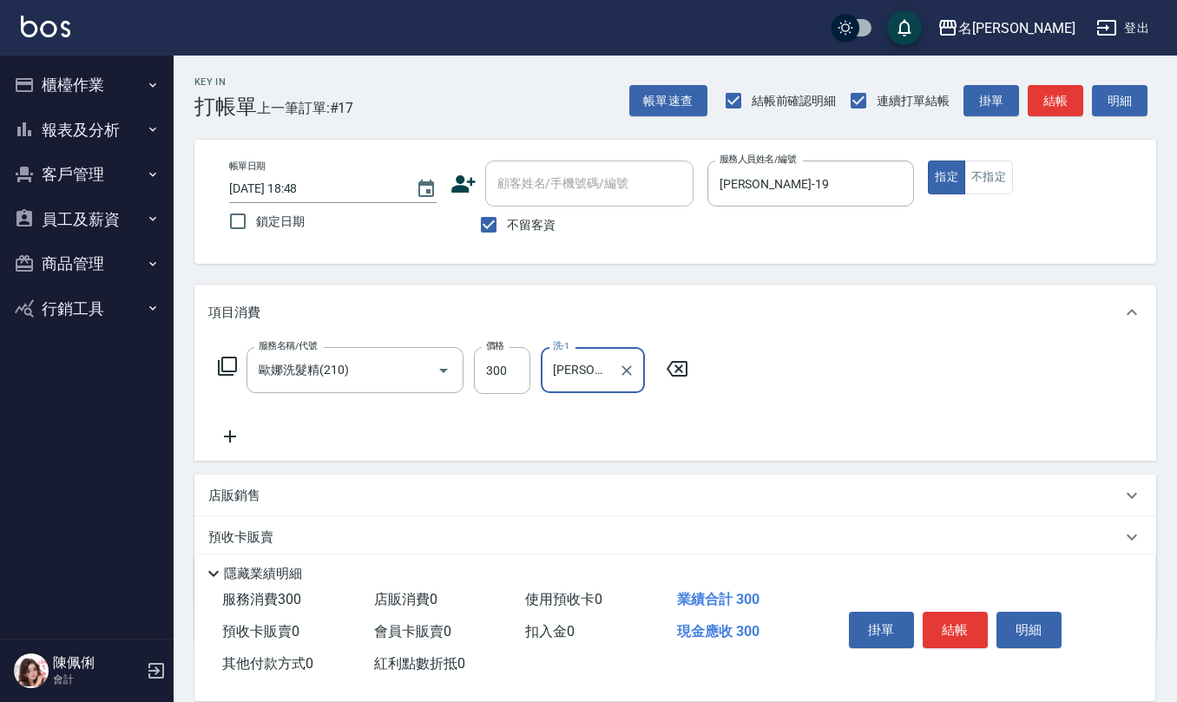
type input "[PERSON_NAME]橙-11"
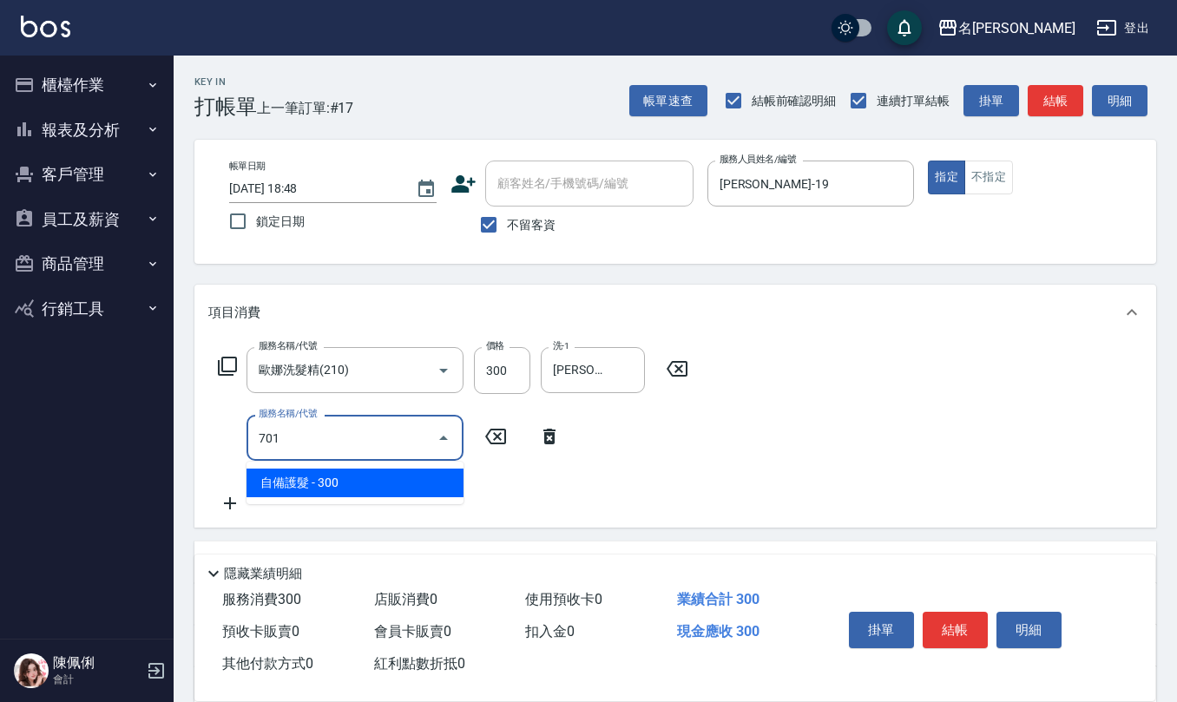
type input "自備護髮(701)"
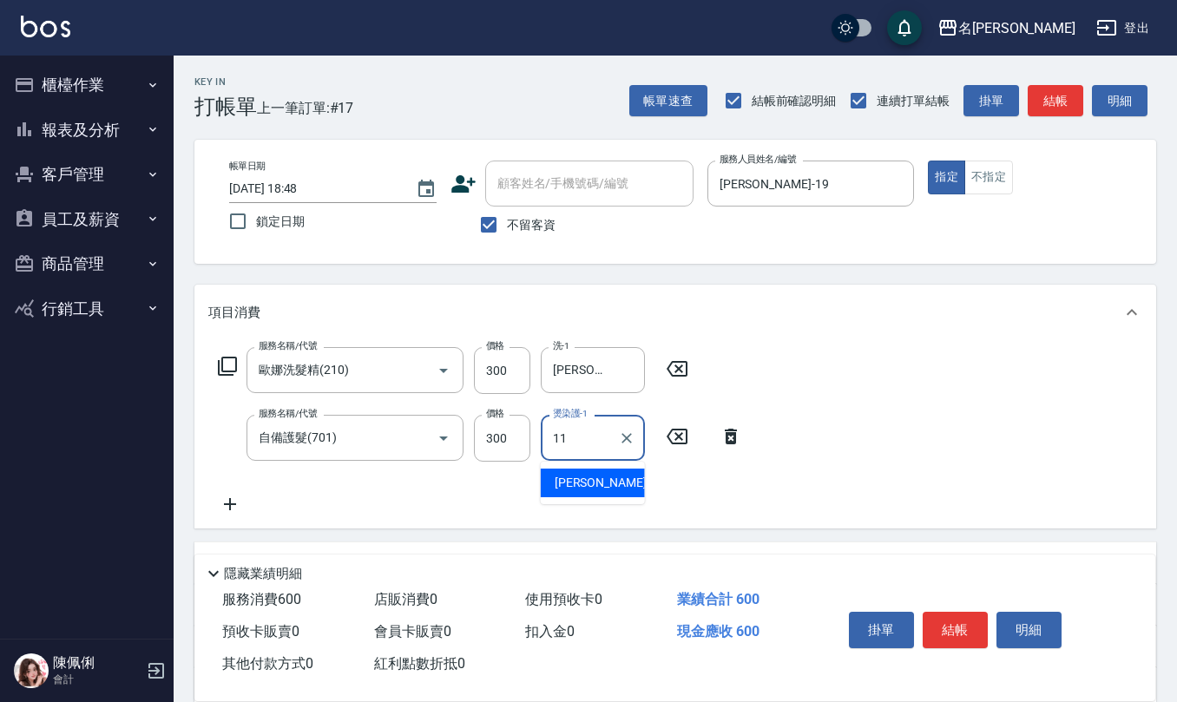
type input "[PERSON_NAME]橙-11"
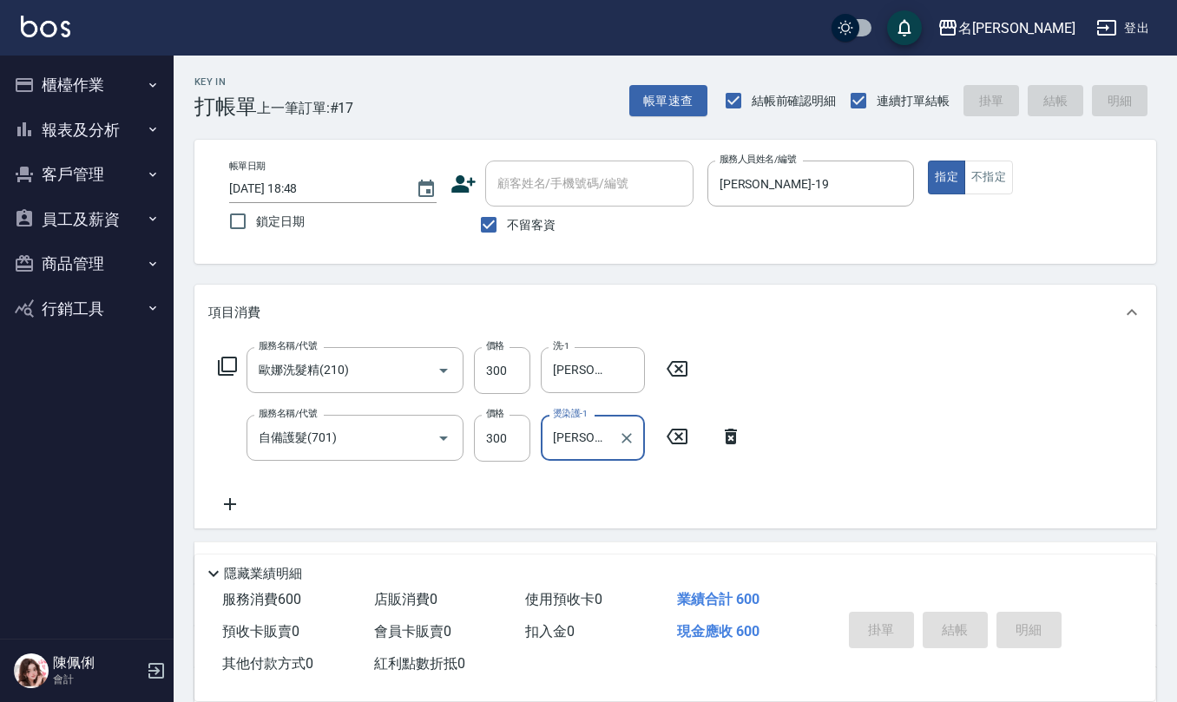
type input "[DATE] 18:49"
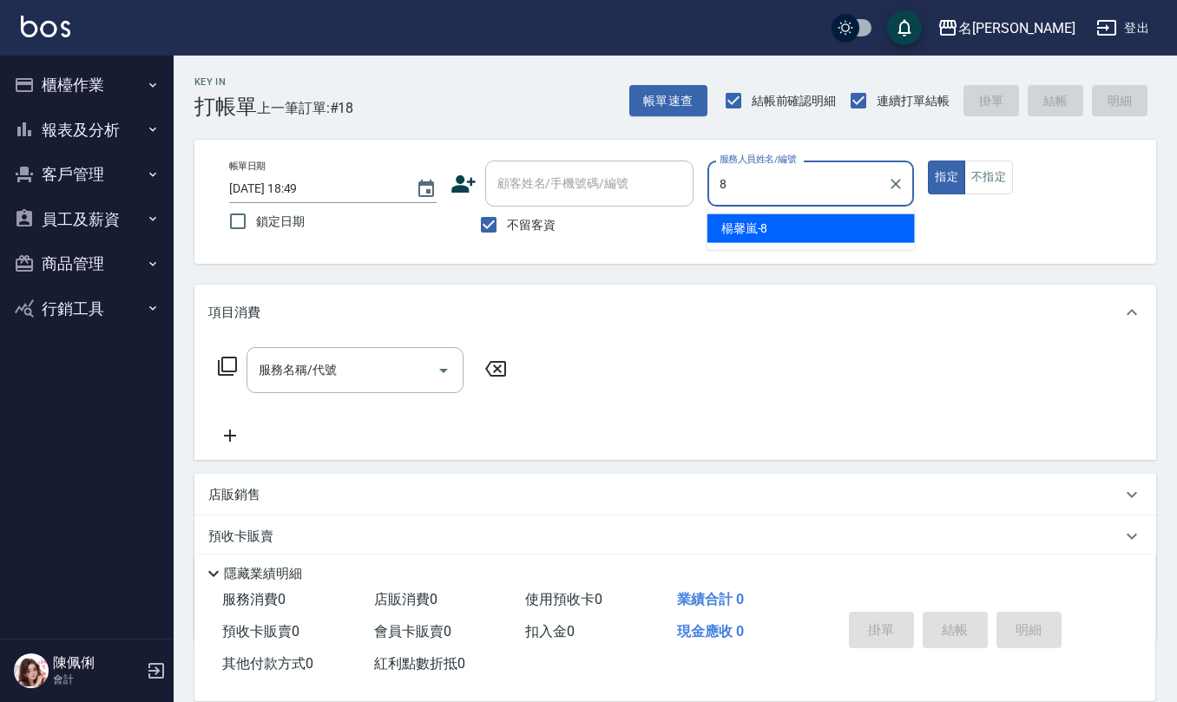
type input "[PERSON_NAME]-8"
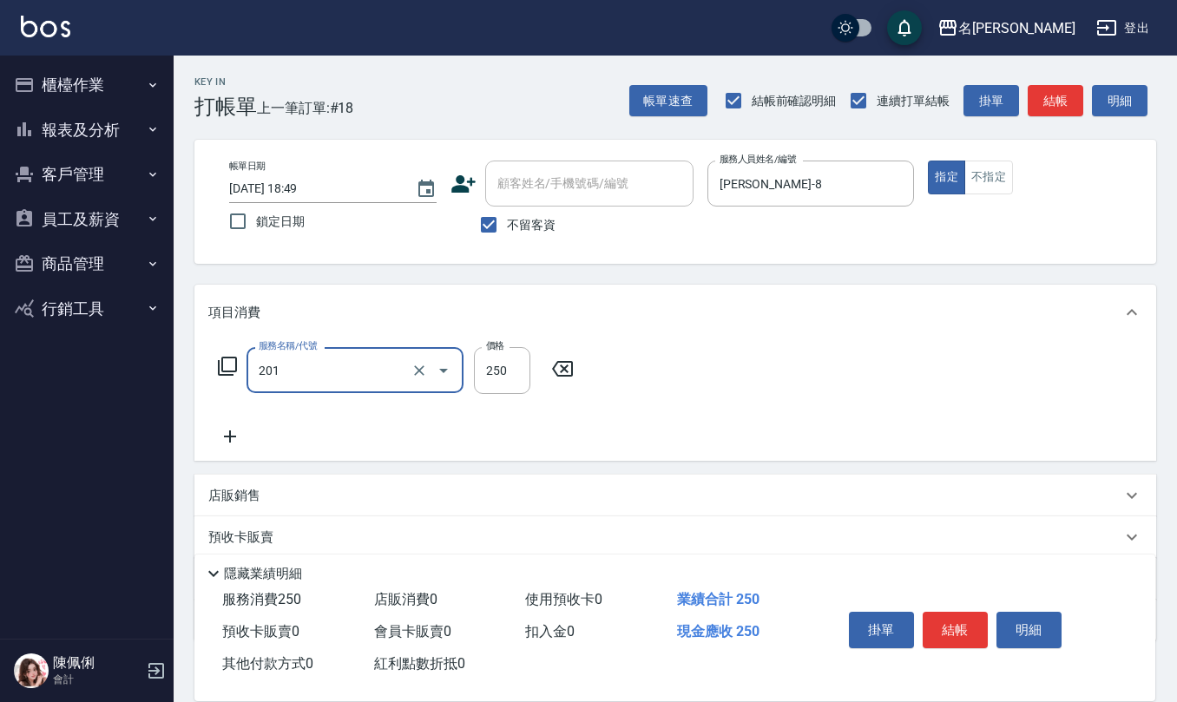
type input "洗髮(201)"
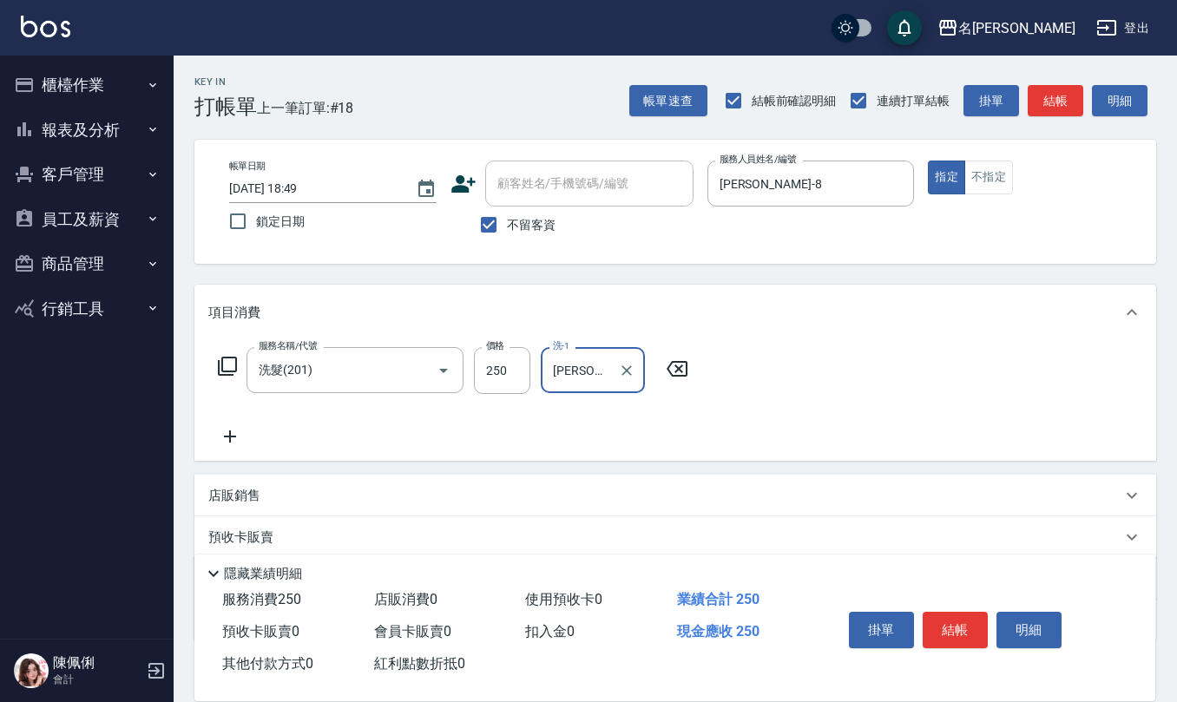
type input "[PERSON_NAME]-21"
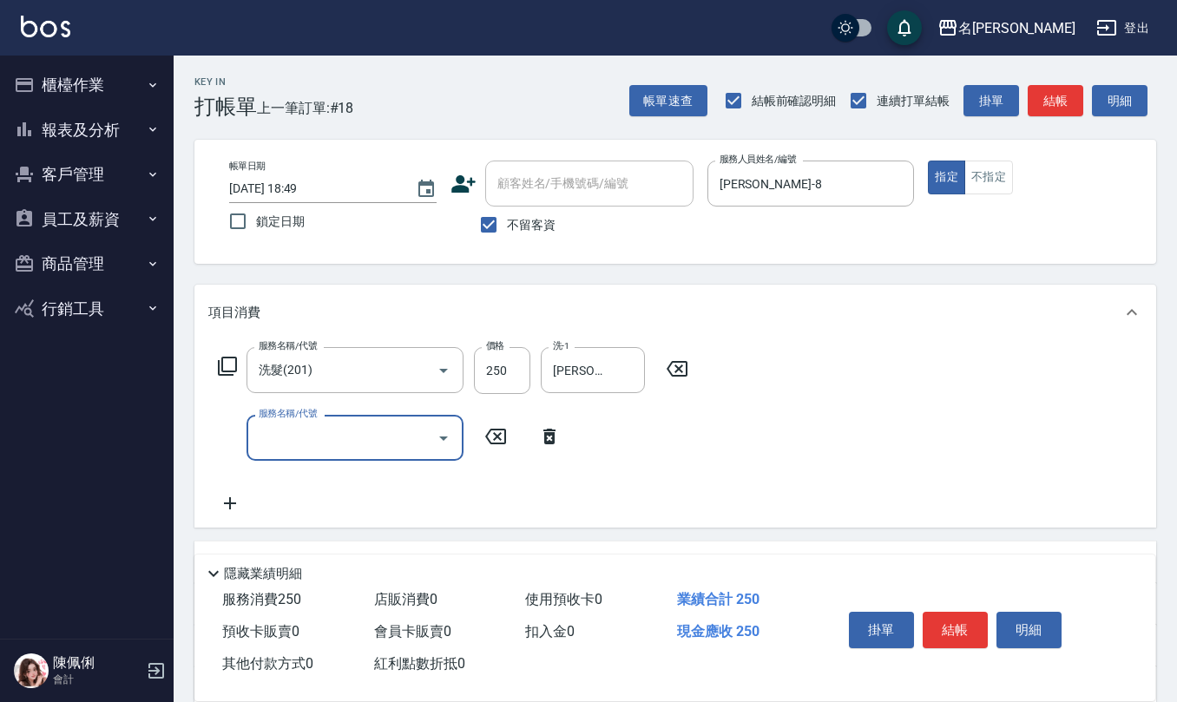
drag, startPoint x: 674, startPoint y: 365, endPoint x: 591, endPoint y: 386, distance: 85.9
click at [674, 364] on icon at bounding box center [676, 368] width 43 height 21
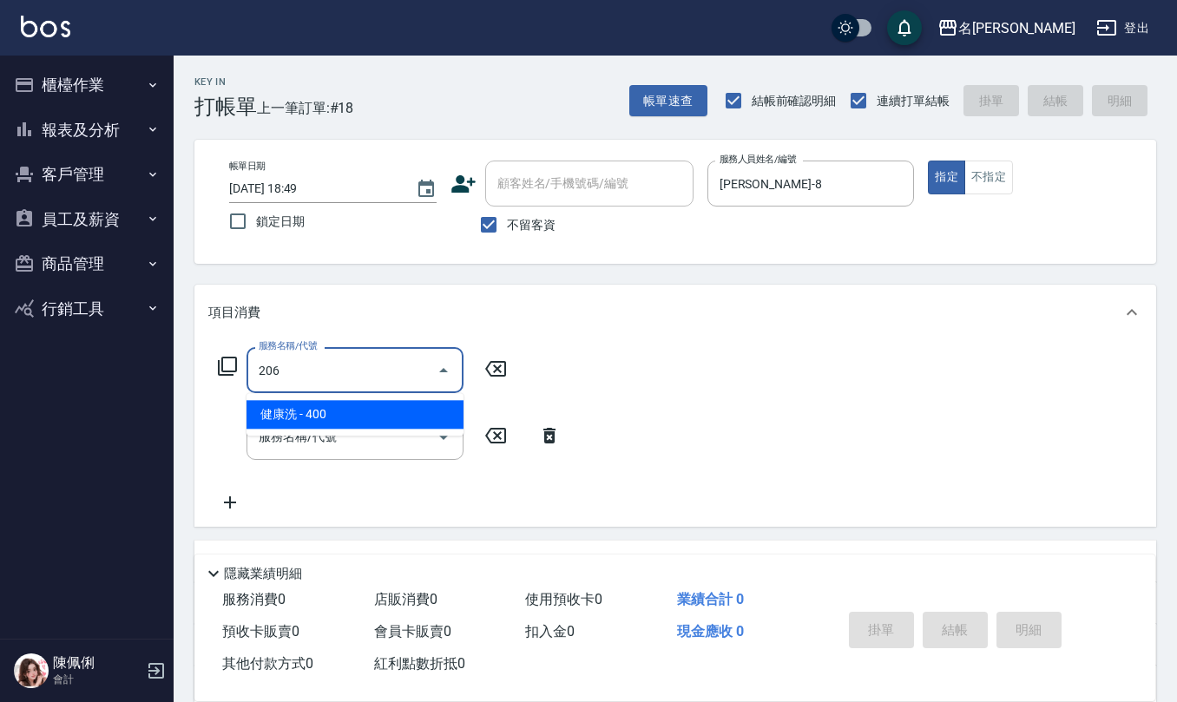
type input "健康洗(206)"
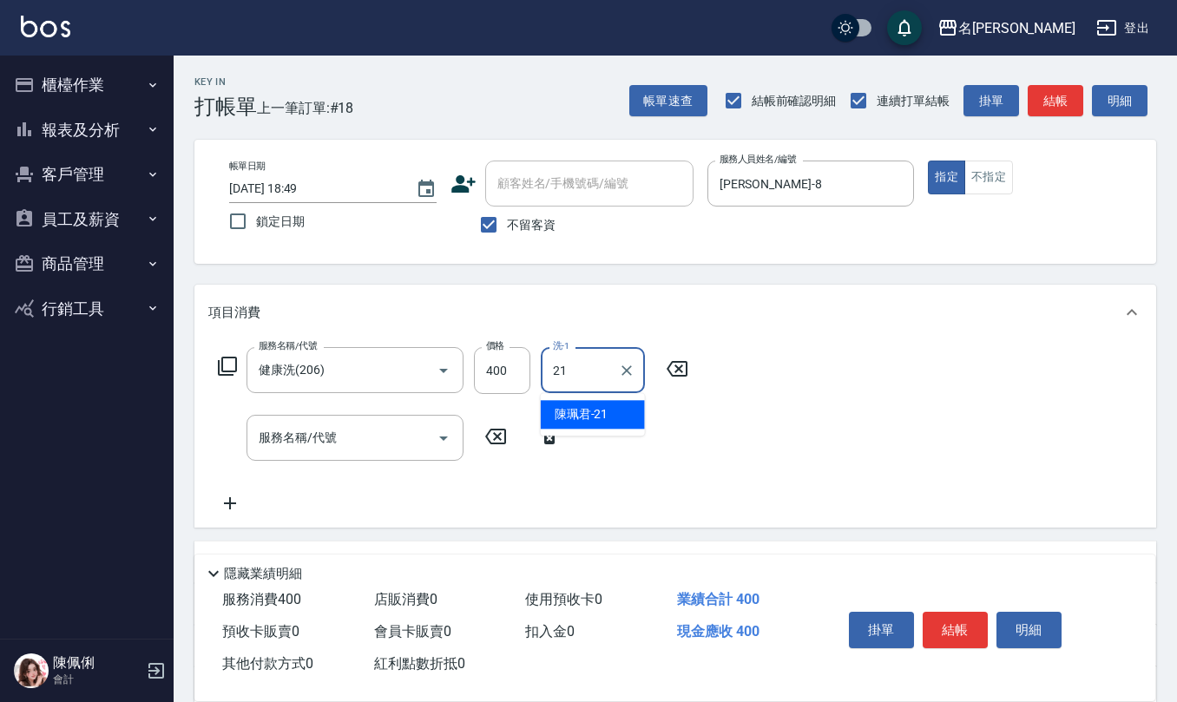
type input "[PERSON_NAME]-21"
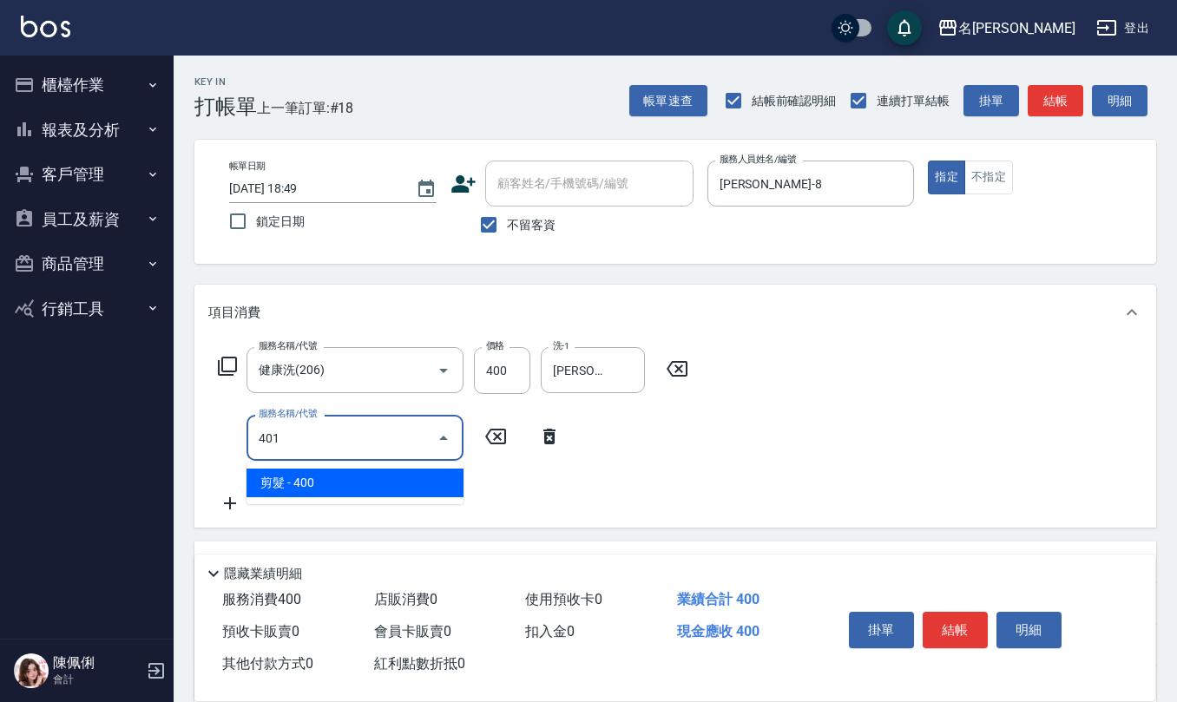
type input "剪髮(401)"
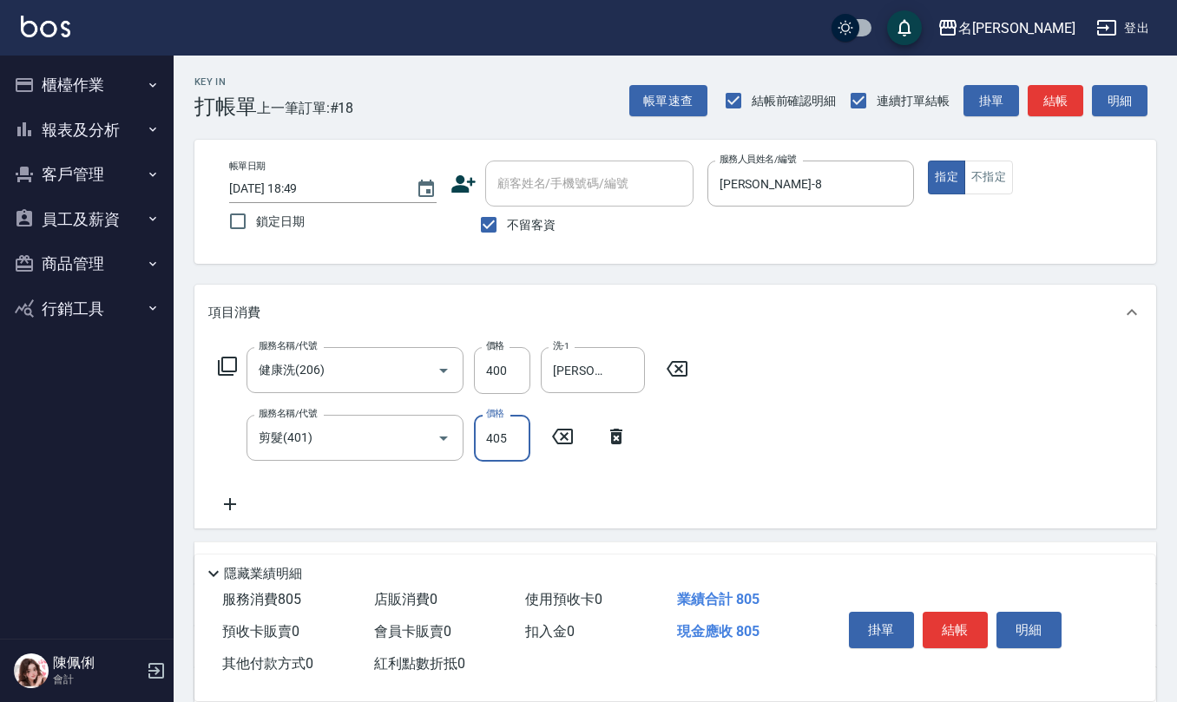
type input "405"
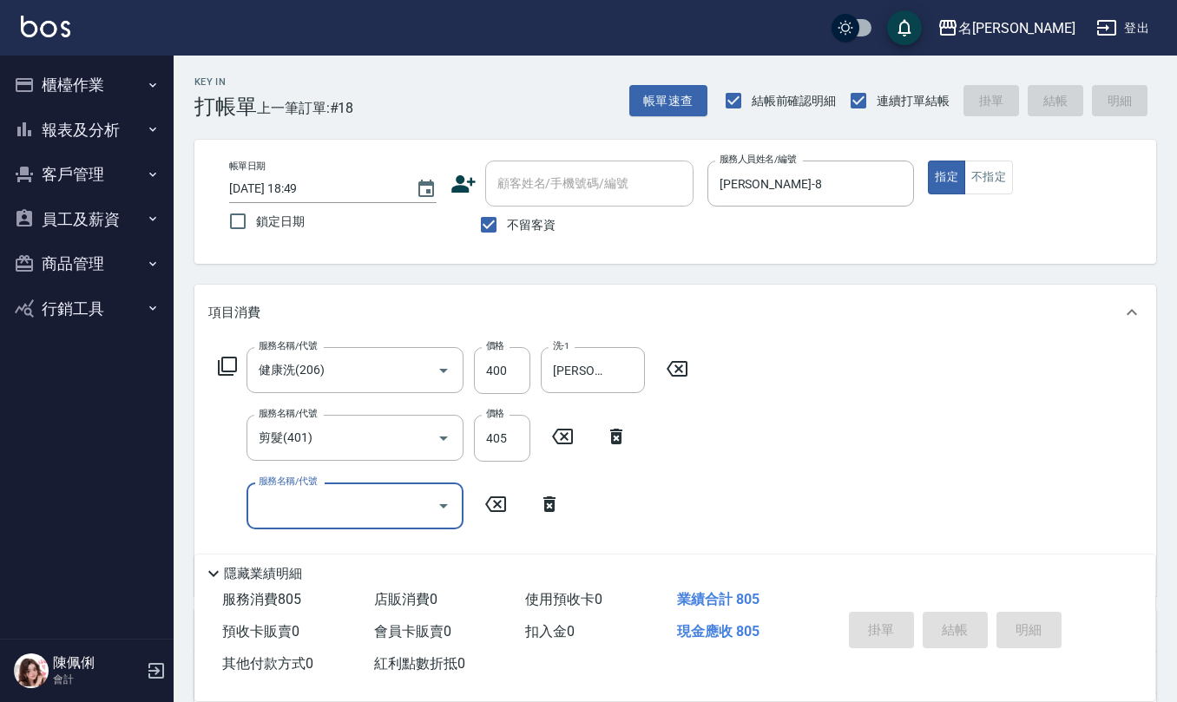
type input "[DATE] 18:53"
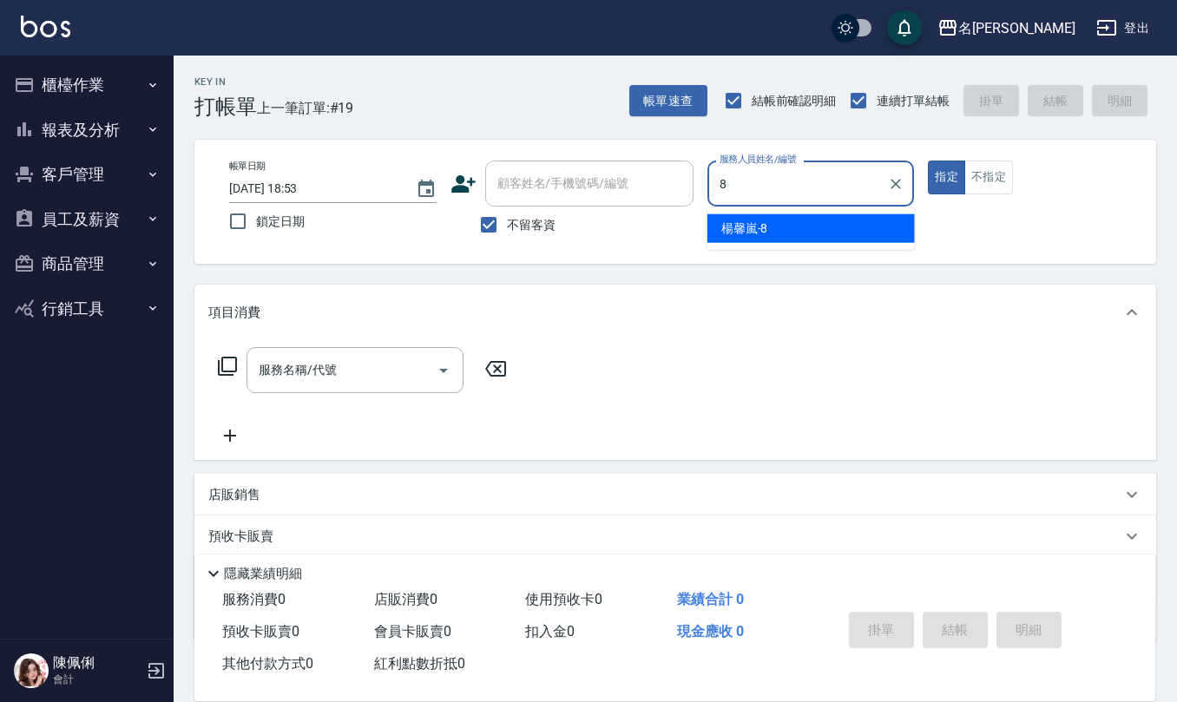
type input "[PERSON_NAME]-8"
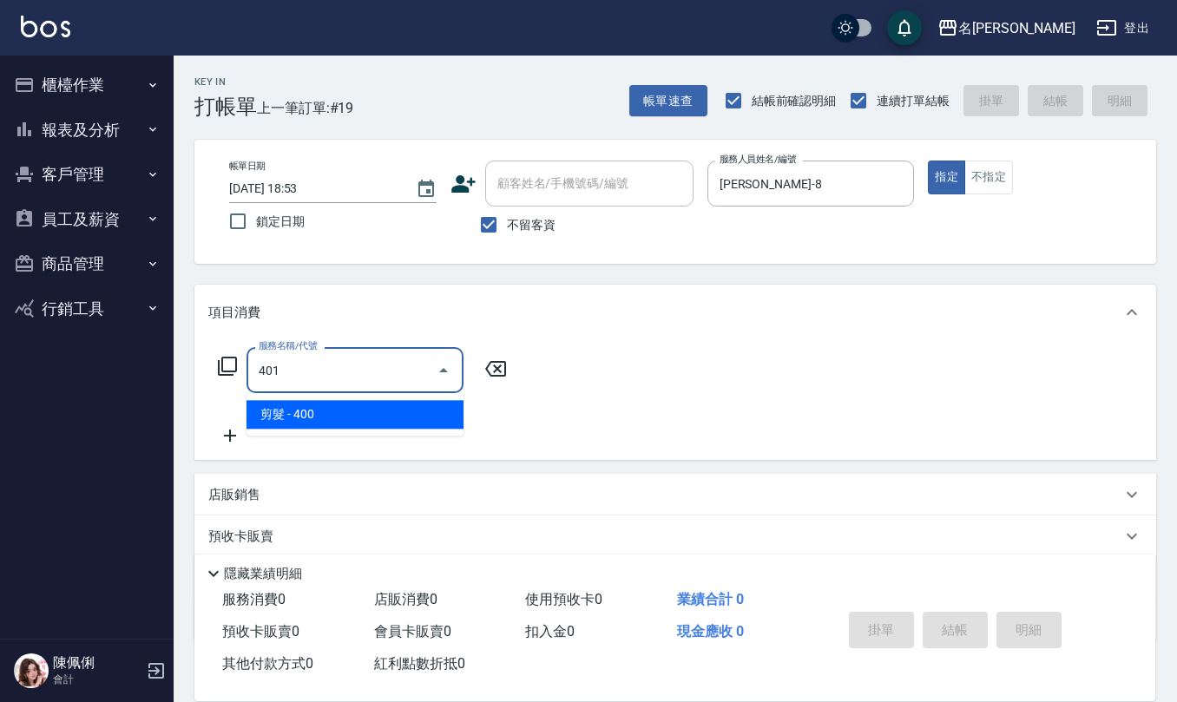
type input "剪髮(401)"
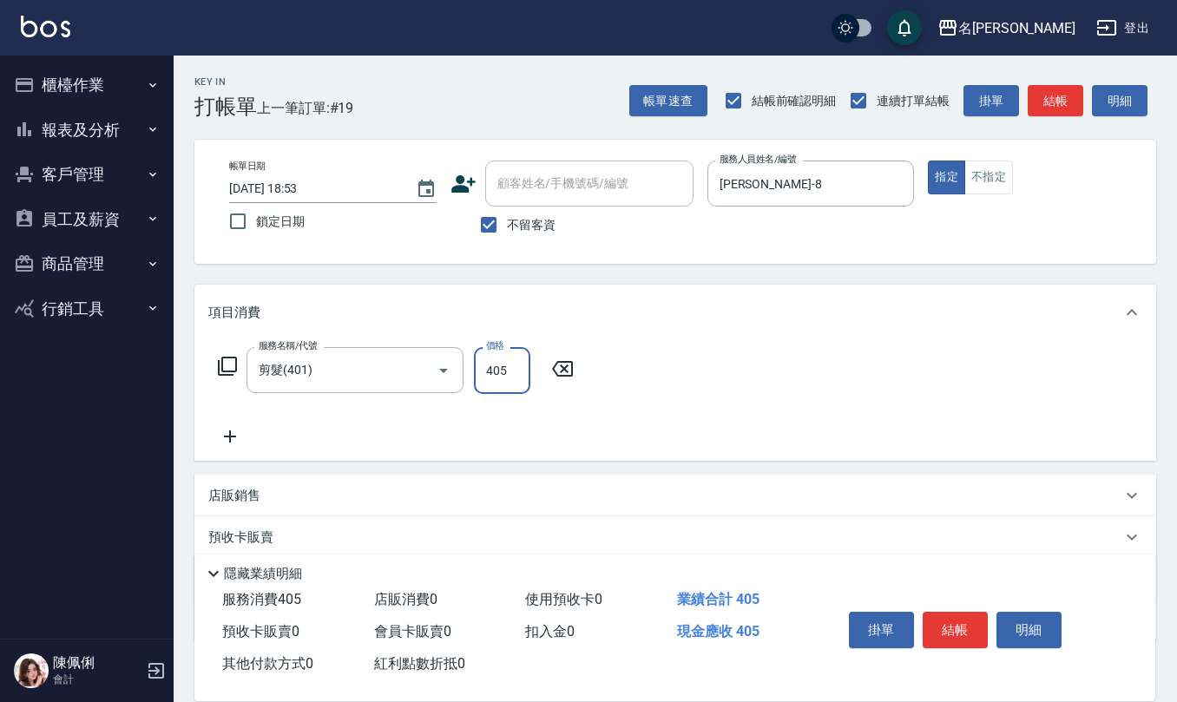
type input "405"
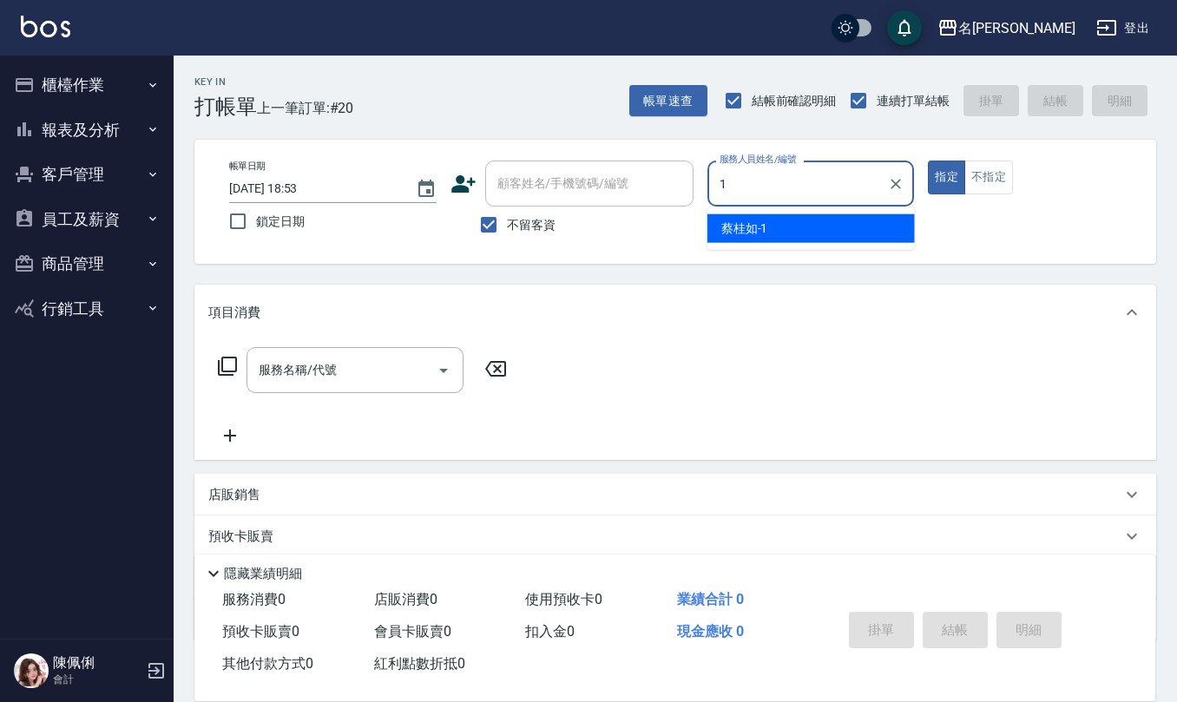
type input "[PERSON_NAME]1"
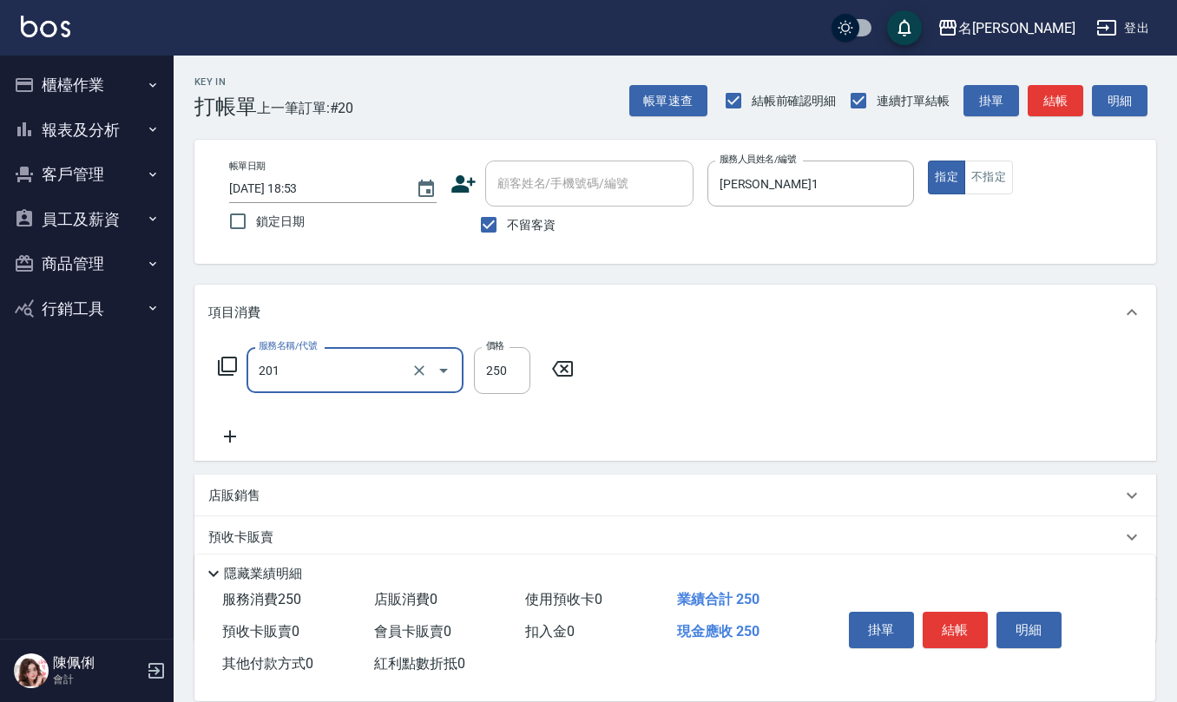
type input "洗髮(201)"
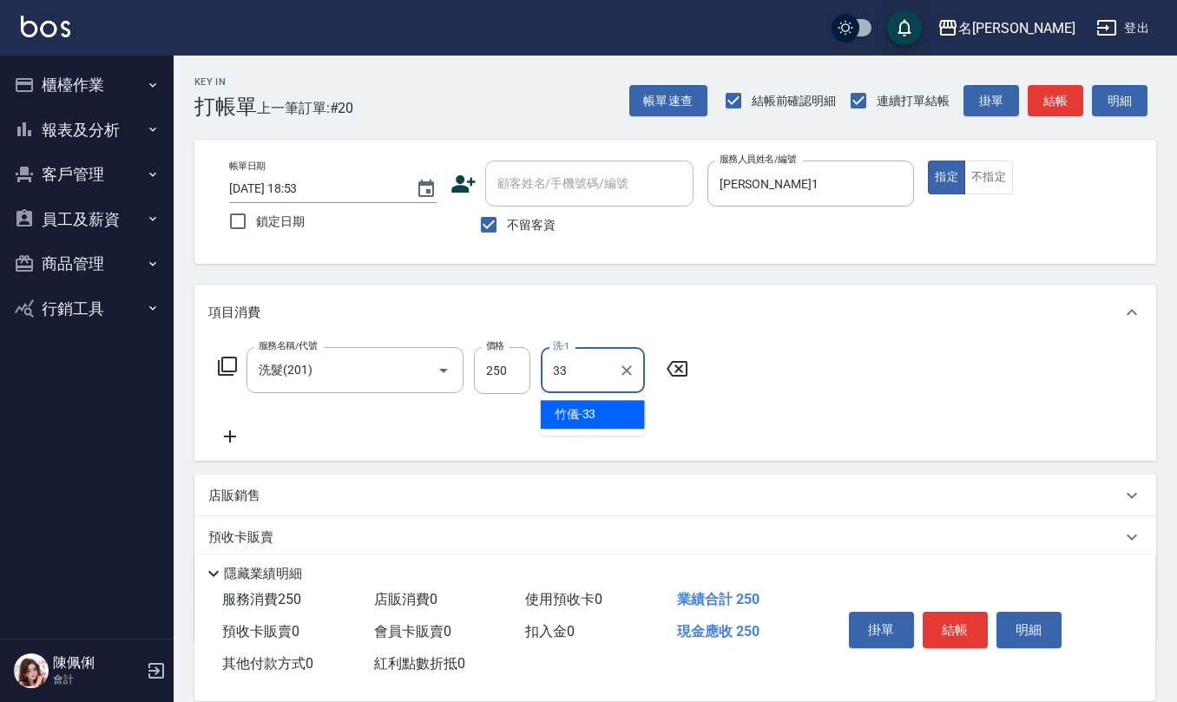
type input "竹儀-33"
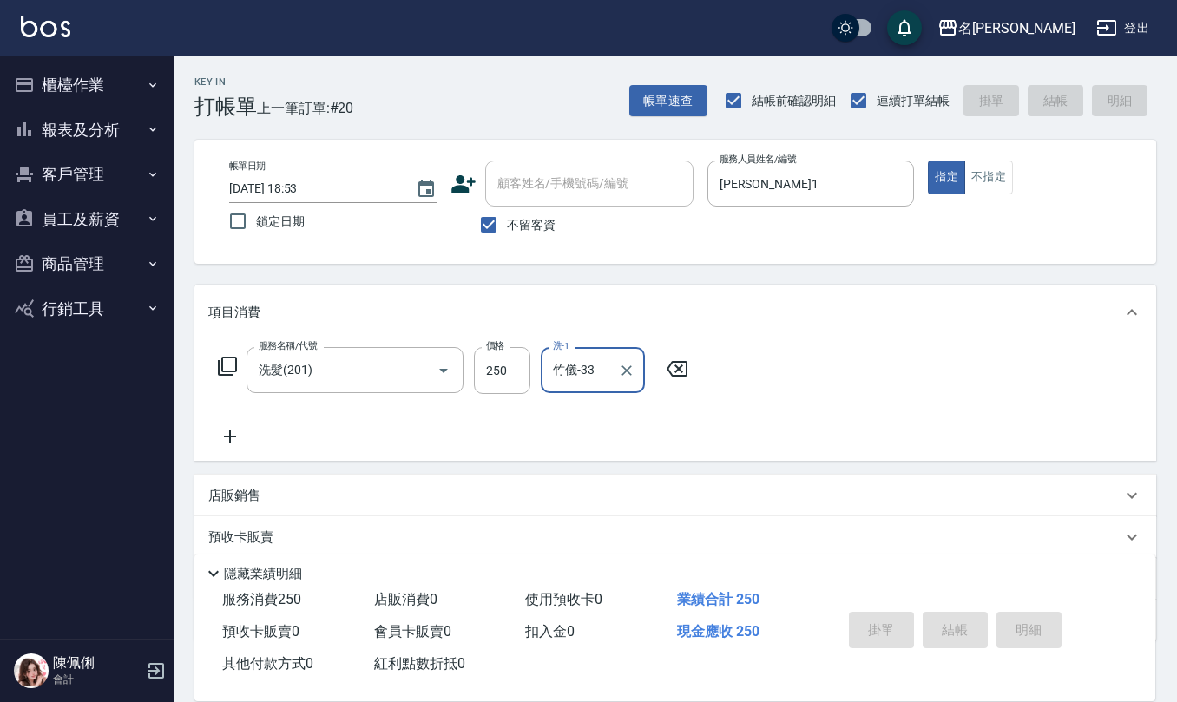
type input "[DATE] 18:54"
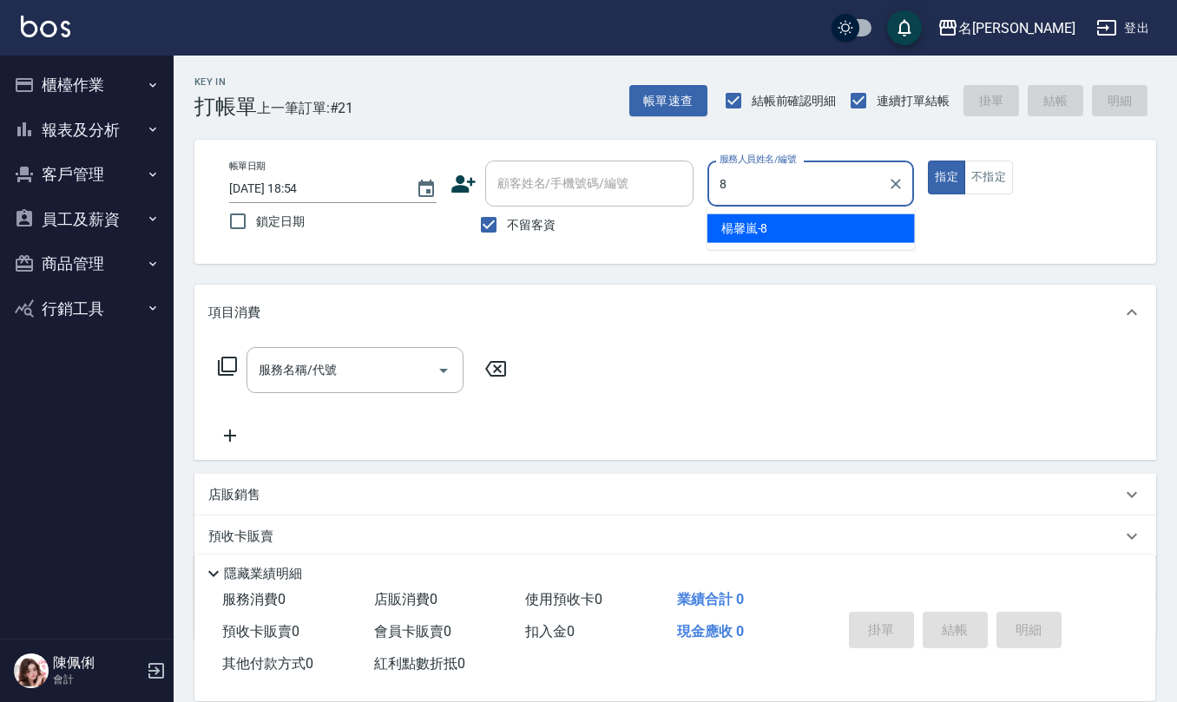
type input "[PERSON_NAME]-8"
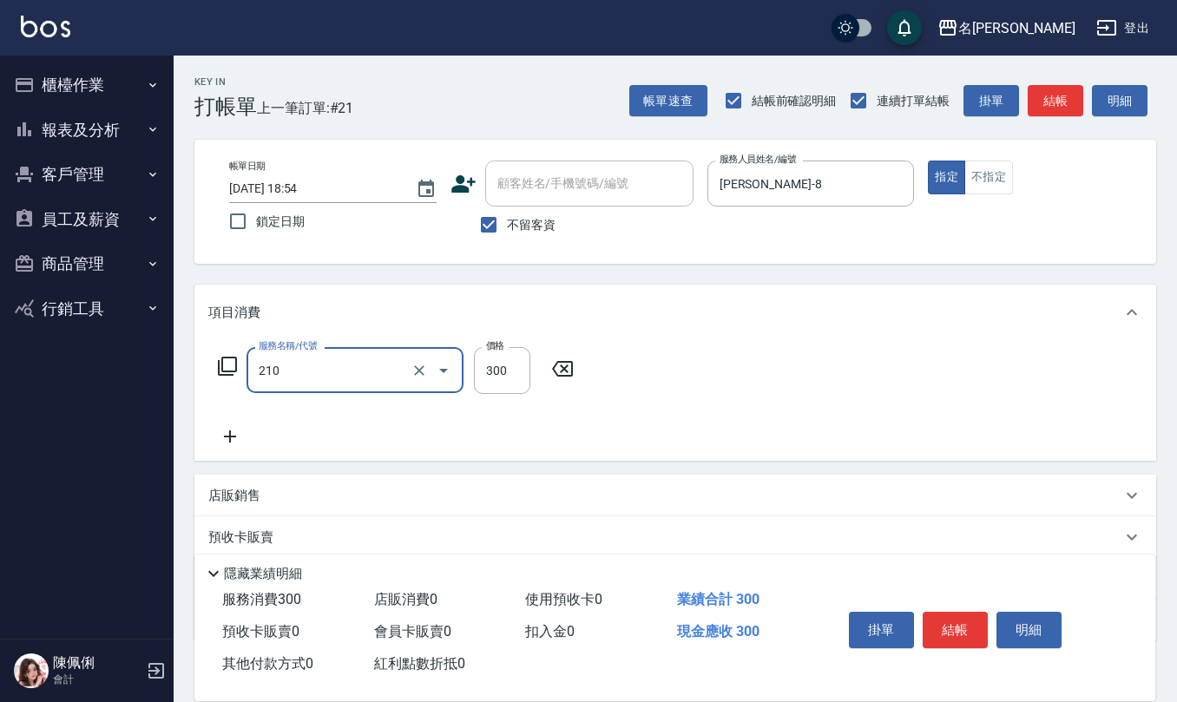
type input "歐娜洗髮精(210)"
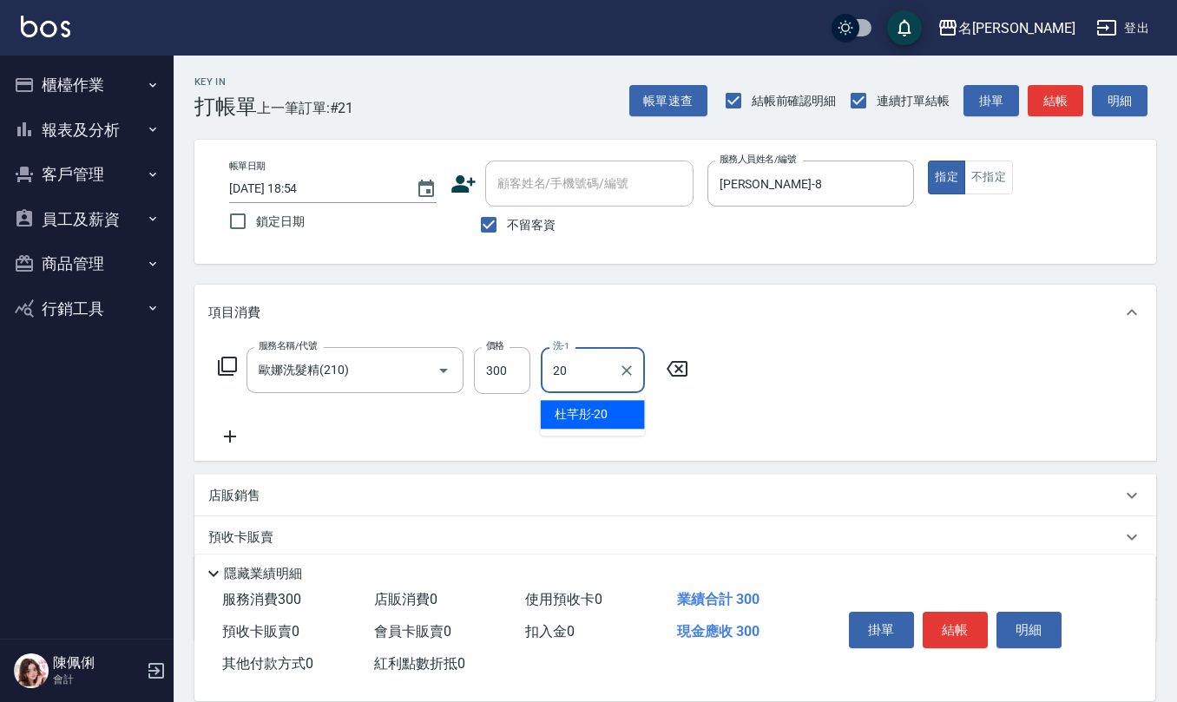
type input "[PERSON_NAME]-20"
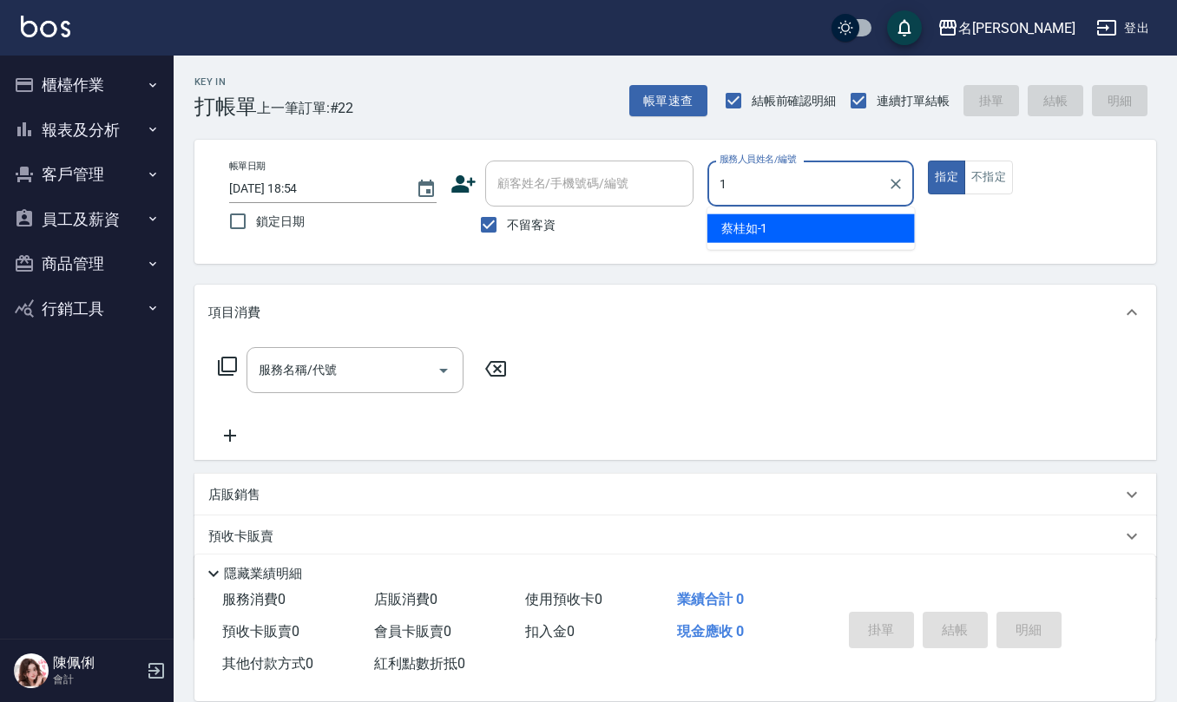
type input "[PERSON_NAME]1"
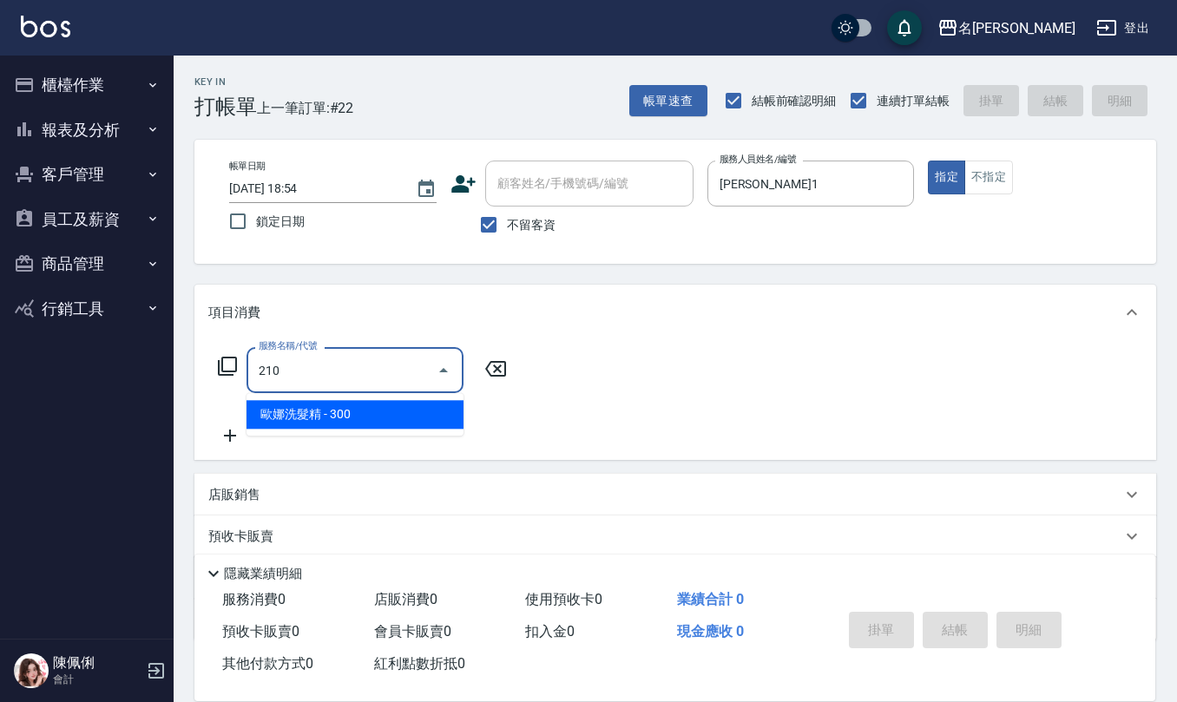
type input "歐娜洗髮精(210)"
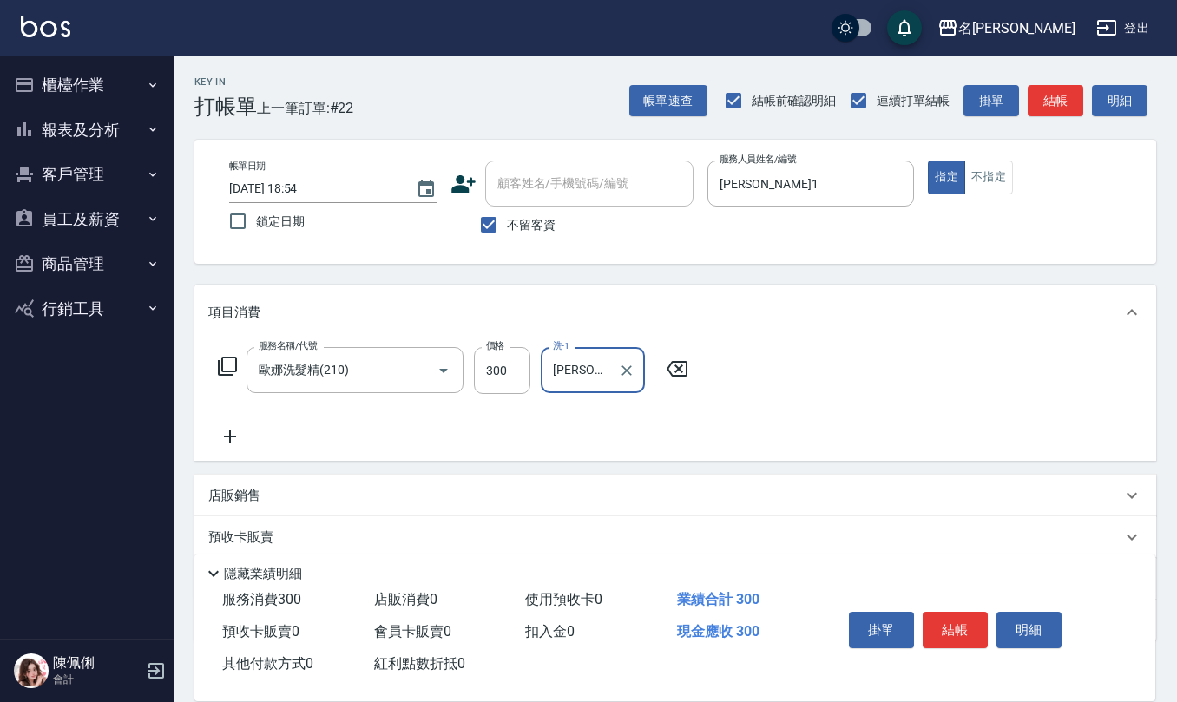
type input "[PERSON_NAME]橙-11"
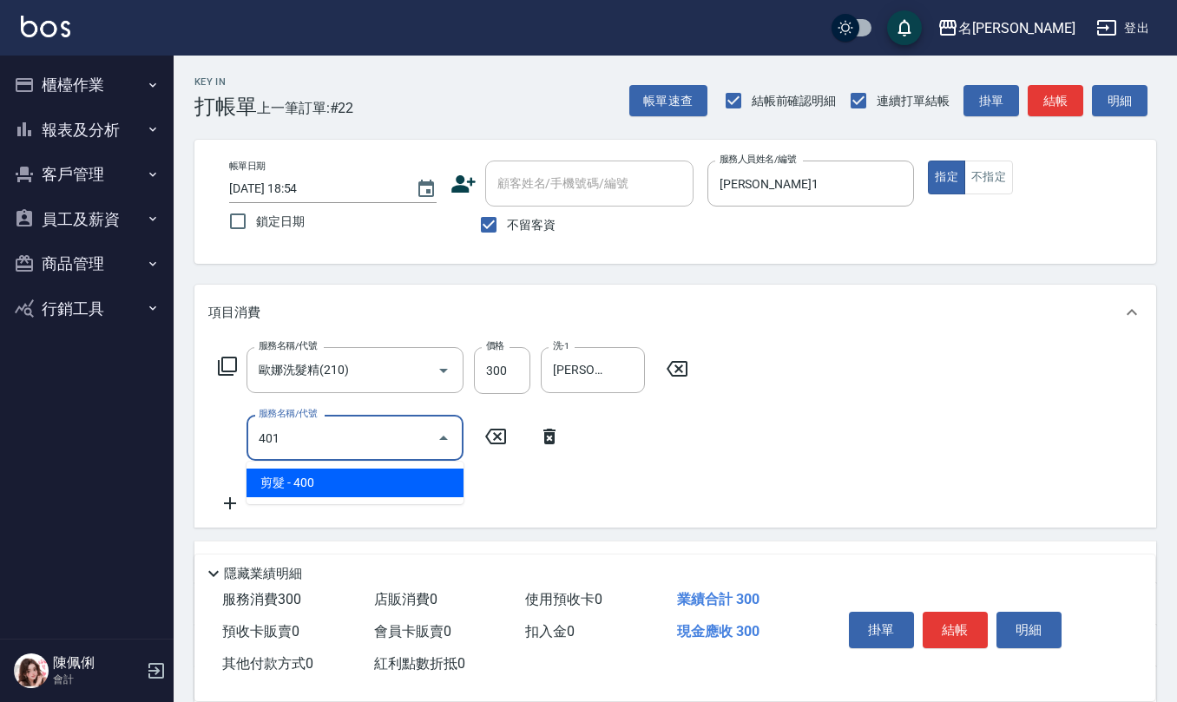
type input "剪髮(401)"
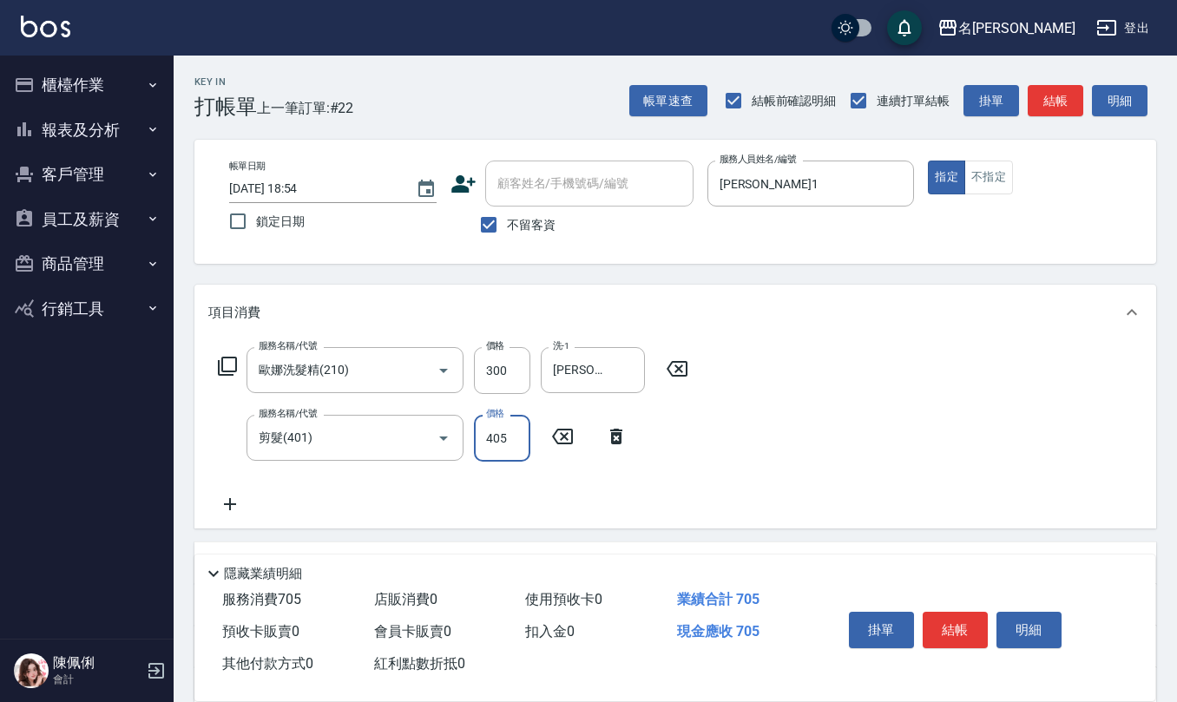
type input "405"
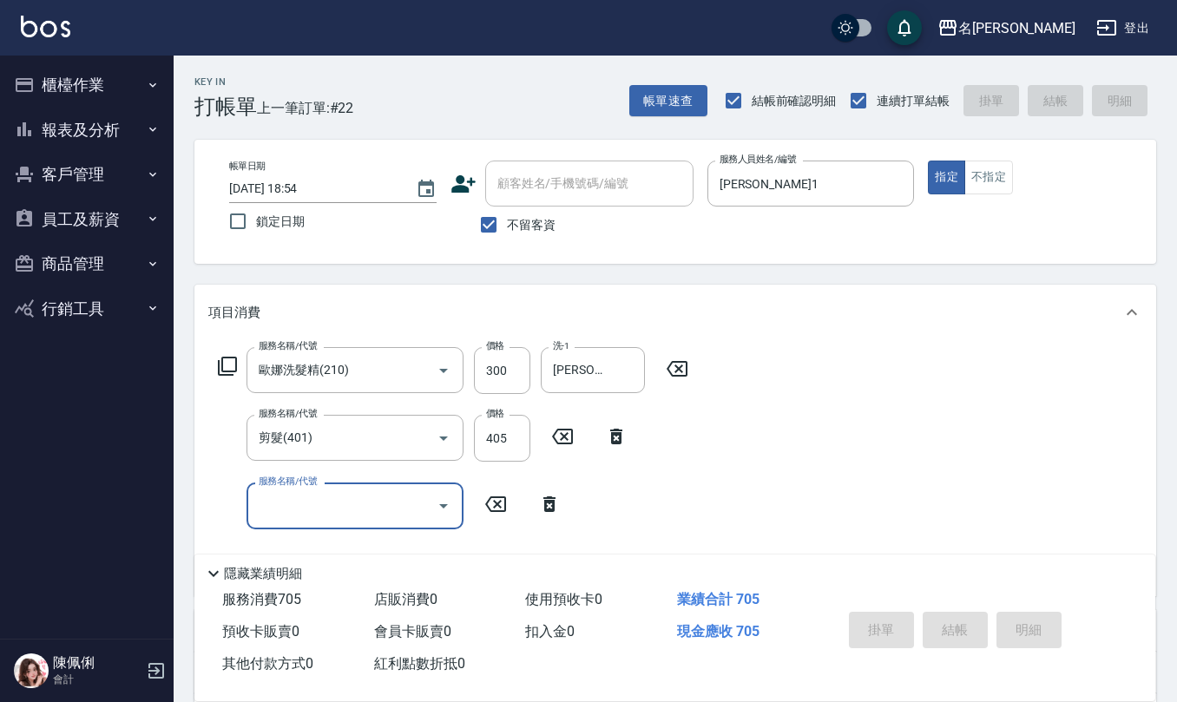
type input "[DATE] 18:55"
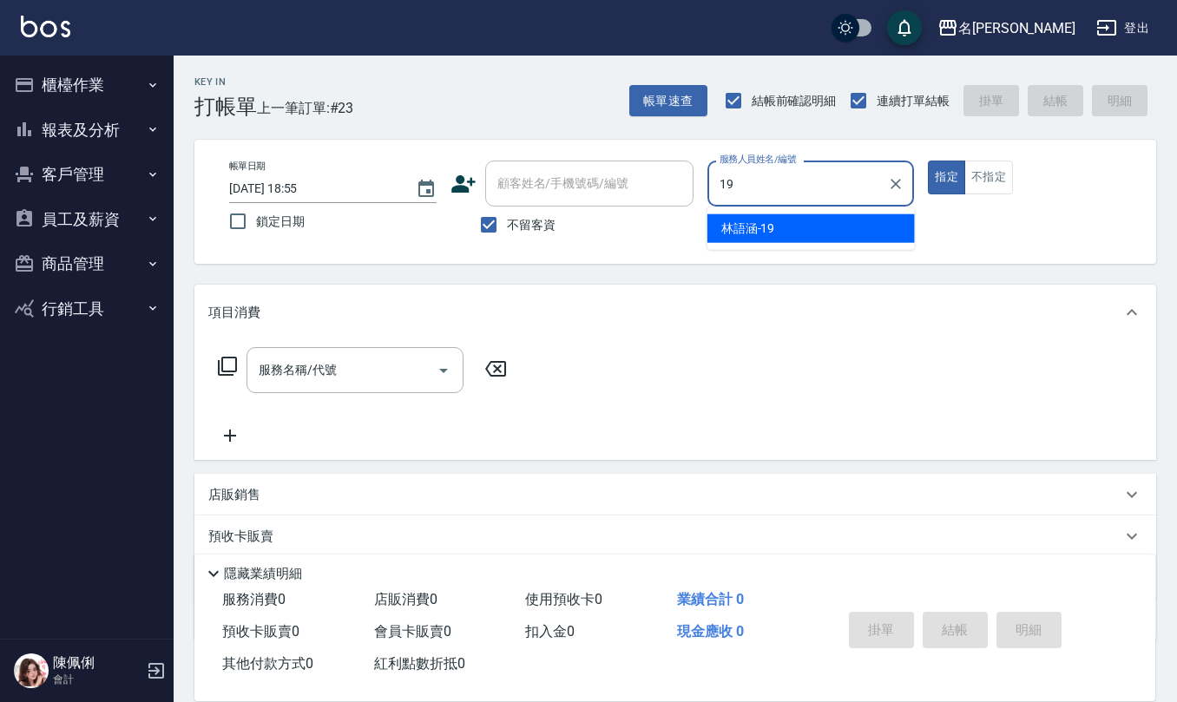
type input "[PERSON_NAME]-19"
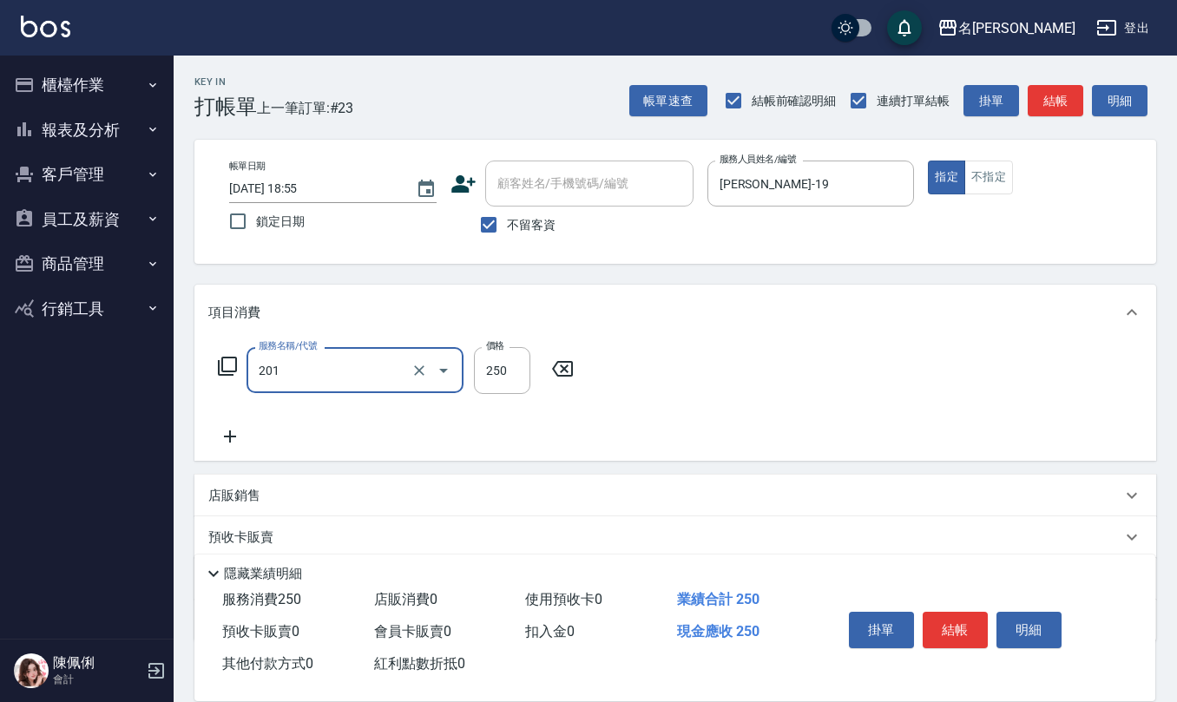
type input "洗髮(201)"
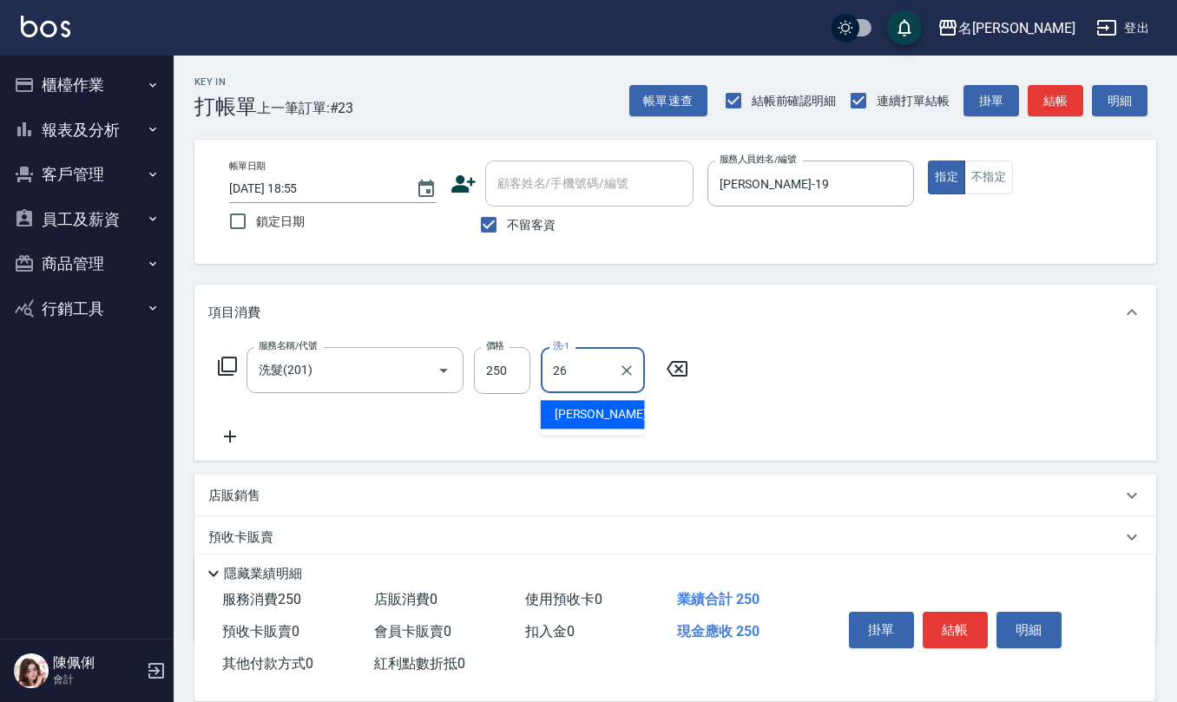
type input "[PERSON_NAME]-26"
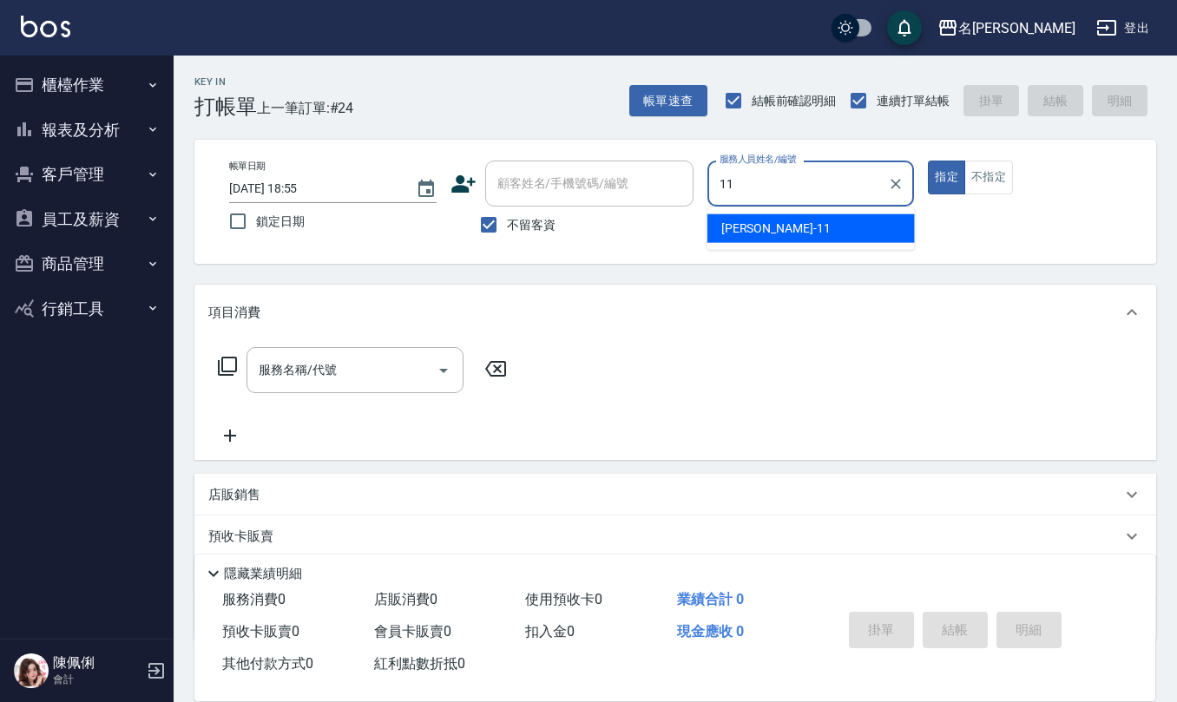
type input "[PERSON_NAME]橙-11"
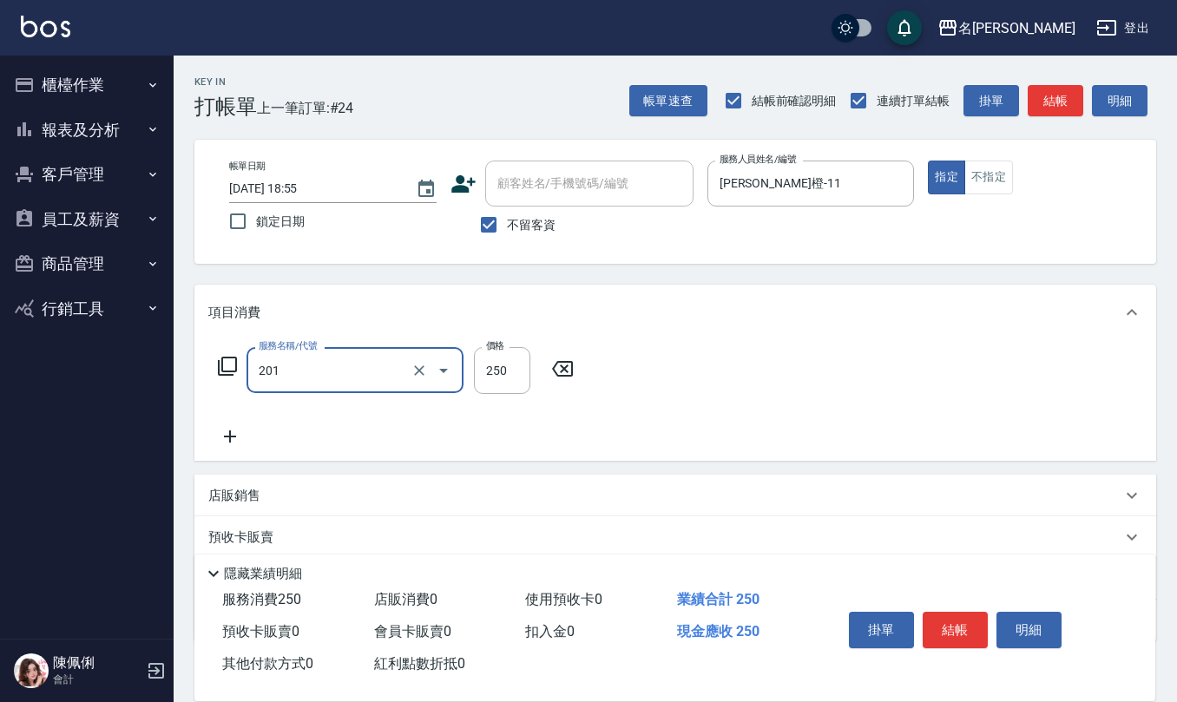
type input "洗髮(201)"
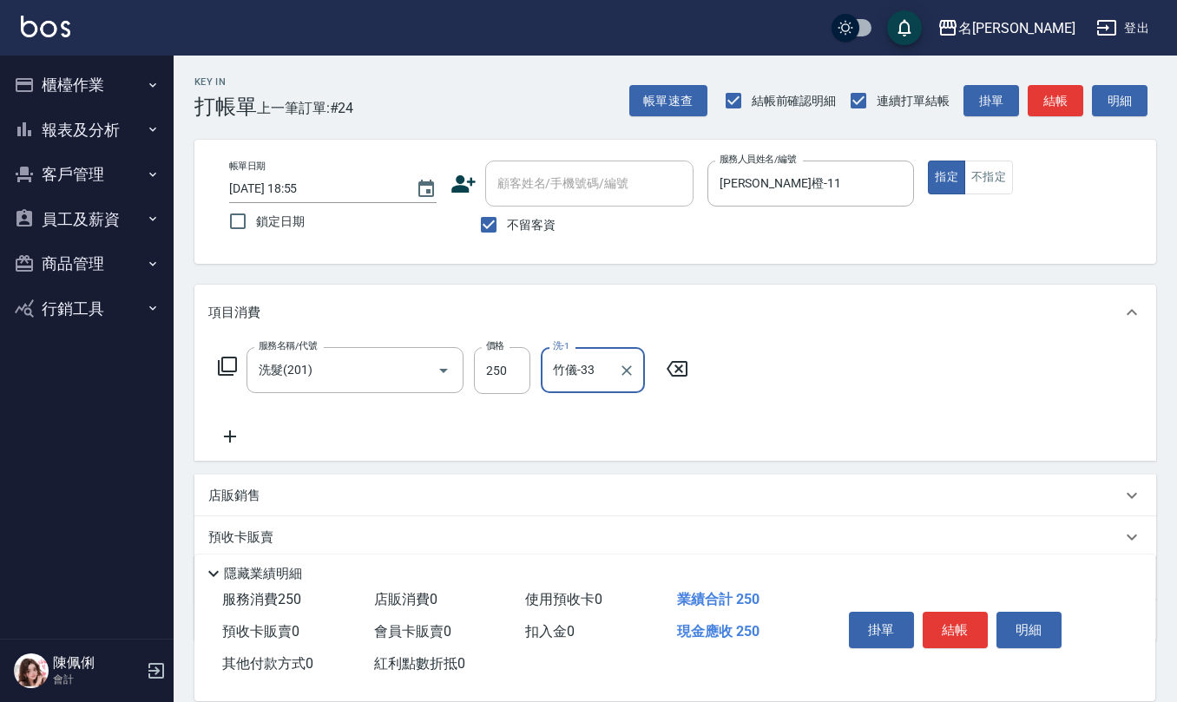
type input "竹儀-33"
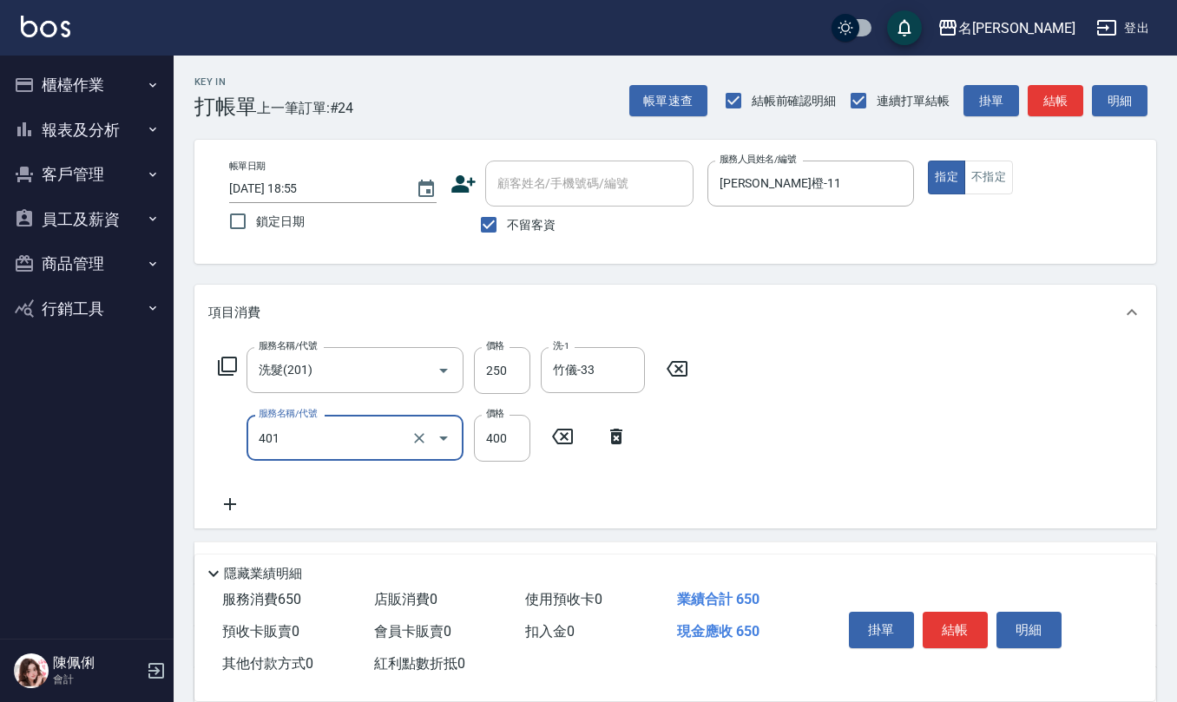
type input "剪髮(401)"
type input "200"
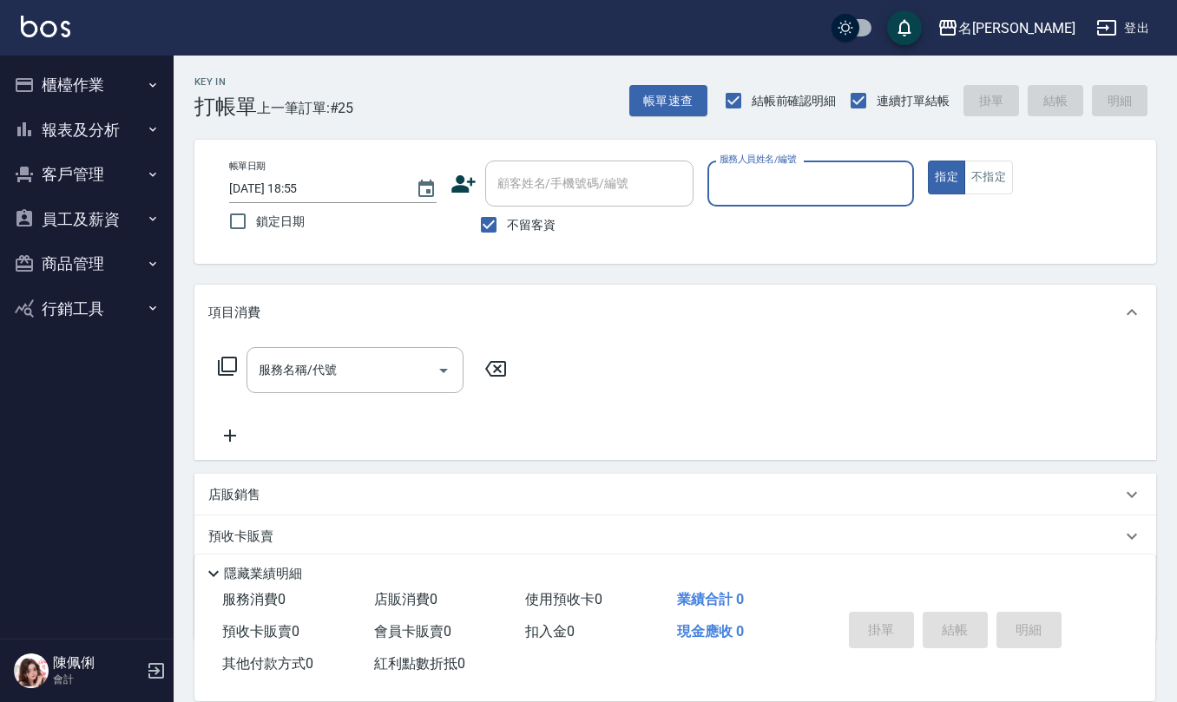
click at [119, 83] on button "櫃檯作業" at bounding box center [87, 84] width 160 height 45
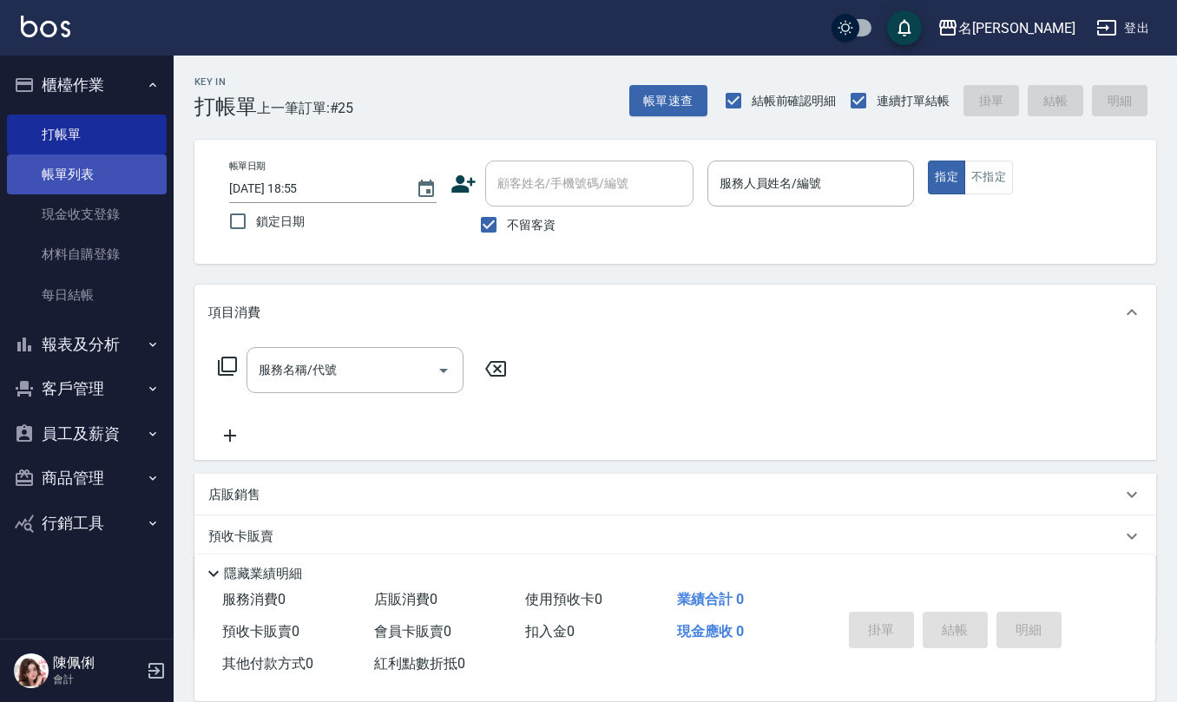
click at [113, 180] on link "帳單列表" at bounding box center [87, 174] width 160 height 40
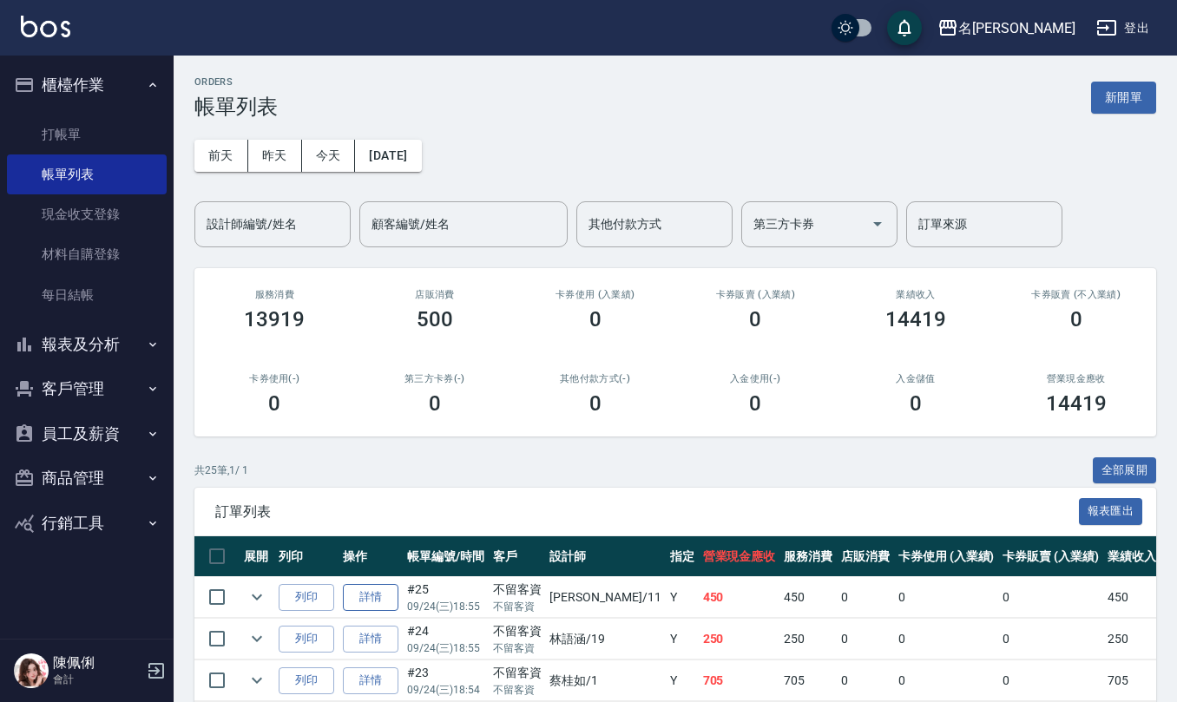
click at [371, 595] on link "詳情" at bounding box center [371, 597] width 56 height 27
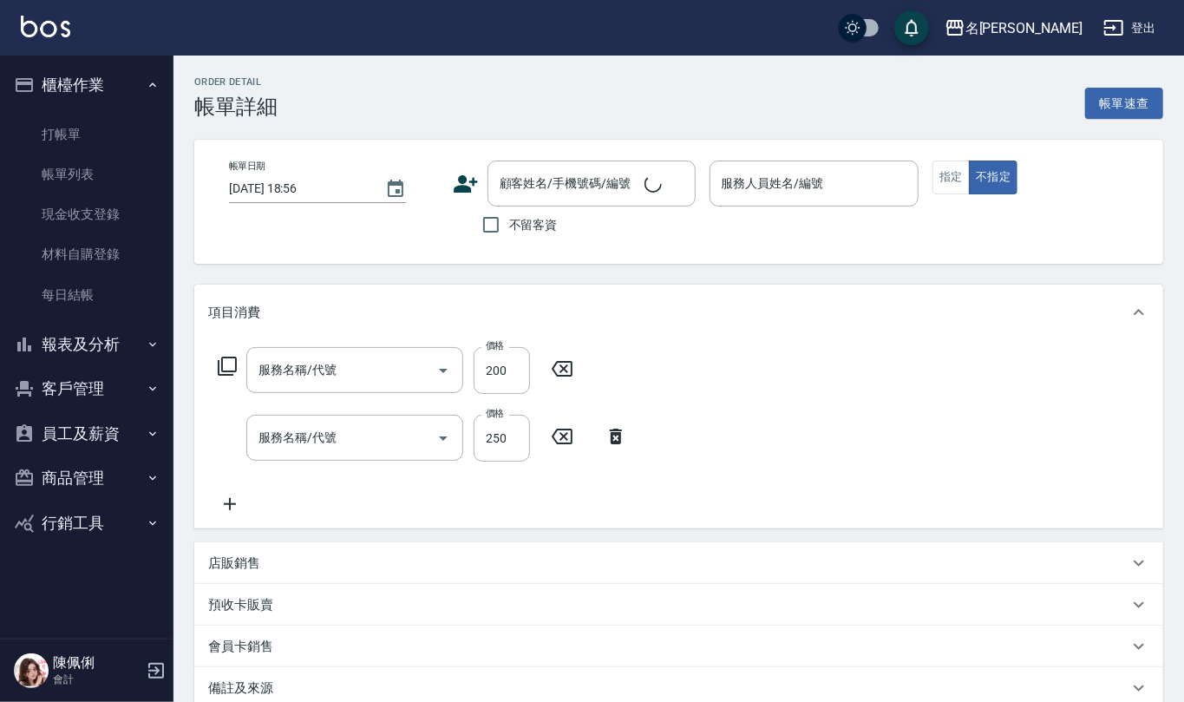
type input "[DATE] 18:55"
checkbox input "true"
type input "[PERSON_NAME]橙-11"
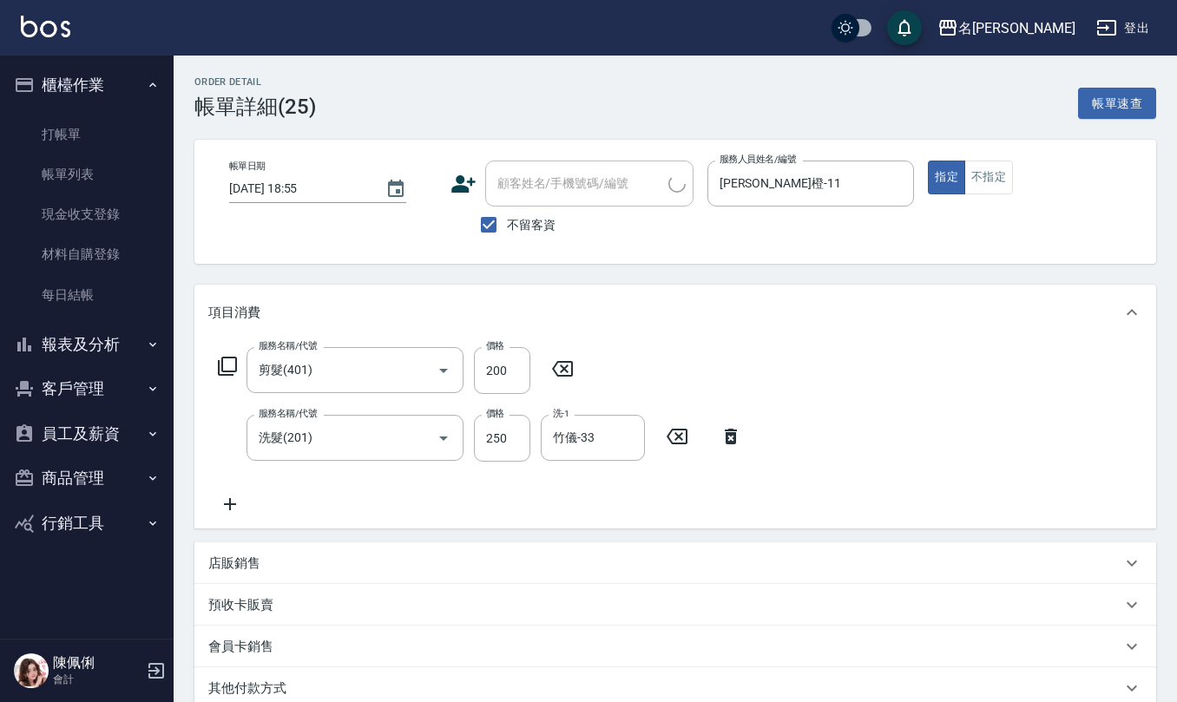
type input "剪髮(401)"
type input "洗髮(201)"
click at [982, 186] on button "不指定" at bounding box center [988, 178] width 49 height 34
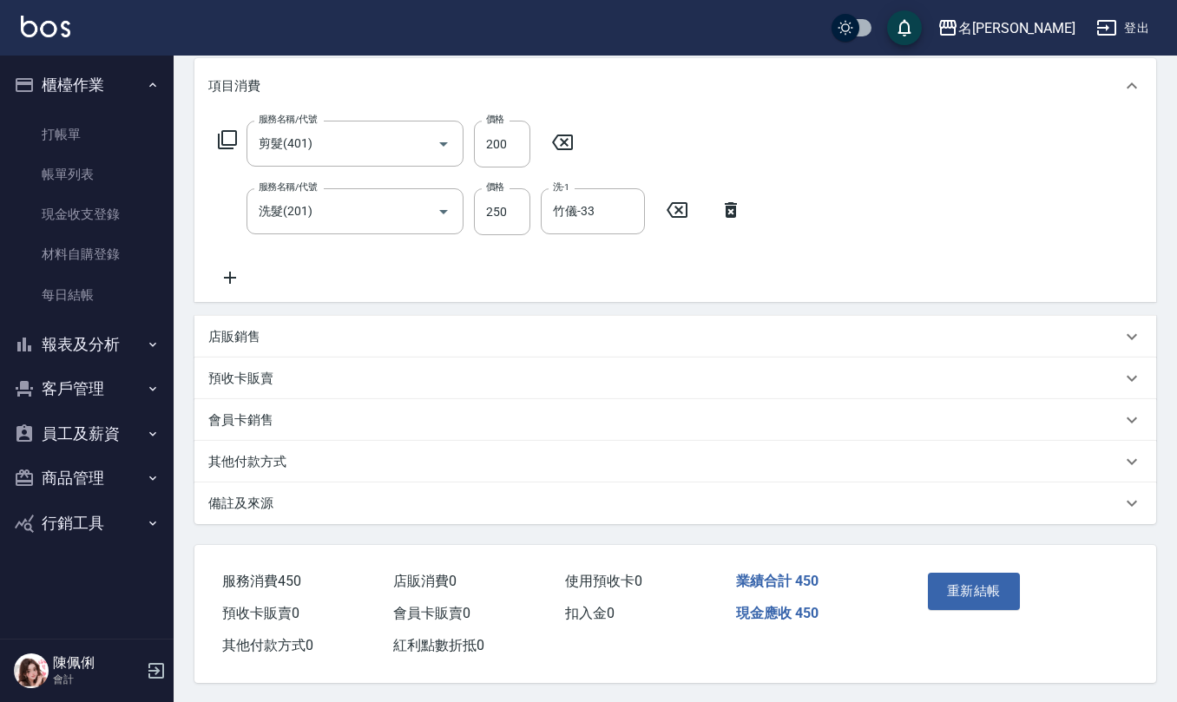
scroll to position [233, 0]
click at [947, 580] on button "重新結帳" at bounding box center [974, 589] width 92 height 36
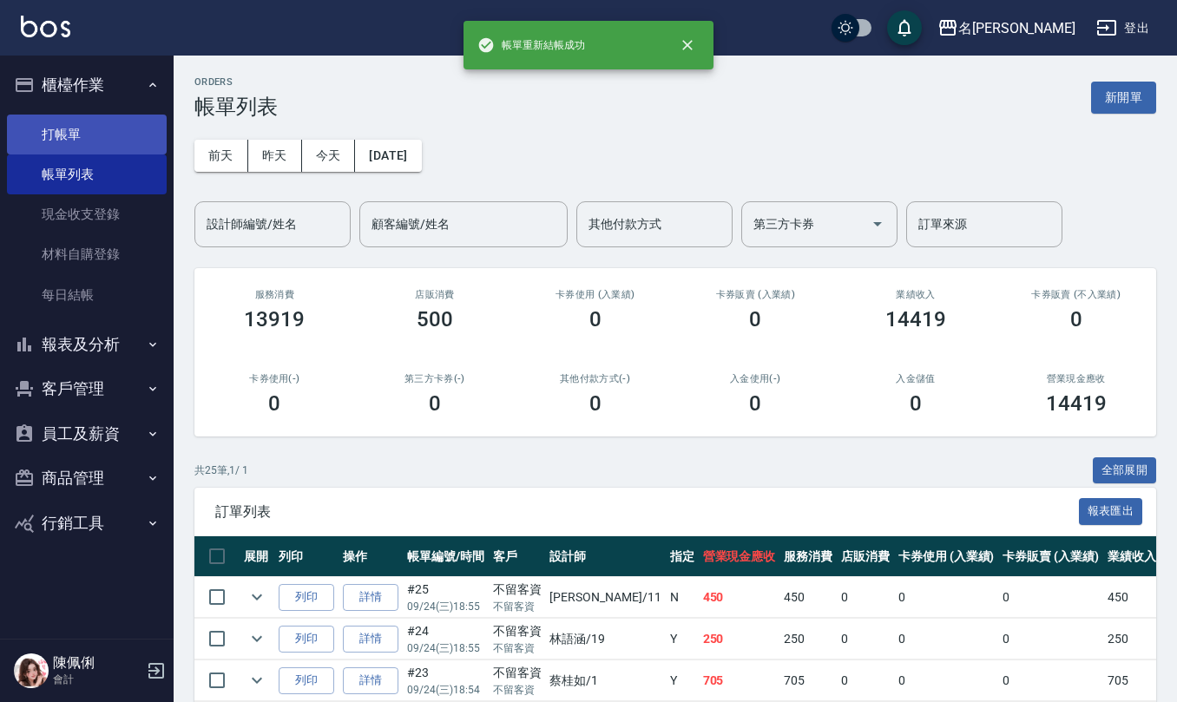
click at [63, 134] on link "打帳單" at bounding box center [87, 135] width 160 height 40
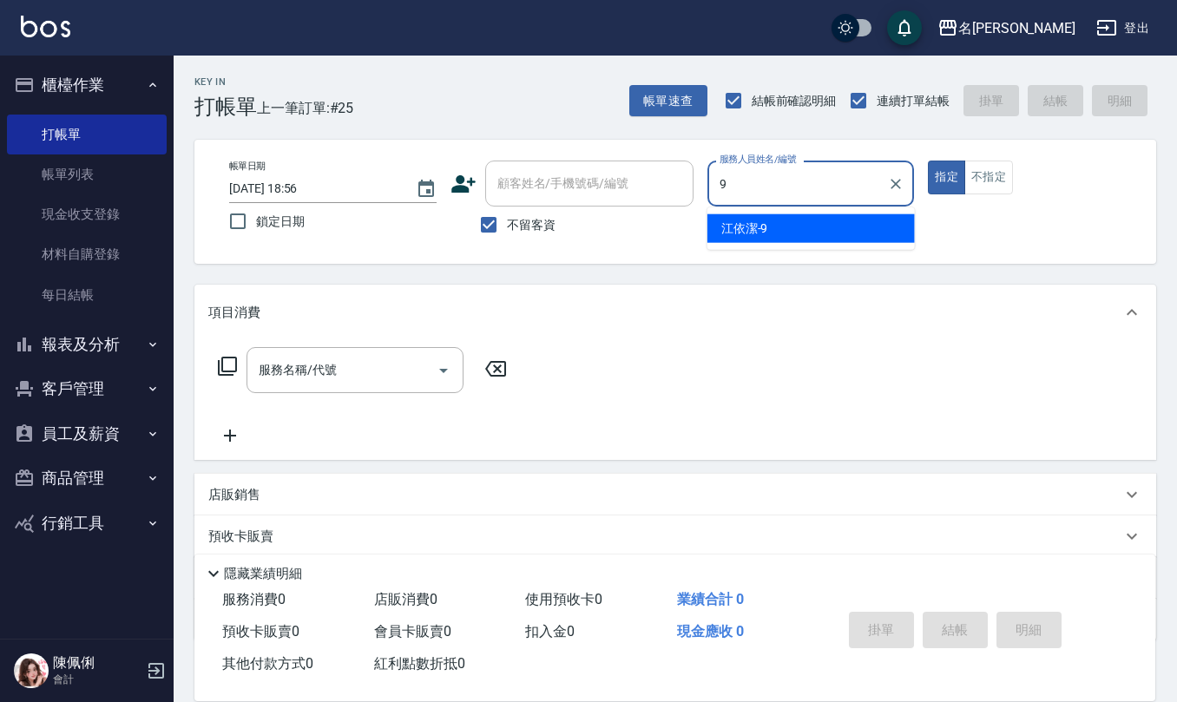
type input "[PERSON_NAME]-9"
type button "true"
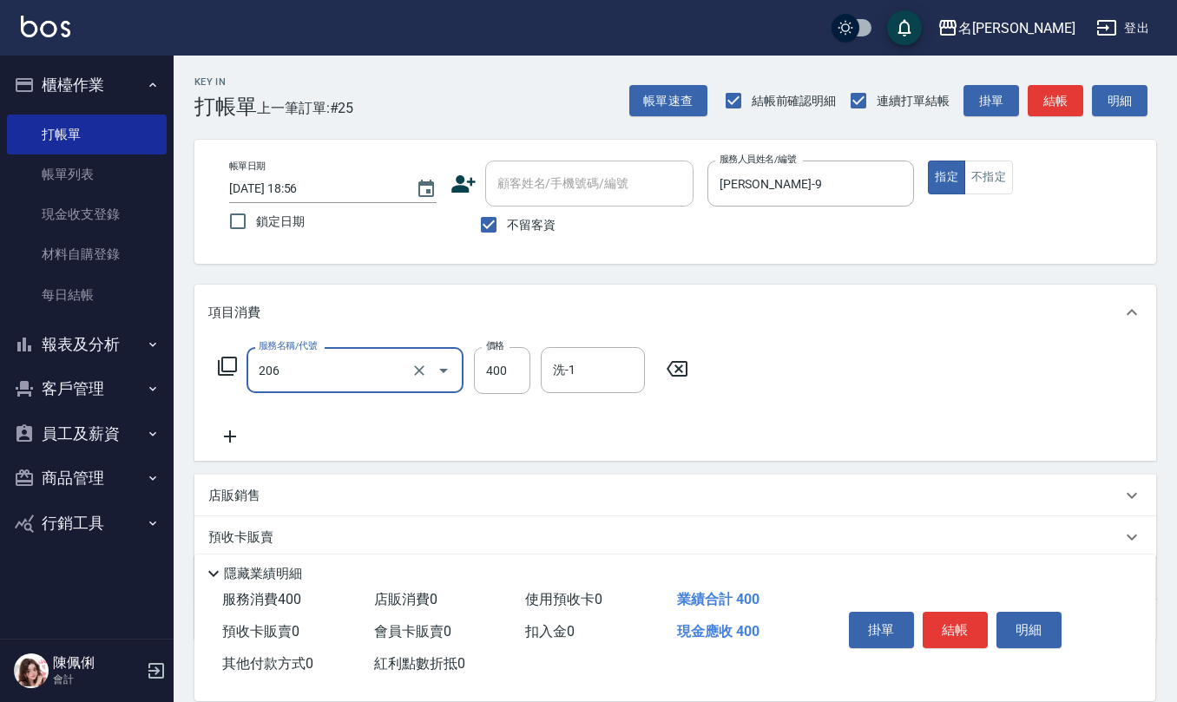
type input "健康洗(206)"
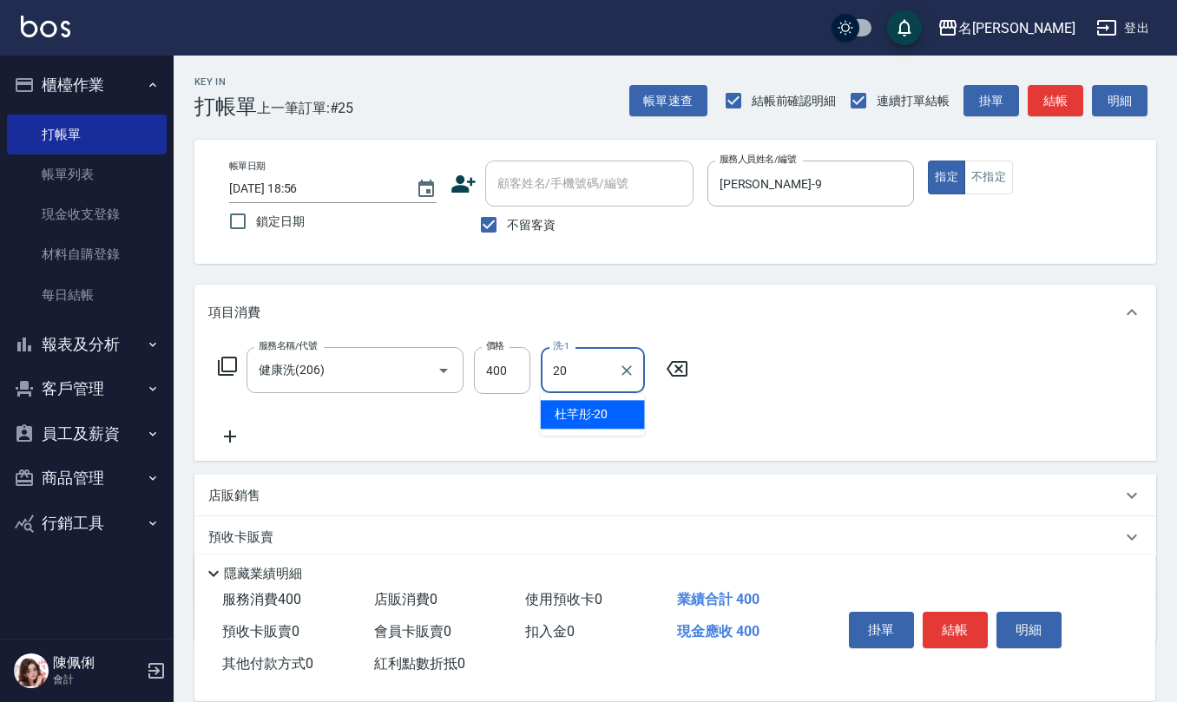
type input "[PERSON_NAME]-20"
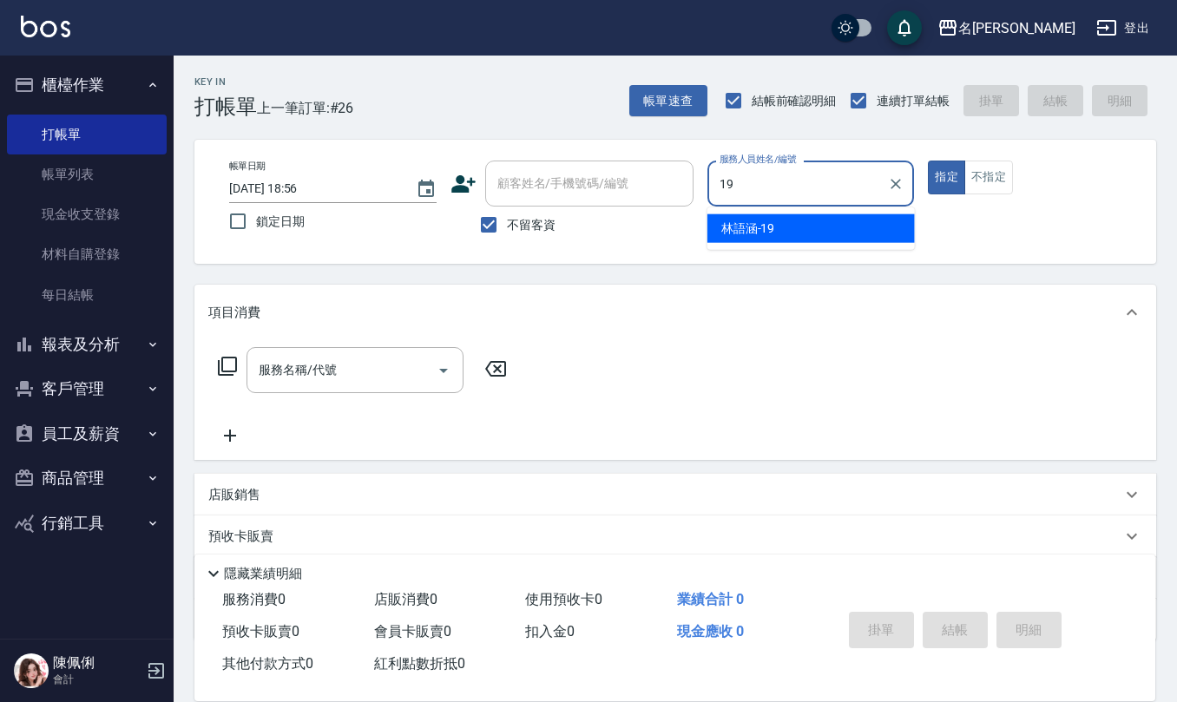
type input "[PERSON_NAME]-19"
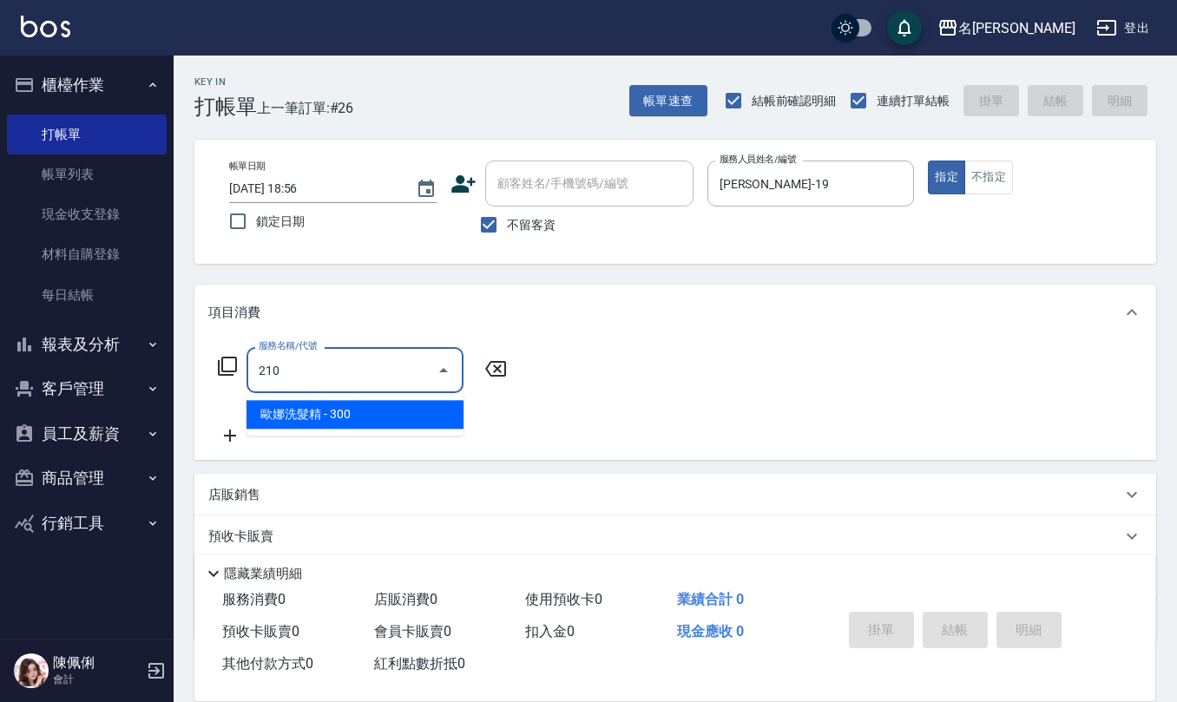
type input "歐娜洗髮精(210)"
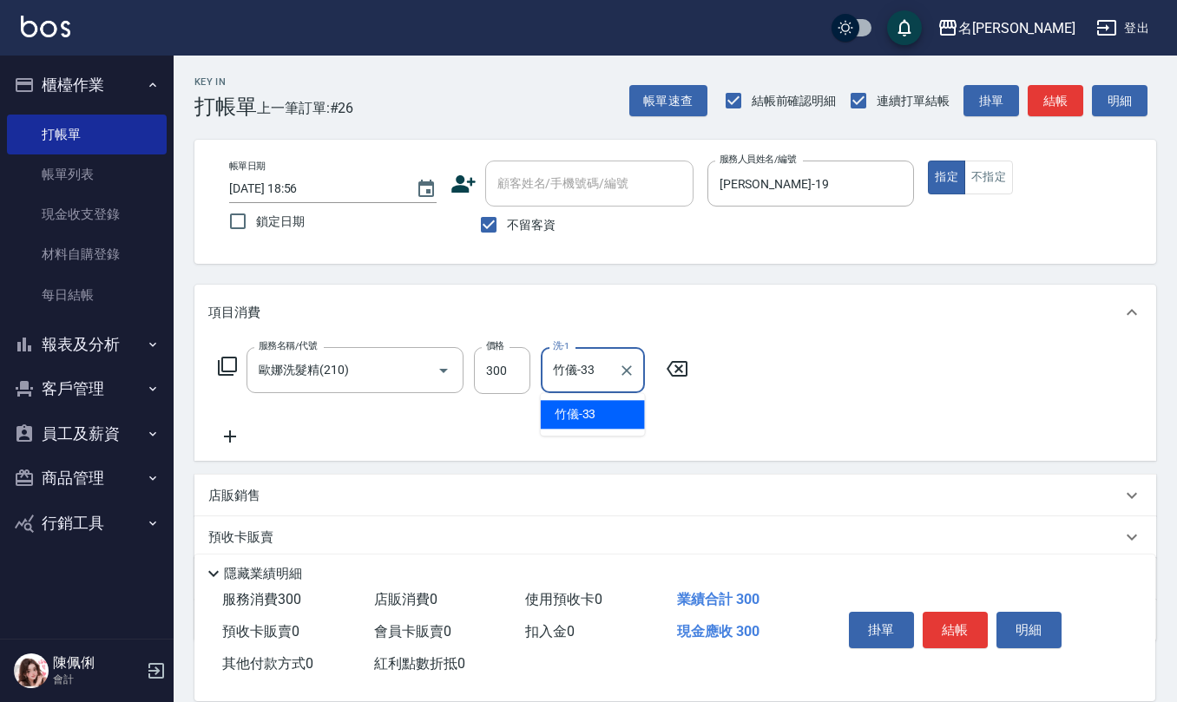
type input "竹儀-33"
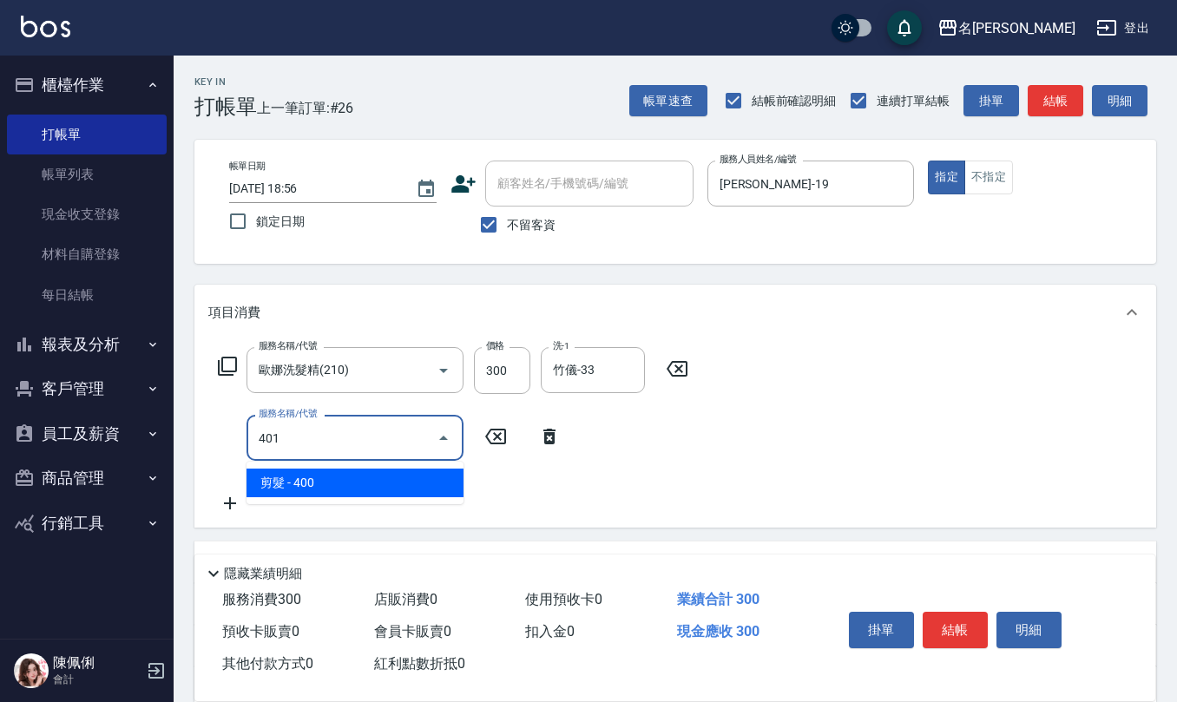
type input "剪髮(401)"
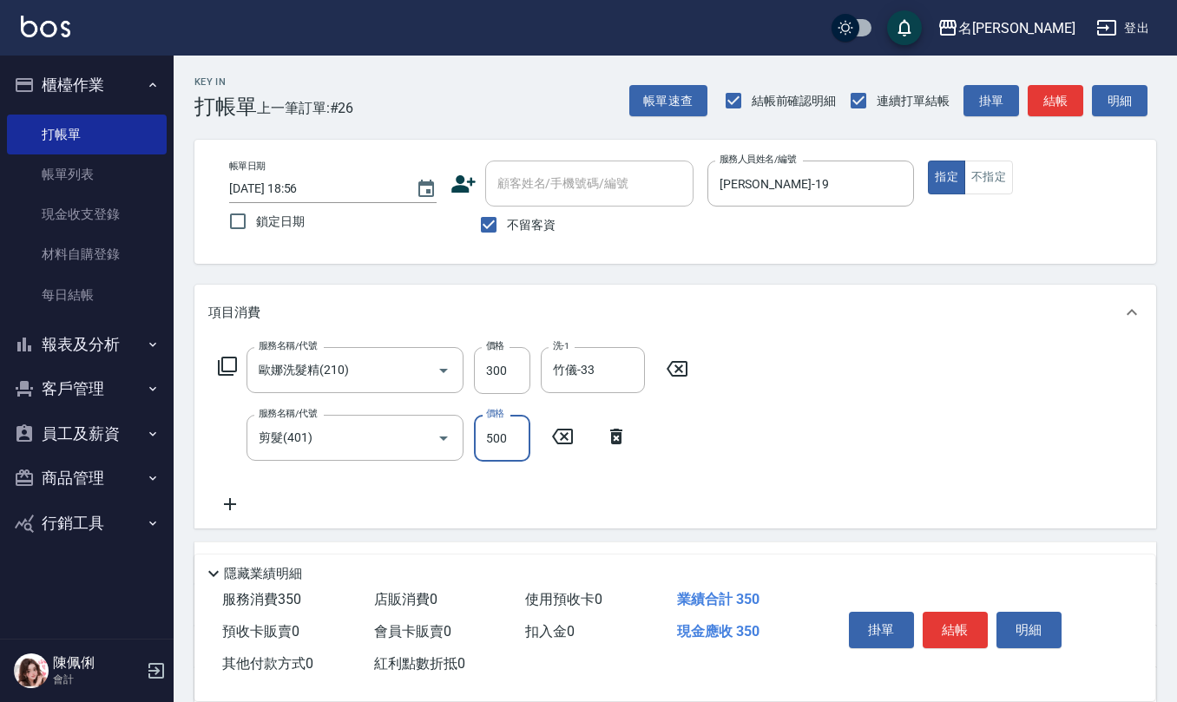
type input "500"
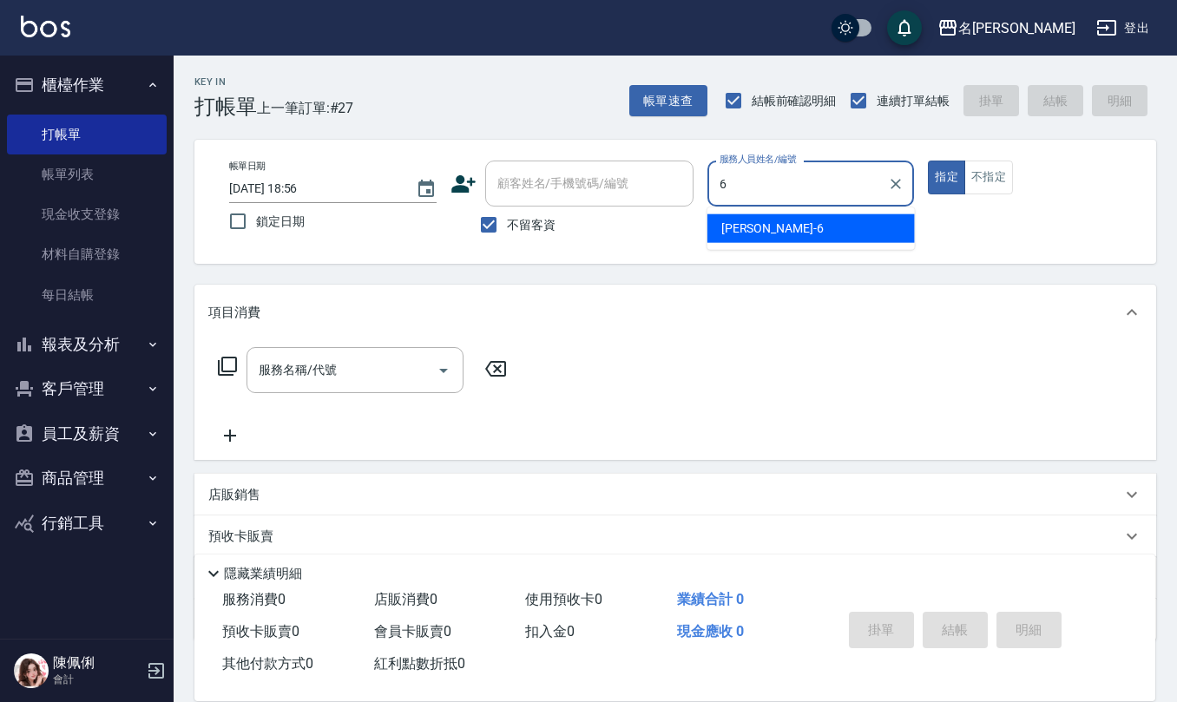
type input "[PERSON_NAME]-6"
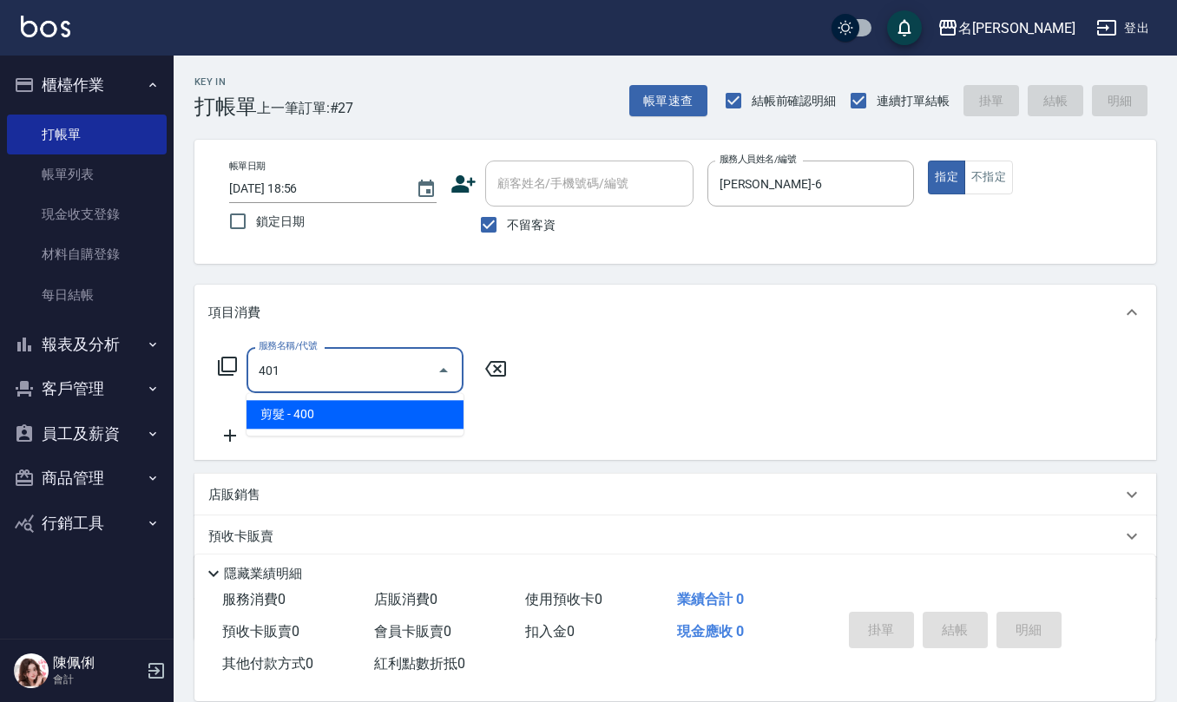
type input "剪髮(401)"
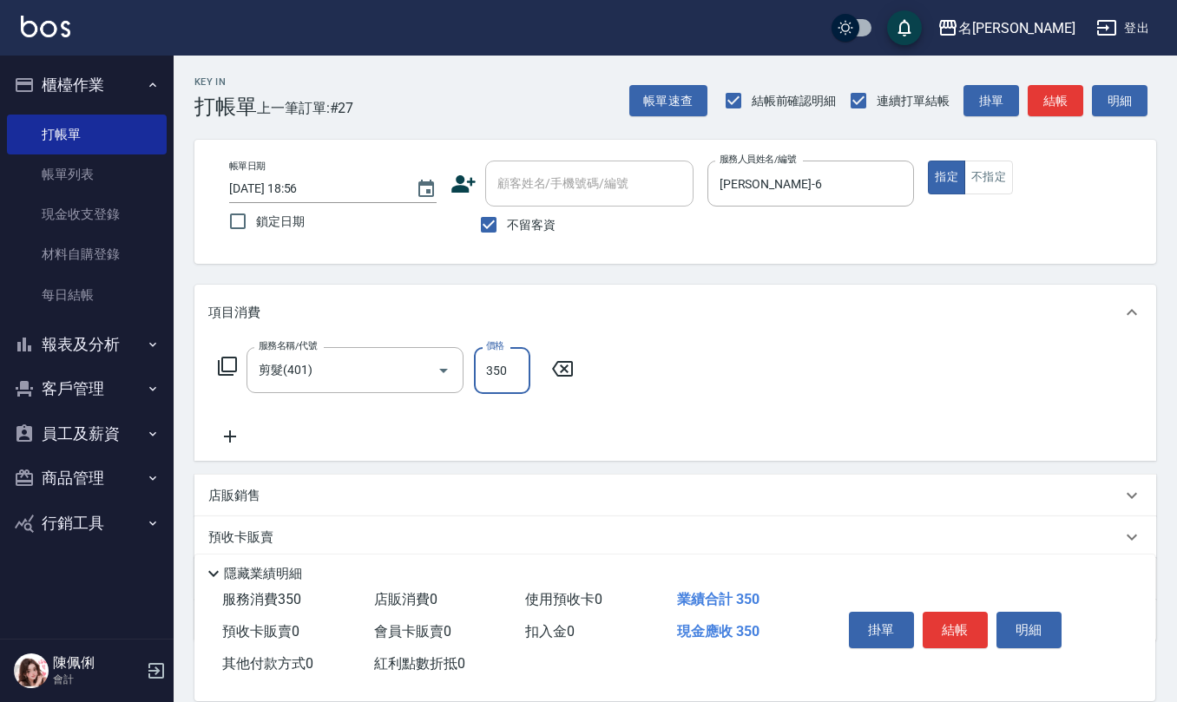
type input "350"
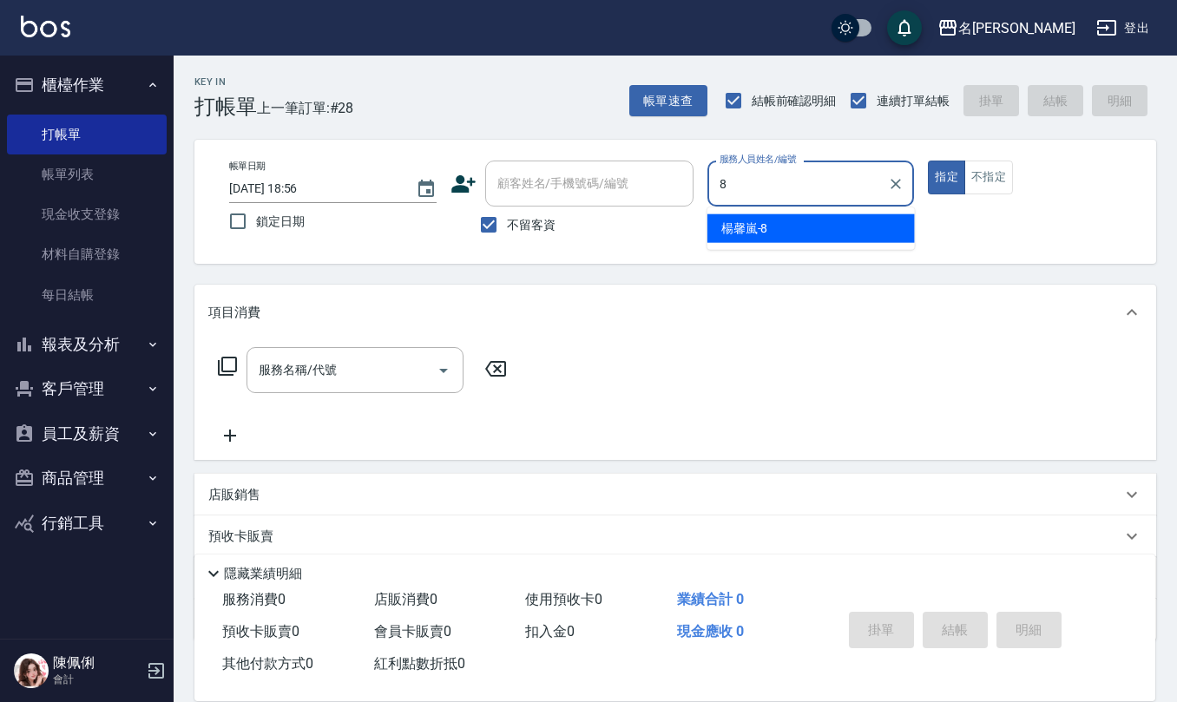
type input "[PERSON_NAME]-8"
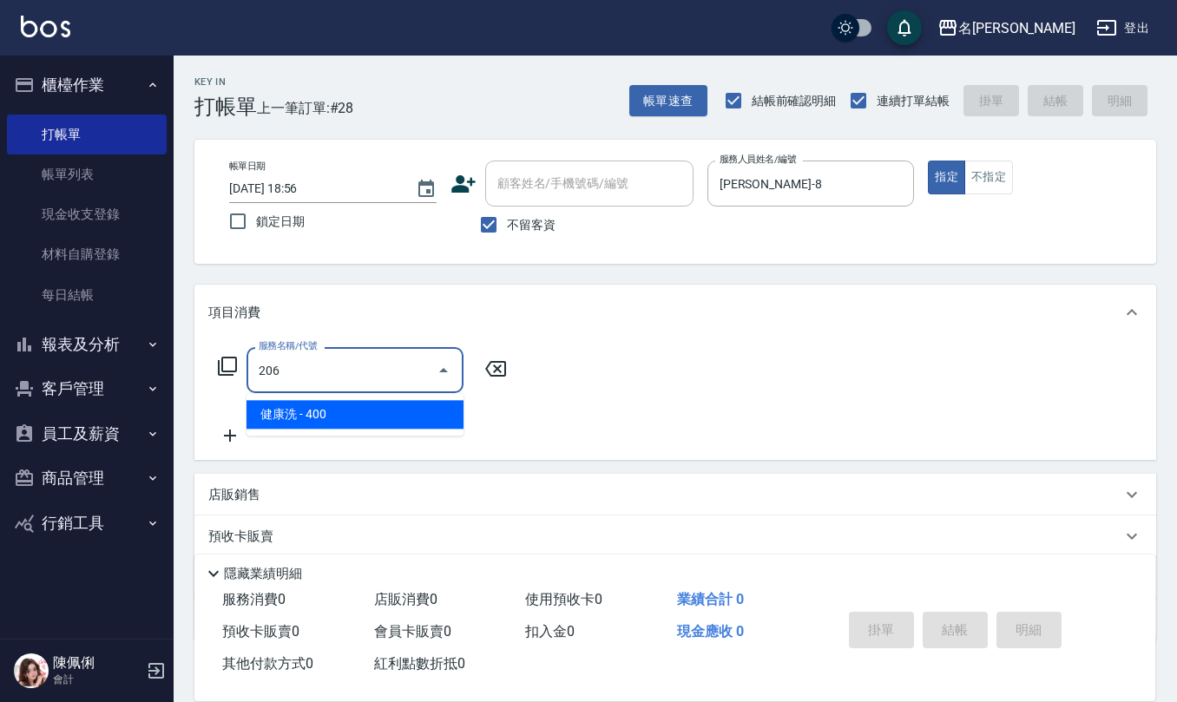
type input "健康洗(206)"
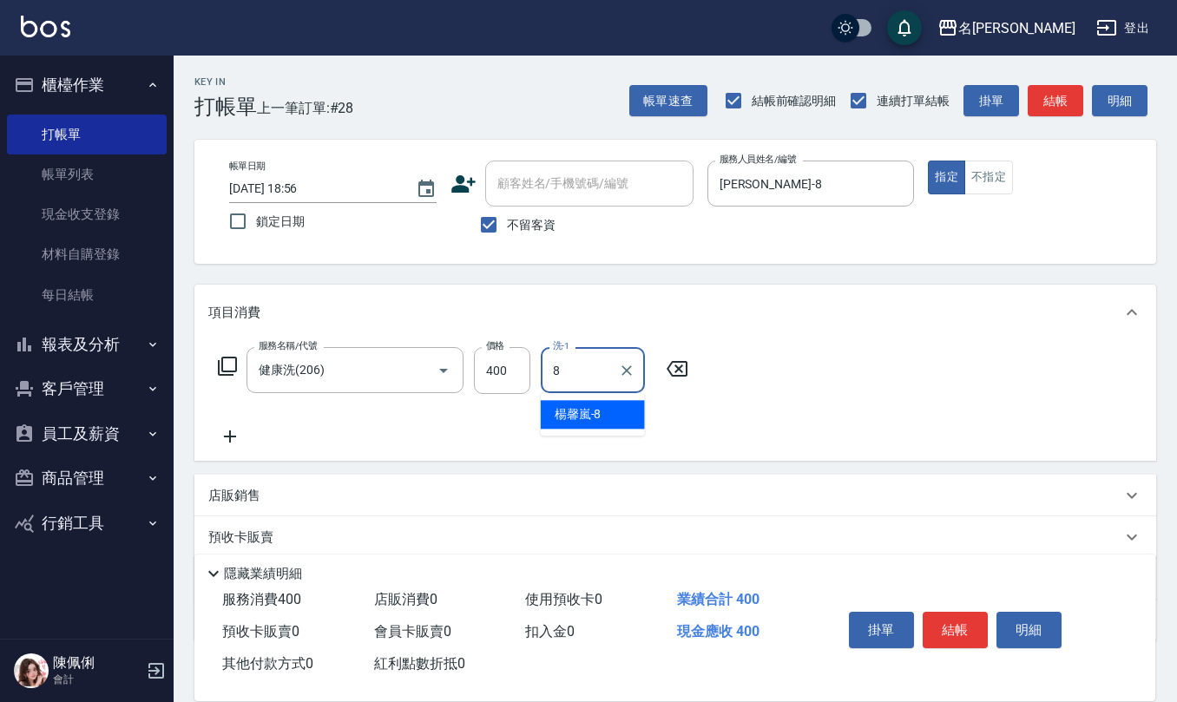
type input "[PERSON_NAME]-8"
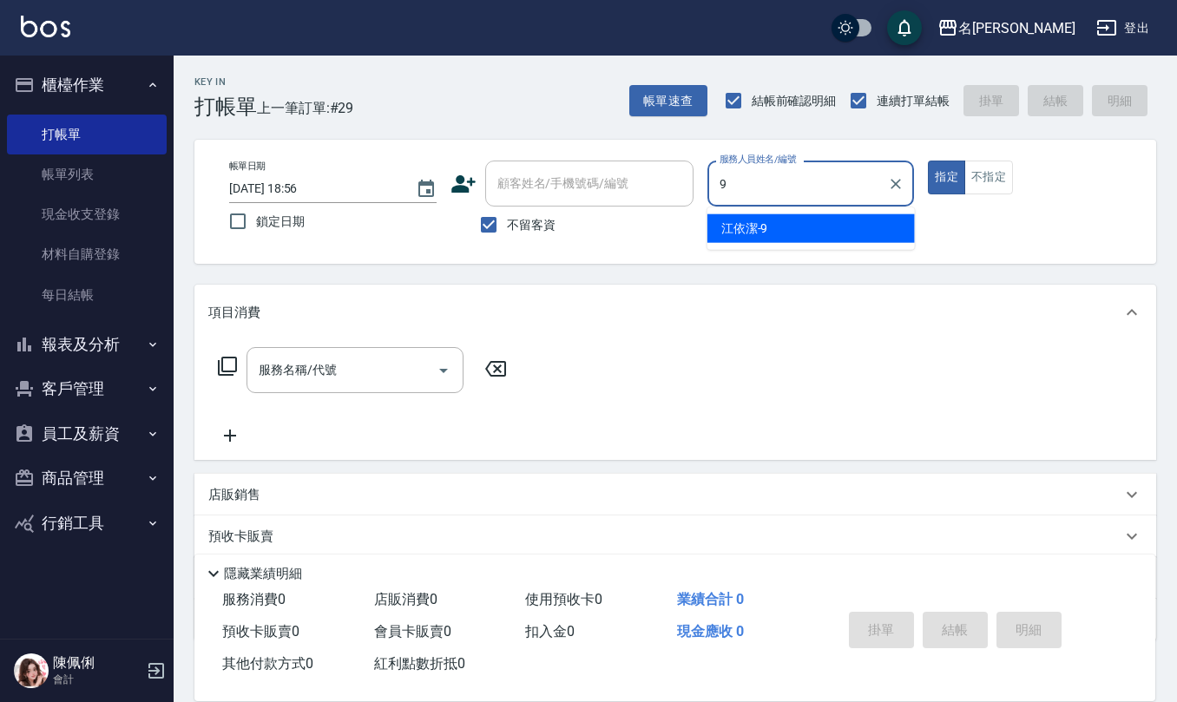
type input "[PERSON_NAME]-9"
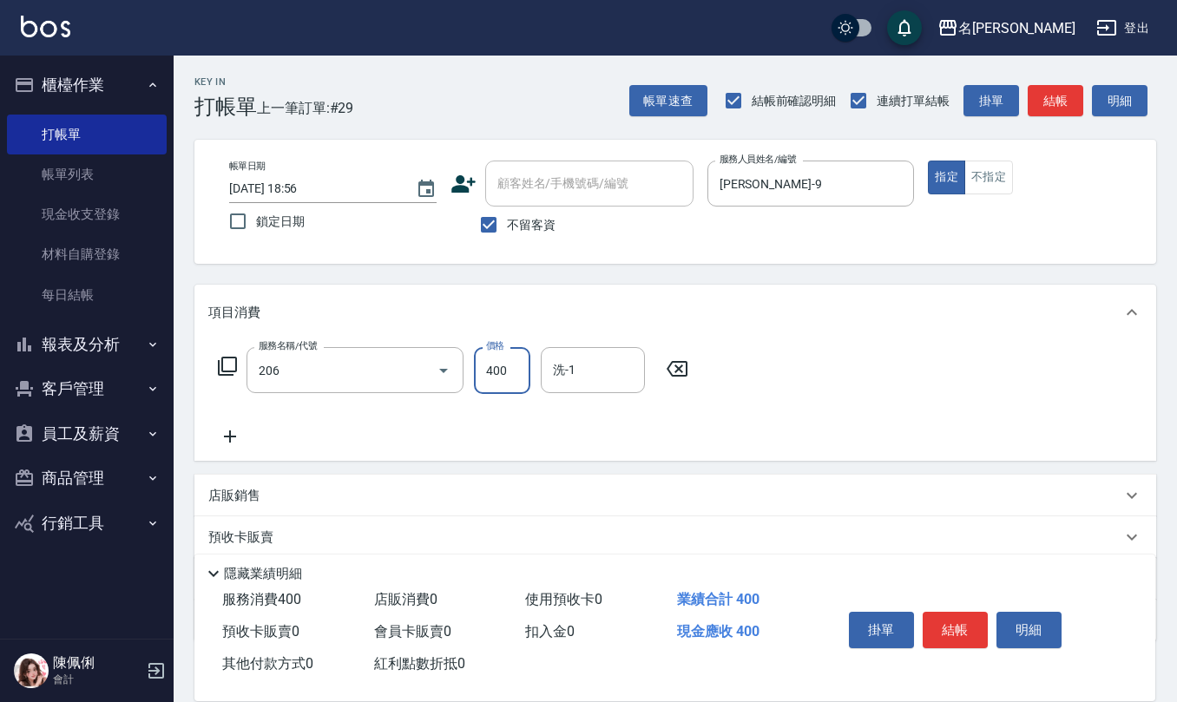
type input "健康洗(206)"
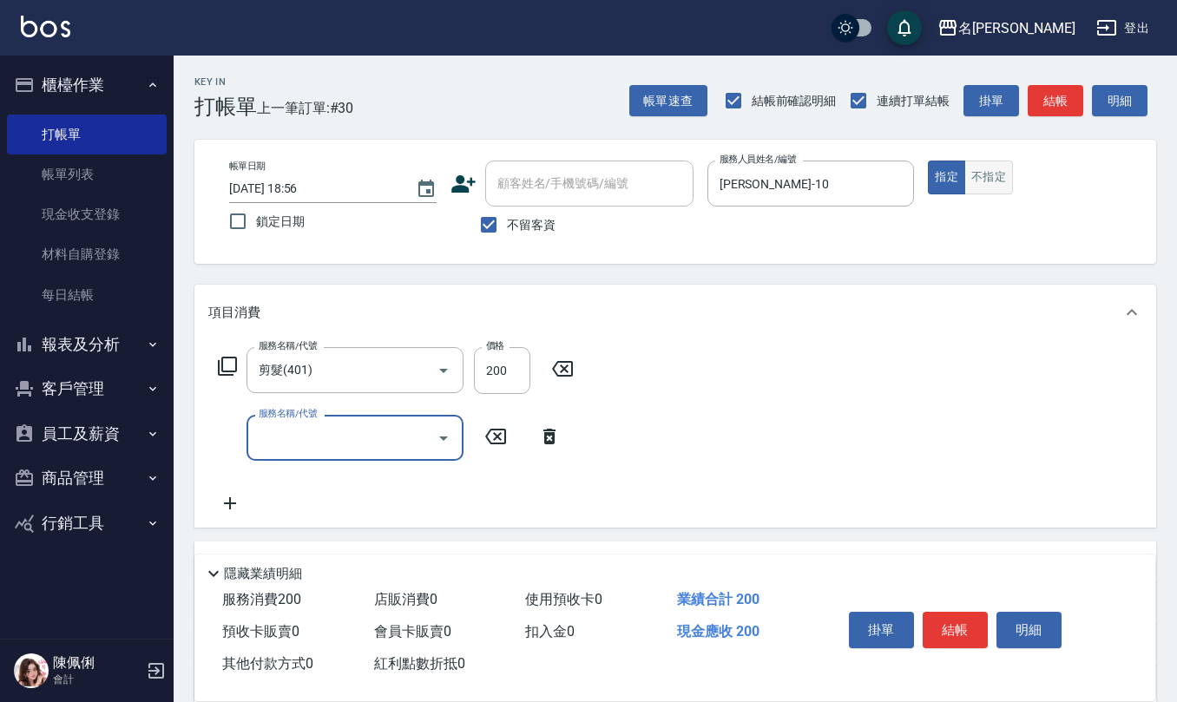
click at [980, 184] on button "不指定" at bounding box center [988, 178] width 49 height 34
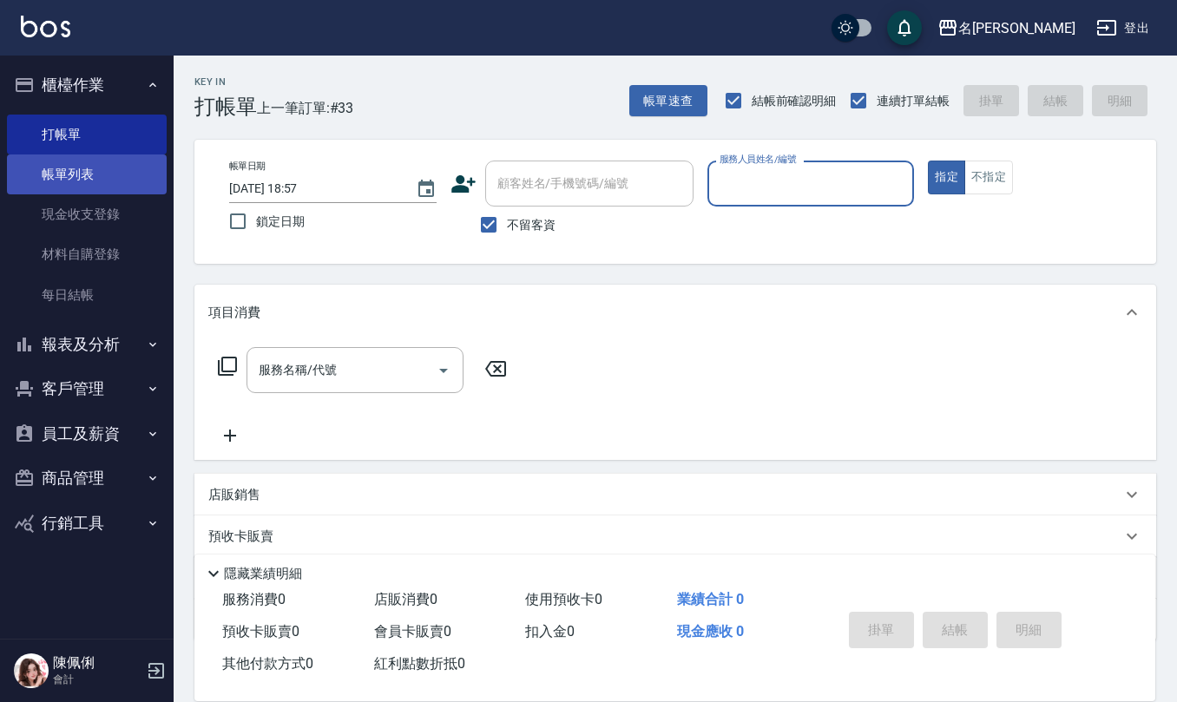
click at [105, 165] on link "帳單列表" at bounding box center [87, 174] width 160 height 40
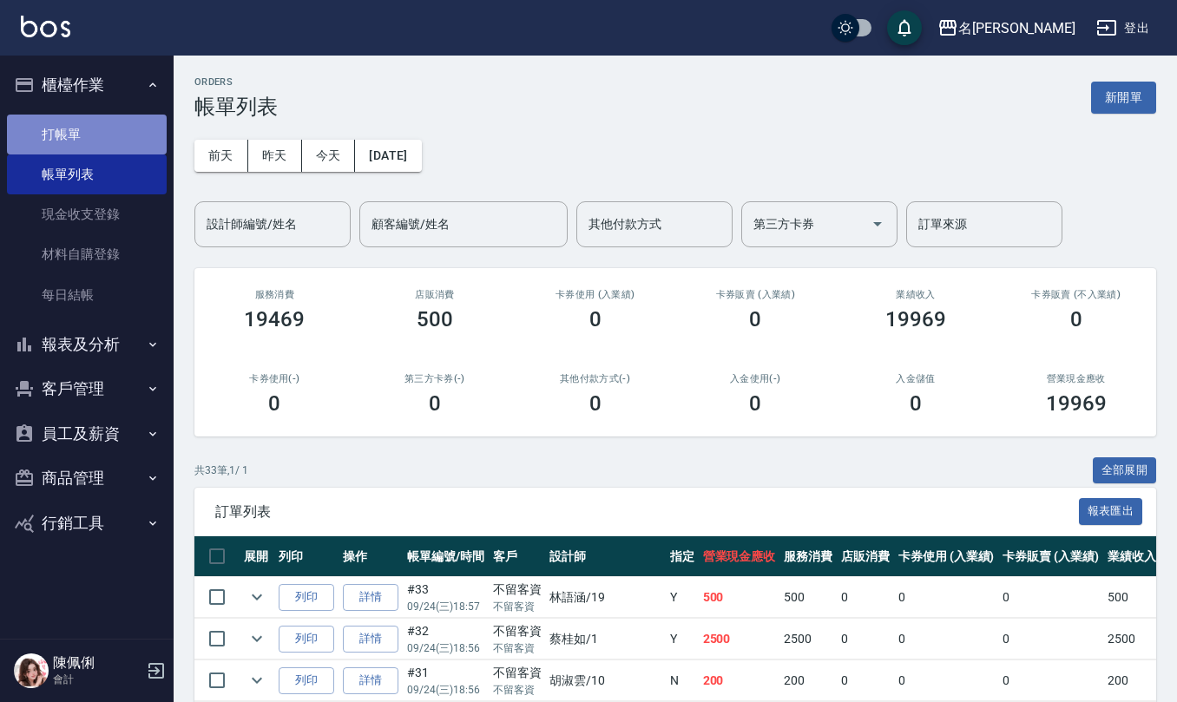
click at [102, 136] on link "打帳單" at bounding box center [87, 135] width 160 height 40
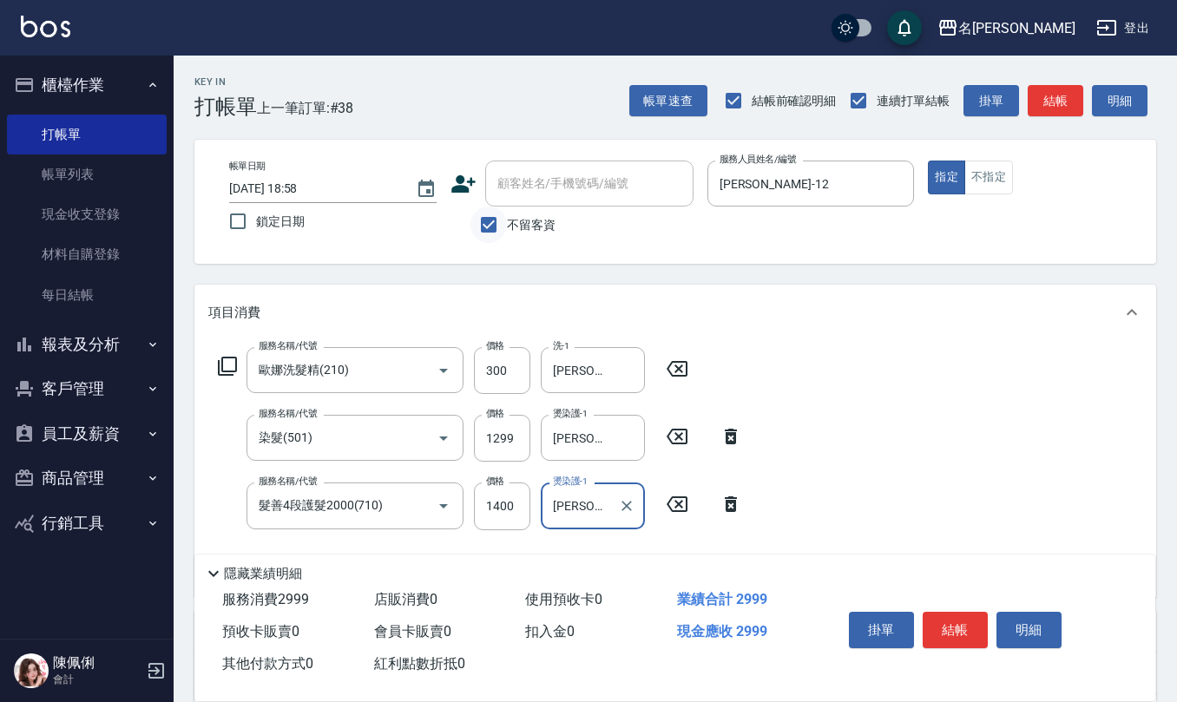
click at [495, 227] on input "不留客資" at bounding box center [488, 224] width 36 height 36
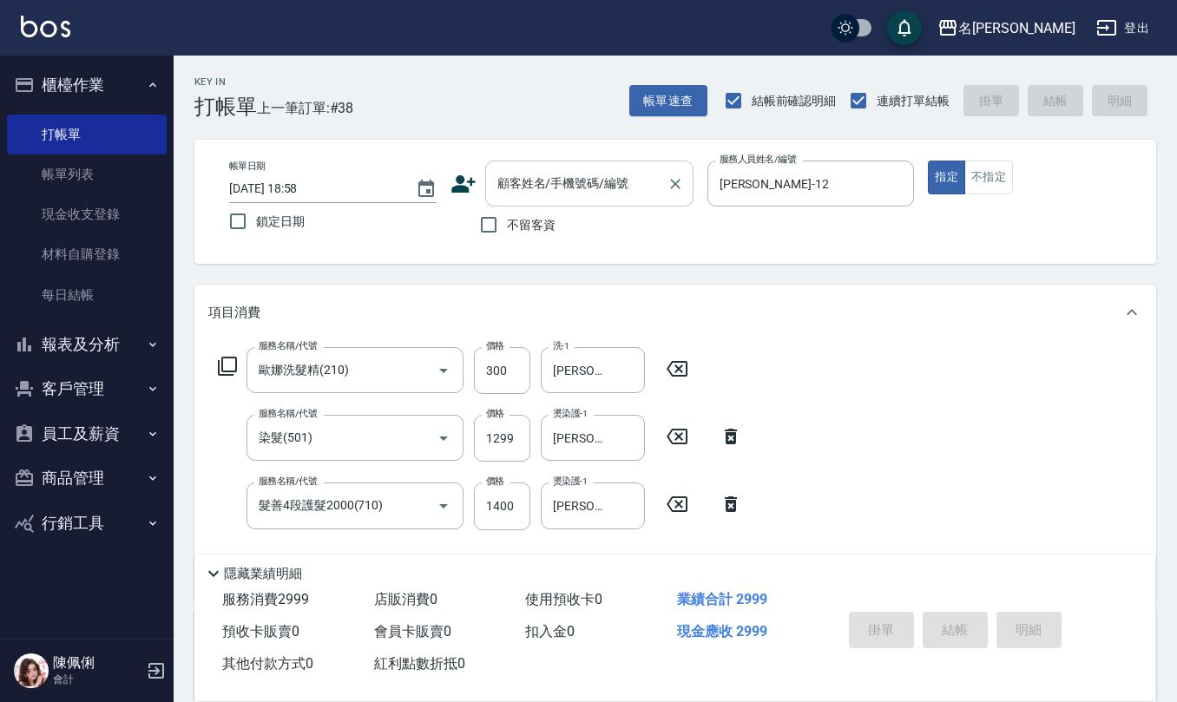
click at [553, 181] on input "顧客姓名/手機號碼/編號" at bounding box center [576, 183] width 167 height 30
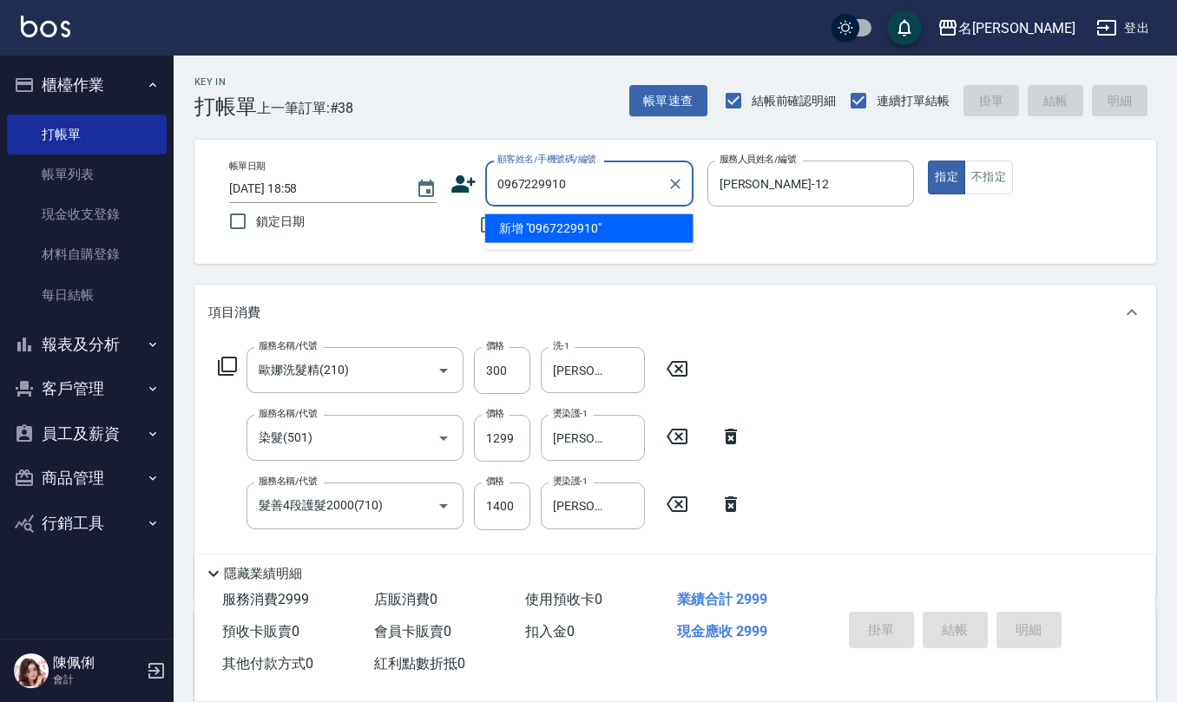
drag, startPoint x: 578, startPoint y: 184, endPoint x: 314, endPoint y: 215, distance: 265.6
click at [316, 213] on div "帳單日期 [DATE] 18:58 鎖定日期 顧客姓名/手機號碼/編號 0967229910 顧客姓名/手機號碼/編號 不留客資 服務人員姓名/編號 [PER…" at bounding box center [675, 202] width 920 height 82
click at [458, 185] on icon at bounding box center [463, 183] width 24 height 17
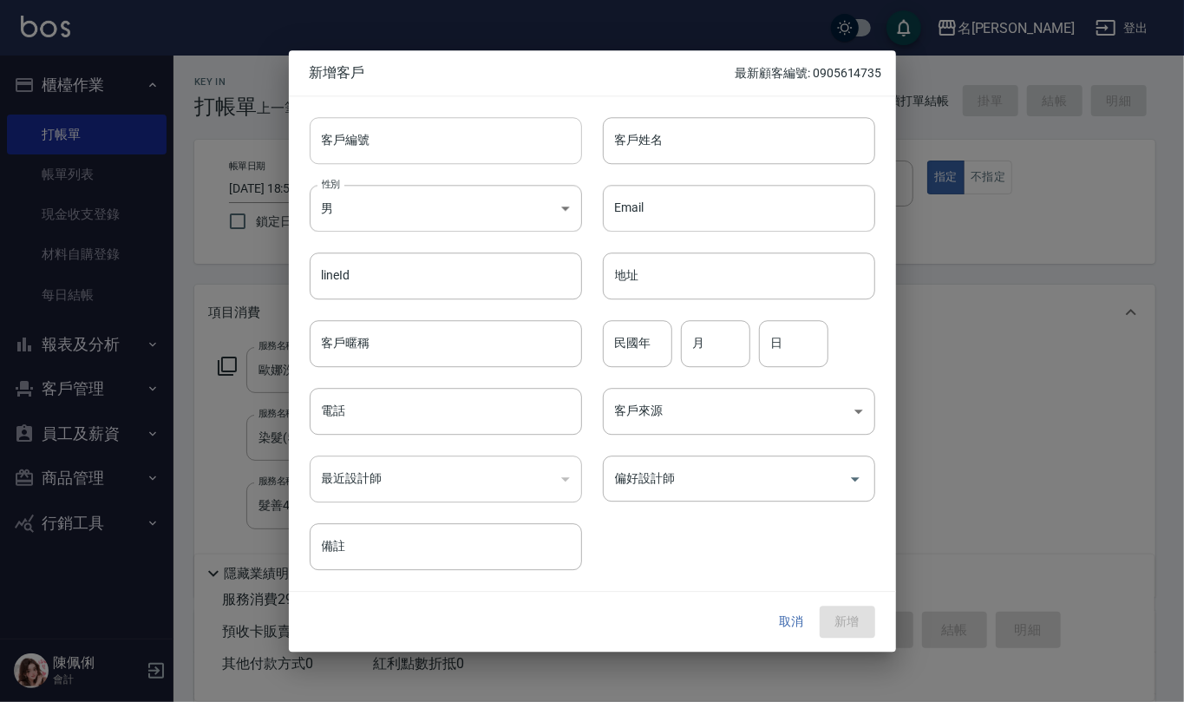
click at [475, 144] on input "客戶編號" at bounding box center [446, 140] width 272 height 47
paste input "0967229910"
click at [431, 406] on input "電話" at bounding box center [446, 411] width 272 height 47
paste input "0967229910"
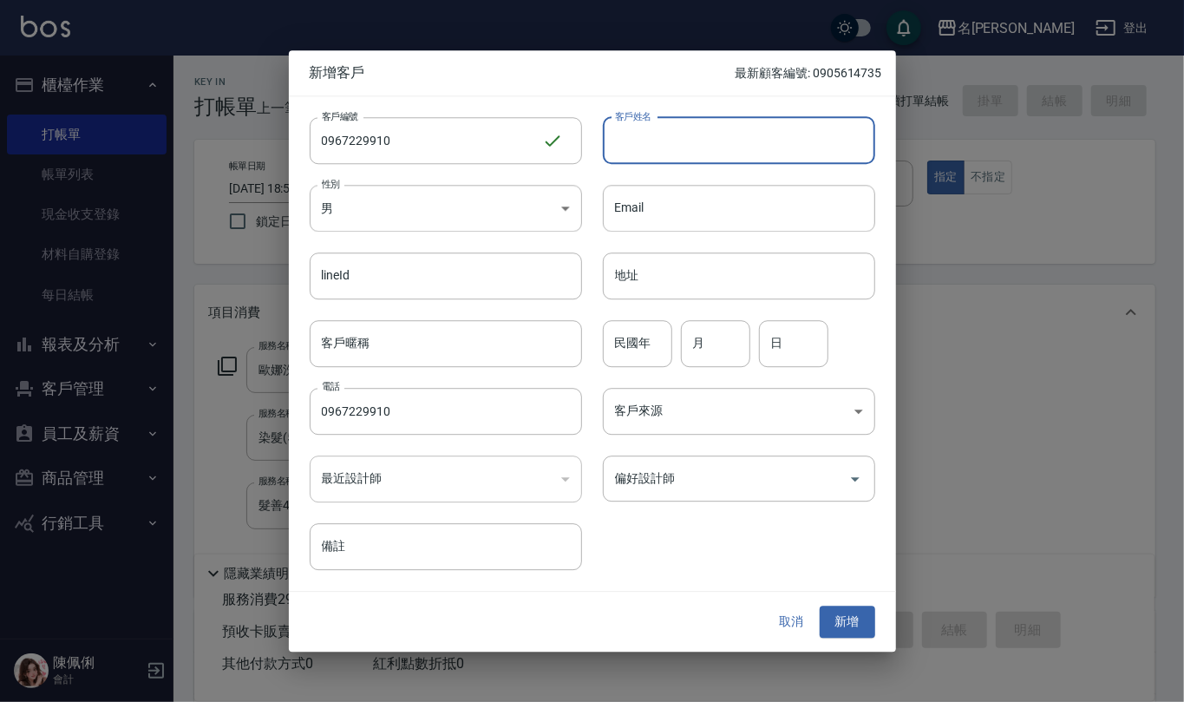
click at [633, 151] on input "客戶姓名" at bounding box center [739, 140] width 272 height 47
drag, startPoint x: 851, startPoint y: 626, endPoint x: 600, endPoint y: 678, distance: 255.9
click at [616, 701] on html "名留仁二 登出 櫃檯作業 打帳單 帳單列表 現金收支登錄 材料自購登錄 每日結帳 報表及分析 報表目錄 店家區間累計表 店家日報表 互助日報表 互助月報表 互…" at bounding box center [592, 491] width 1184 height 982
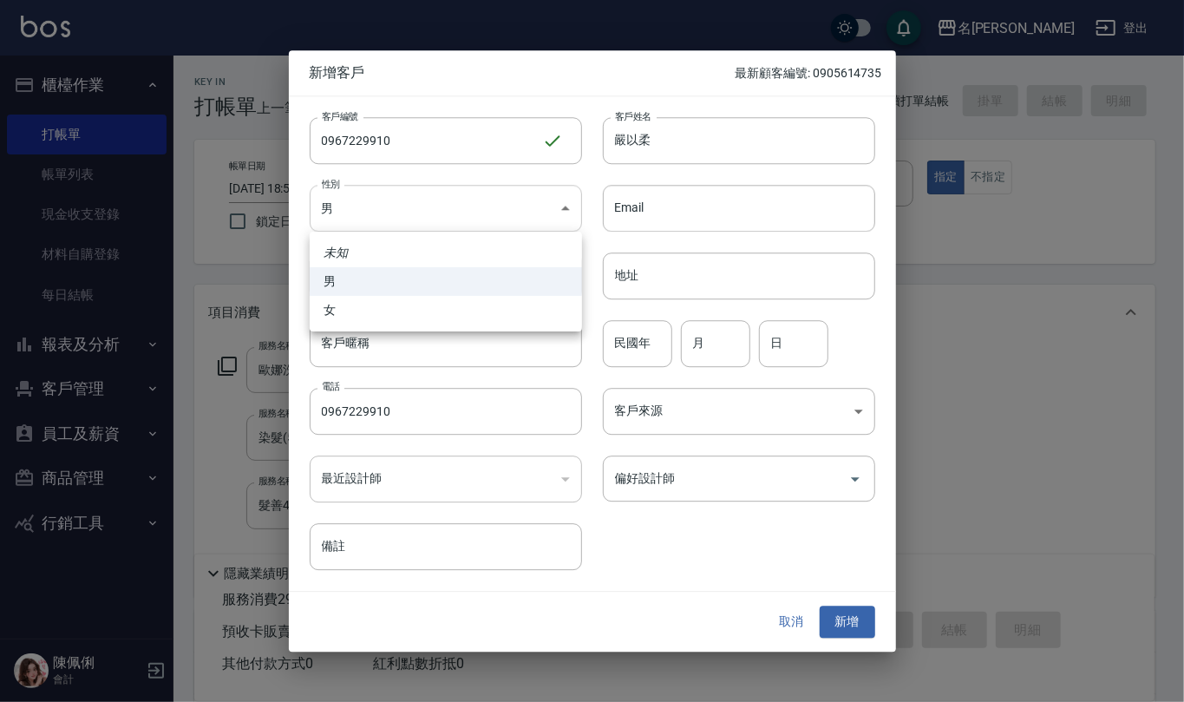
click at [525, 212] on body "名留仁二 登出 櫃檯作業 打帳單 帳單列表 現金收支登錄 材料自購登錄 每日結帳 報表及分析 報表目錄 店家區間累計表 店家日報表 互助日報表 互助月報表 互…" at bounding box center [592, 491] width 1184 height 982
click at [470, 310] on li "女" at bounding box center [446, 310] width 272 height 29
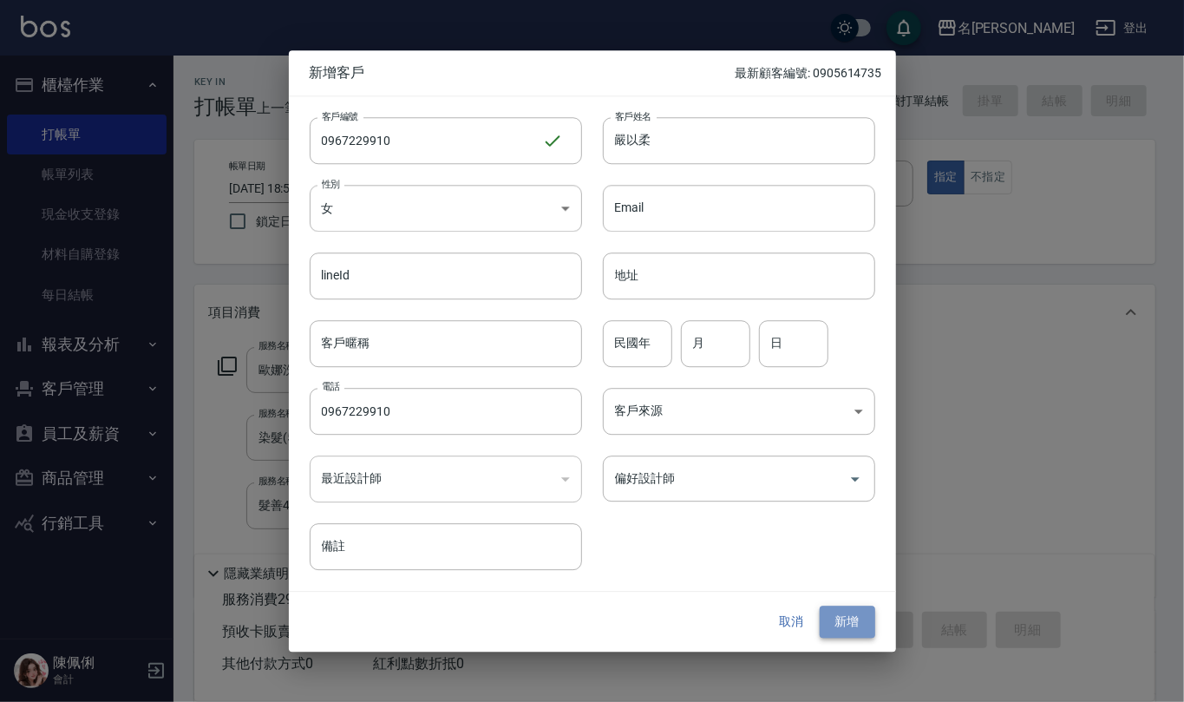
click at [854, 633] on button "新增" at bounding box center [848, 622] width 56 height 32
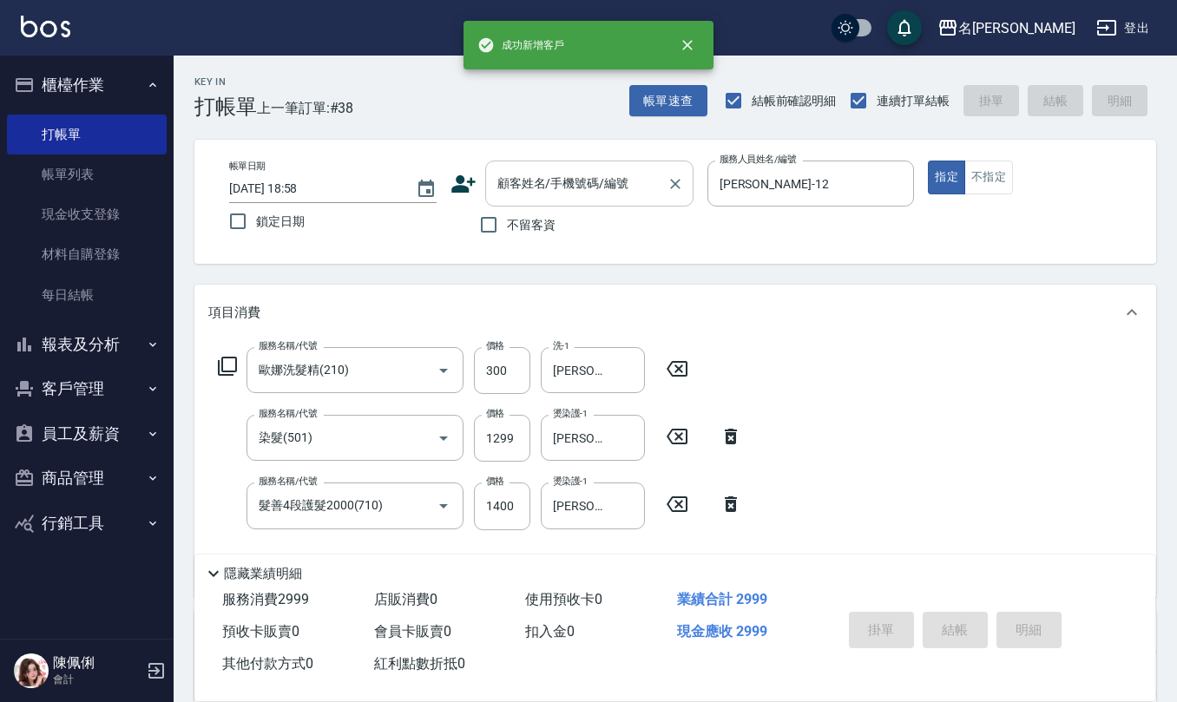
click at [594, 181] on input "顧客姓名/手機號碼/編號" at bounding box center [576, 183] width 167 height 30
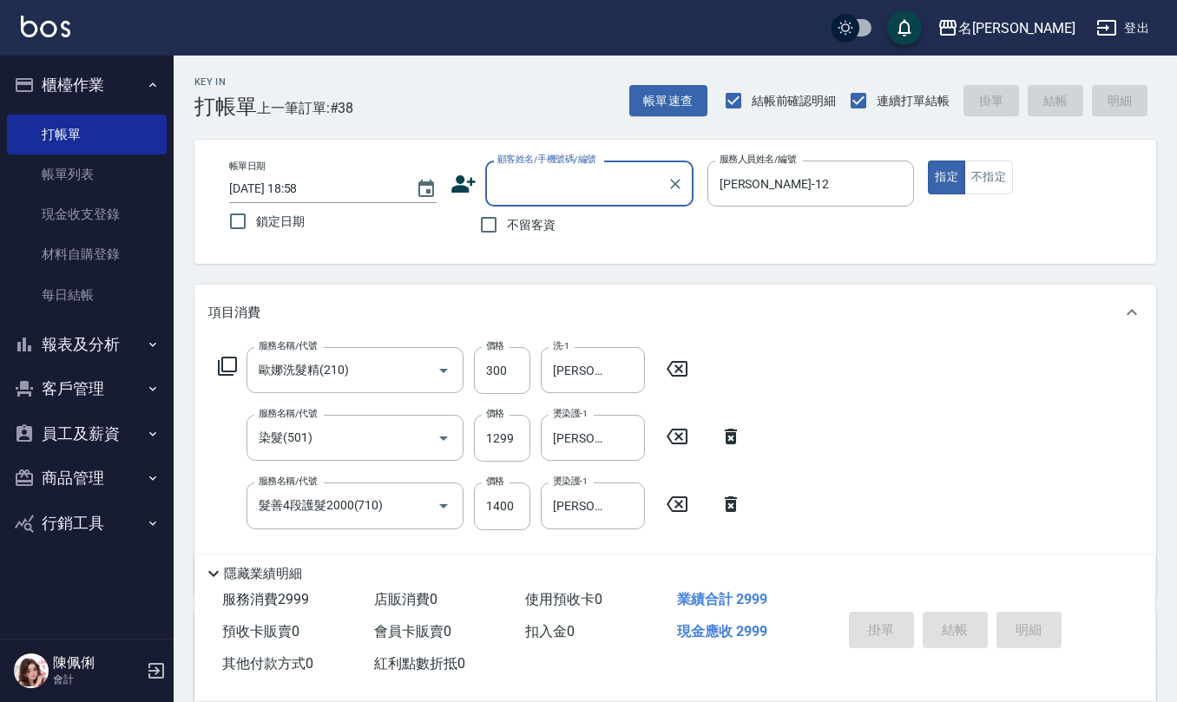
paste input "0967229910"
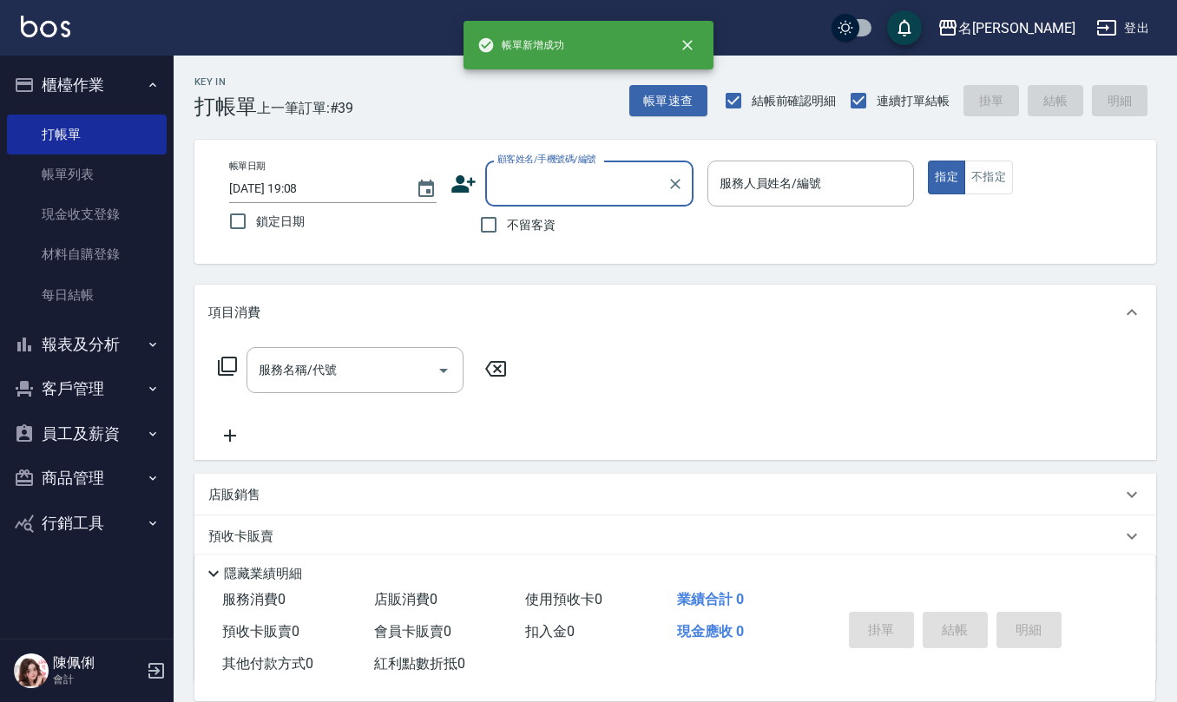
click at [512, 226] on span "不留客資" at bounding box center [531, 225] width 49 height 18
click at [507, 226] on input "不留客資" at bounding box center [488, 224] width 36 height 36
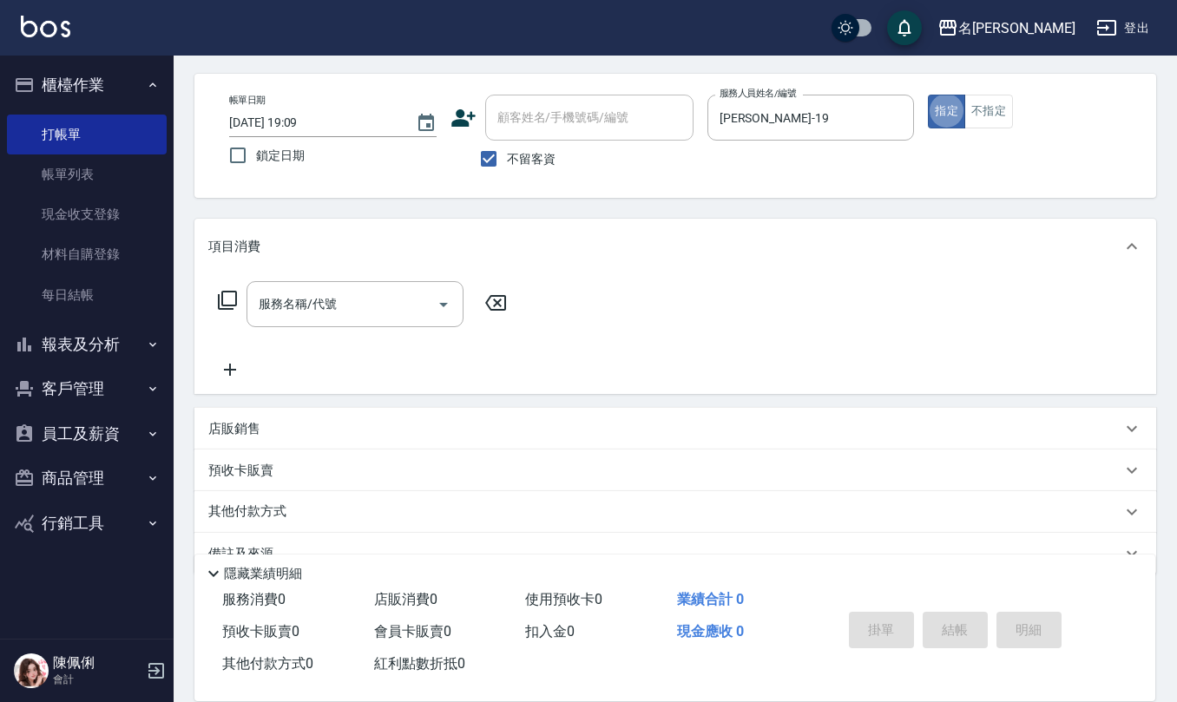
scroll to position [102, 0]
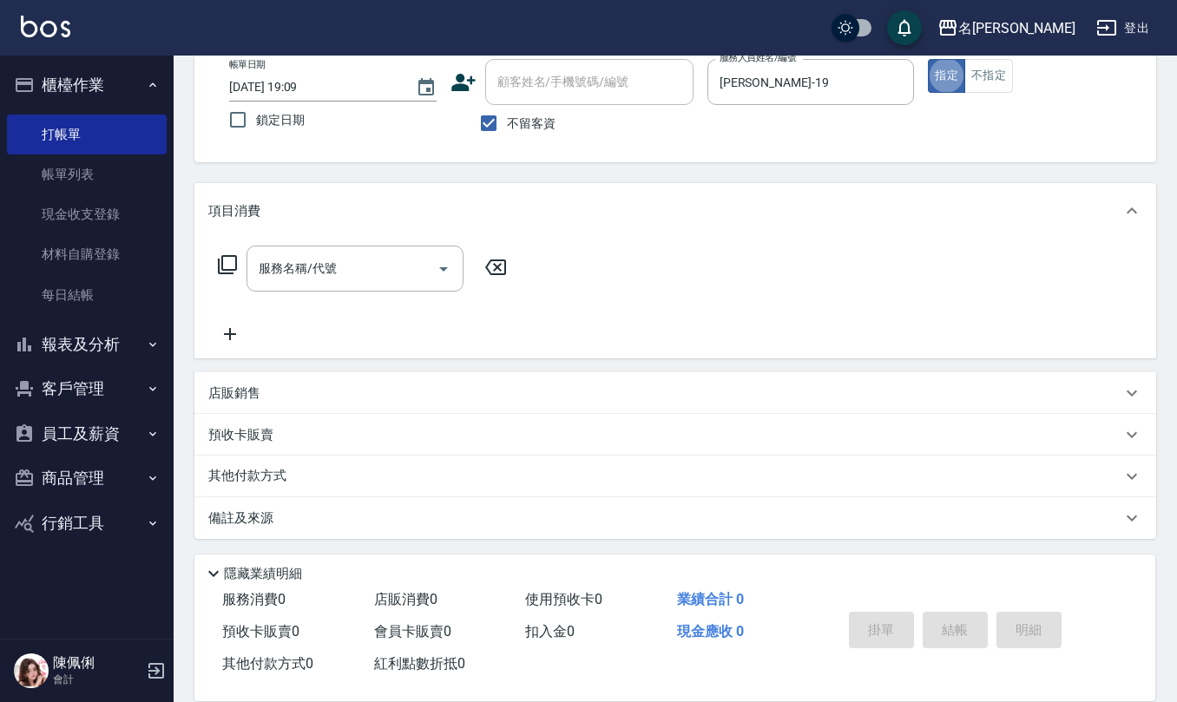
click at [327, 390] on div "店販銷售" at bounding box center [664, 393] width 913 height 18
